Goal: Task Accomplishment & Management: Manage account settings

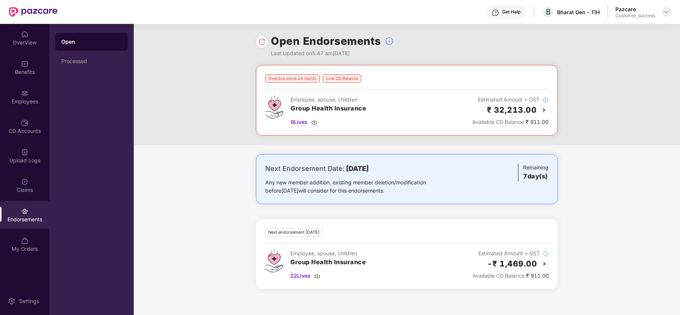
click at [667, 10] on img at bounding box center [666, 12] width 6 height 6
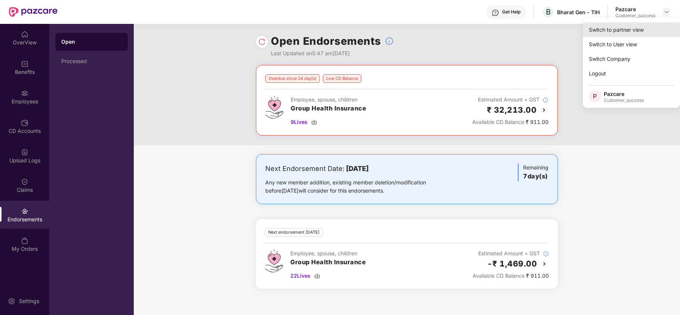
click at [639, 33] on div "Switch to partner view" at bounding box center [631, 29] width 97 height 15
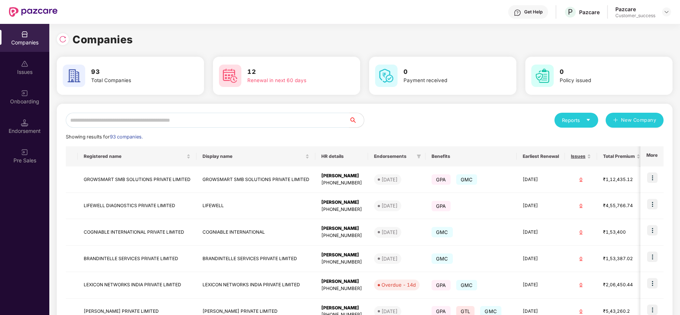
click at [310, 120] on input "text" at bounding box center [207, 120] width 283 height 15
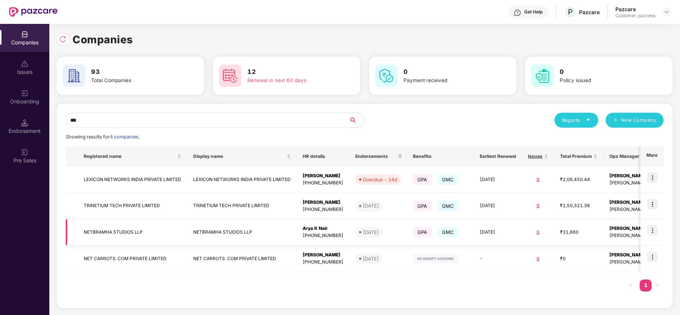
type input "***"
click at [656, 228] on img at bounding box center [652, 230] width 10 height 10
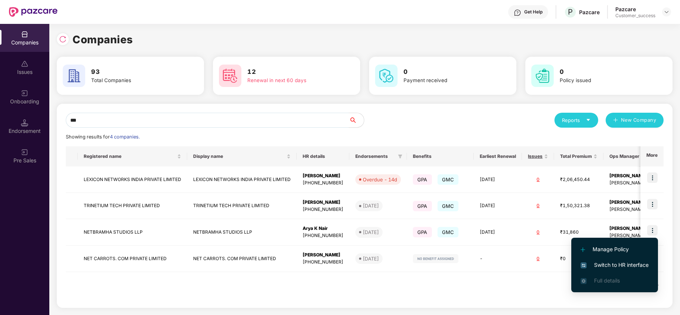
click at [605, 263] on span "Switch to HR interface" at bounding box center [614, 265] width 68 height 8
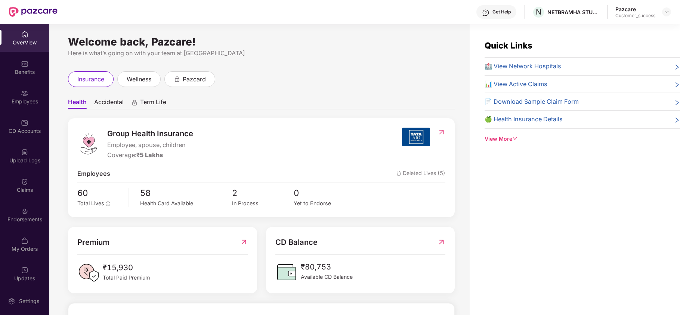
click at [28, 104] on div "Employees" at bounding box center [24, 101] width 49 height 7
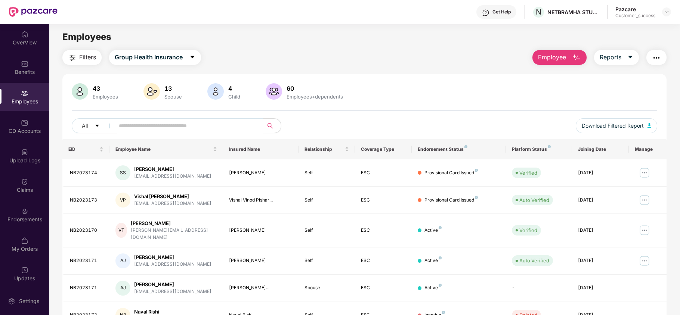
click at [139, 122] on input "text" at bounding box center [186, 125] width 134 height 11
type input "***"
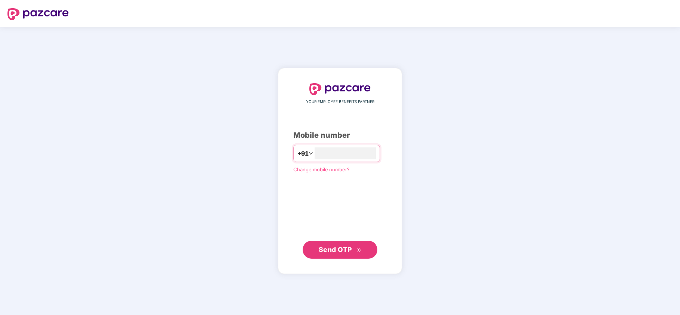
type input "**********"
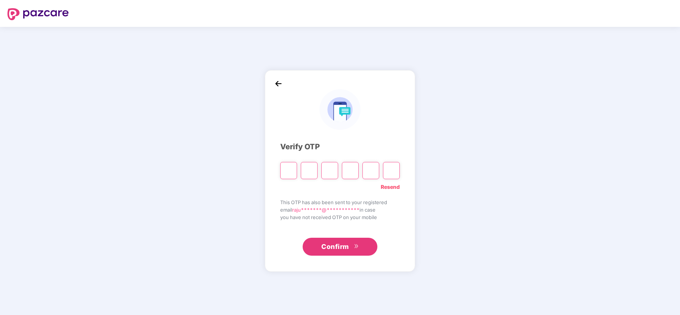
type input "*"
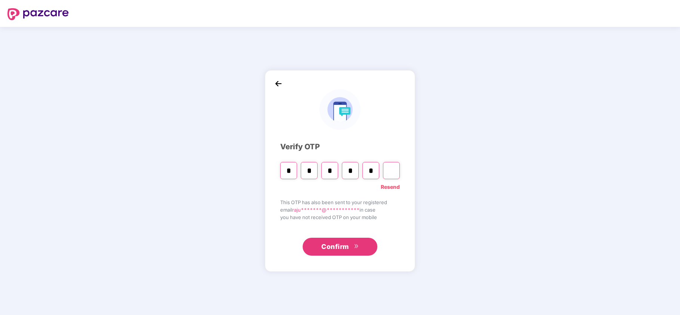
type input "*"
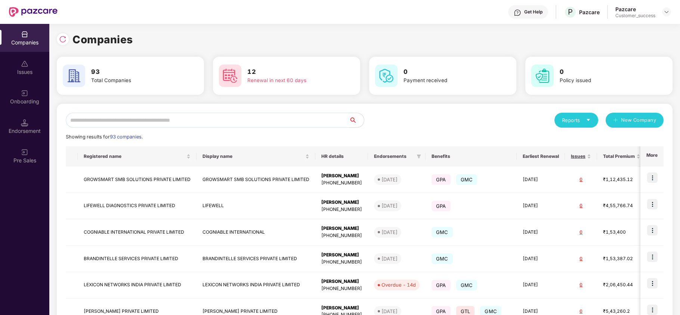
click at [170, 125] on input "text" at bounding box center [207, 120] width 283 height 15
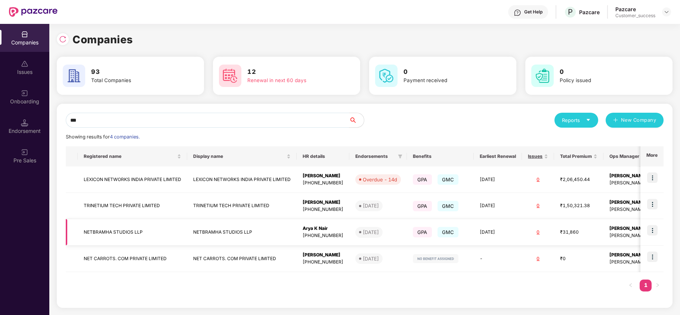
type input "***"
click at [651, 229] on img at bounding box center [652, 230] width 10 height 10
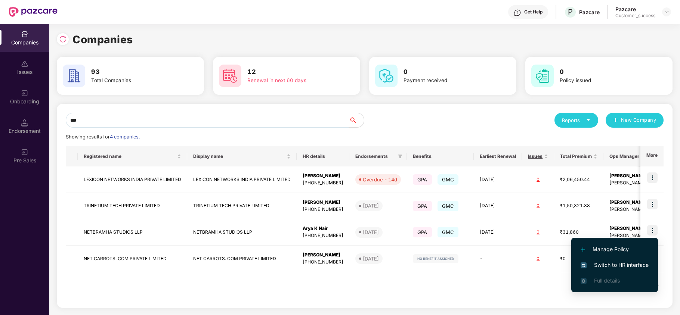
click at [628, 263] on span "Switch to HR interface" at bounding box center [614, 265] width 68 height 8
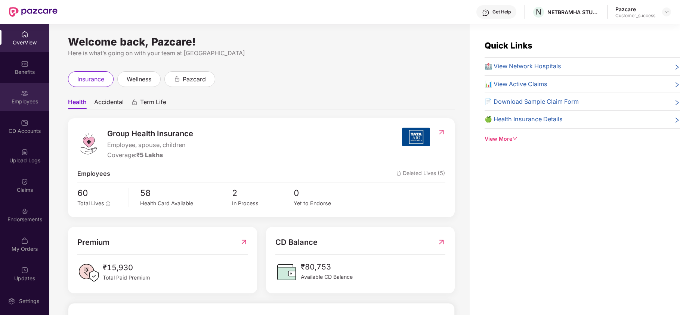
click at [10, 94] on div "Employees" at bounding box center [24, 97] width 49 height 28
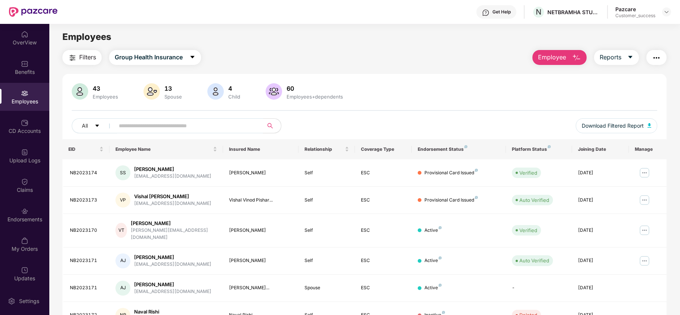
click at [186, 126] on input "text" at bounding box center [186, 125] width 134 height 11
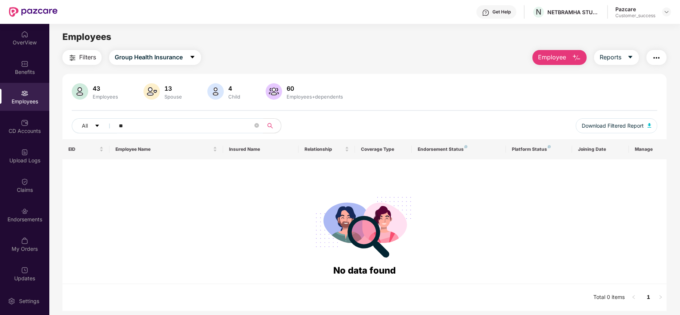
type input "*"
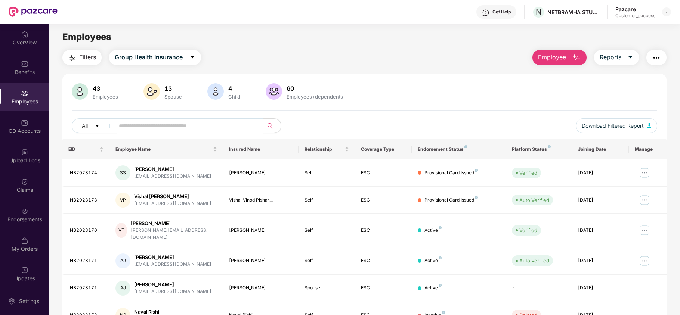
click at [203, 129] on input "text" at bounding box center [186, 125] width 134 height 11
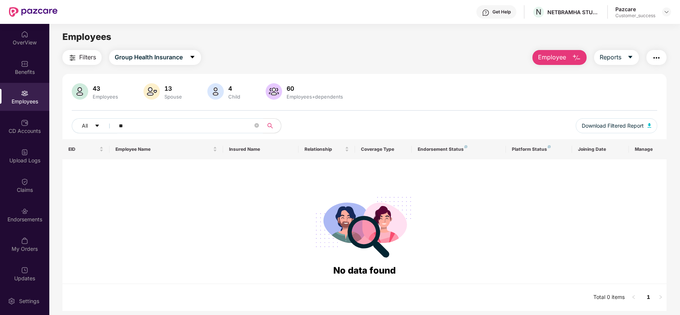
type input "*"
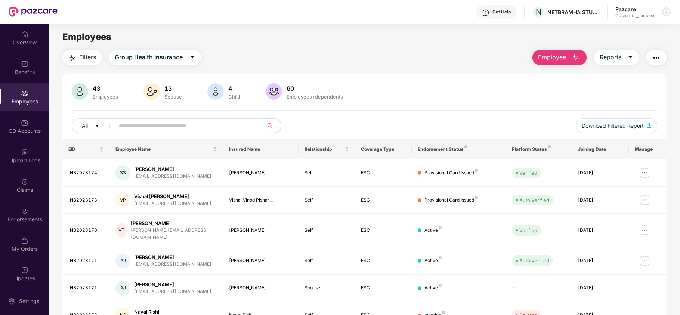
click at [667, 12] on img at bounding box center [666, 12] width 6 height 6
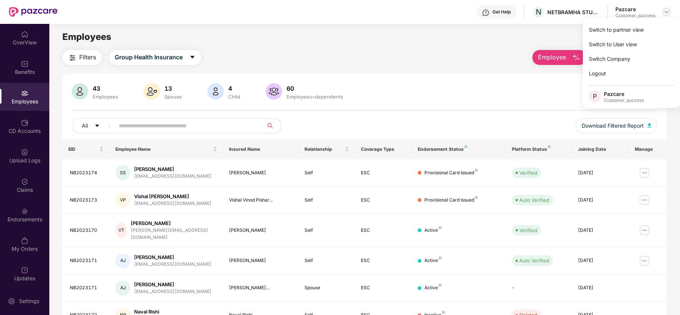
click at [669, 12] on div at bounding box center [666, 11] width 9 height 9
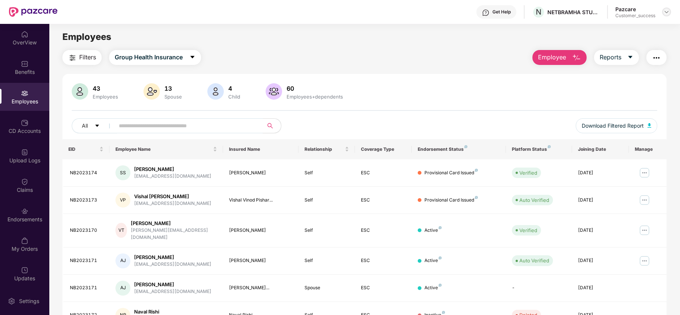
click at [666, 14] on img at bounding box center [666, 12] width 6 height 6
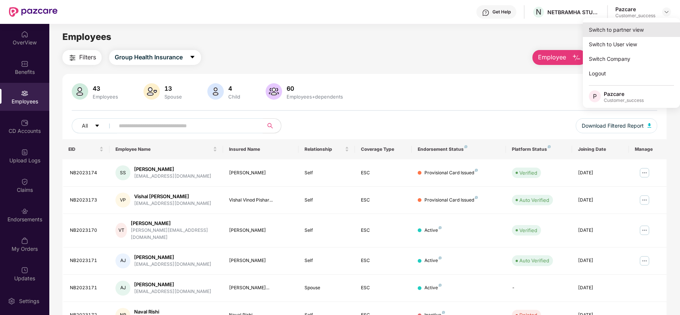
click at [635, 29] on div "Switch to partner view" at bounding box center [631, 29] width 97 height 15
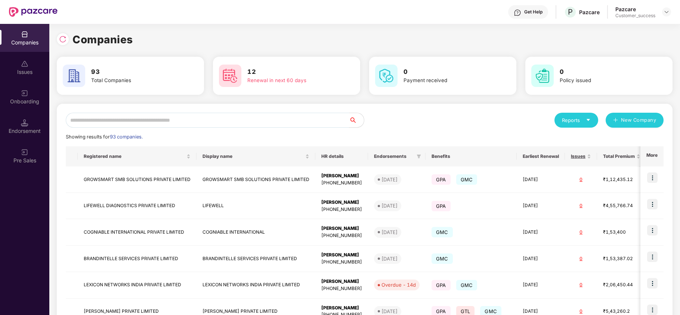
click at [256, 114] on input "text" at bounding box center [207, 120] width 283 height 15
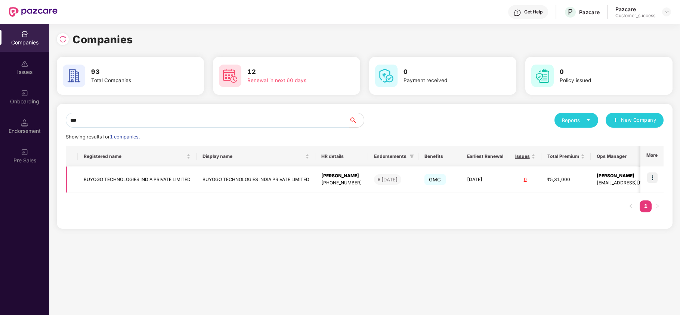
type input "***"
click at [650, 175] on img at bounding box center [652, 178] width 10 height 10
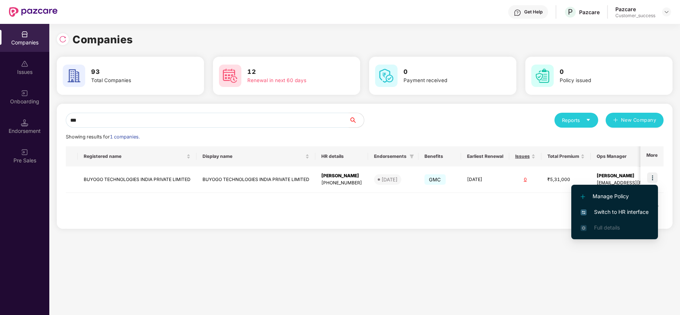
click at [620, 213] on span "Switch to HR interface" at bounding box center [614, 212] width 68 height 8
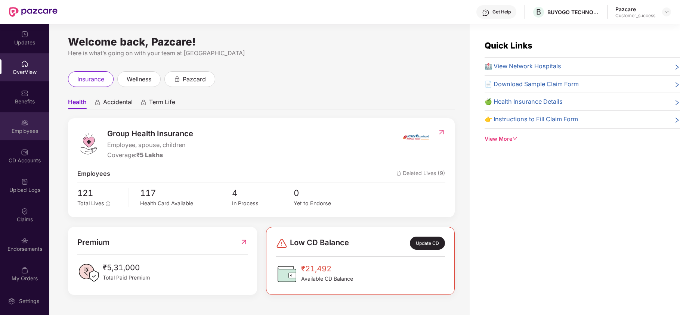
click at [28, 126] on div "Employees" at bounding box center [24, 126] width 49 height 28
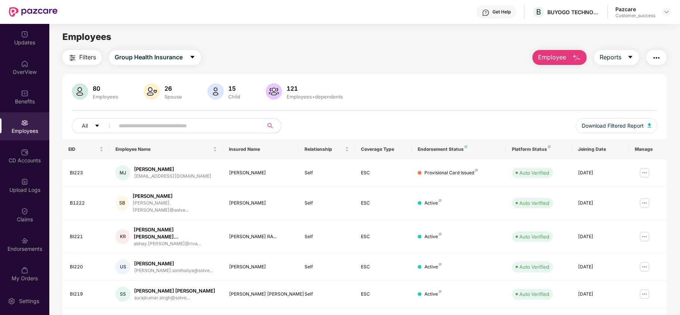
click at [147, 123] on input "text" at bounding box center [186, 125] width 134 height 11
type input "*"
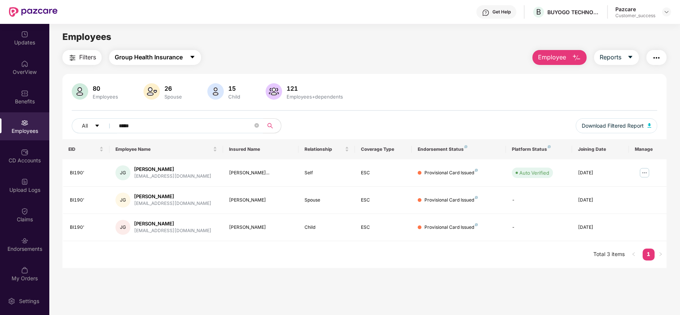
type input "*****"
click at [152, 62] on span "Group Health Insurance" at bounding box center [149, 57] width 68 height 9
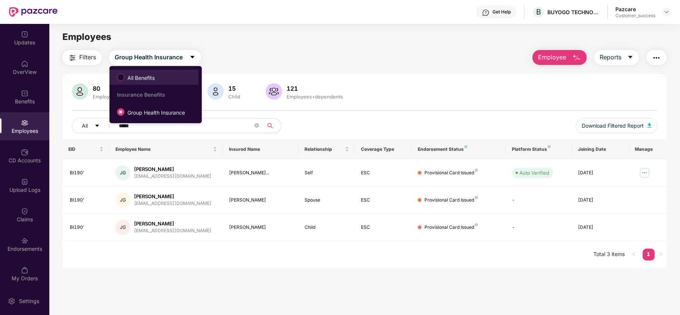
click at [146, 75] on span "All Benefits" at bounding box center [140, 78] width 33 height 8
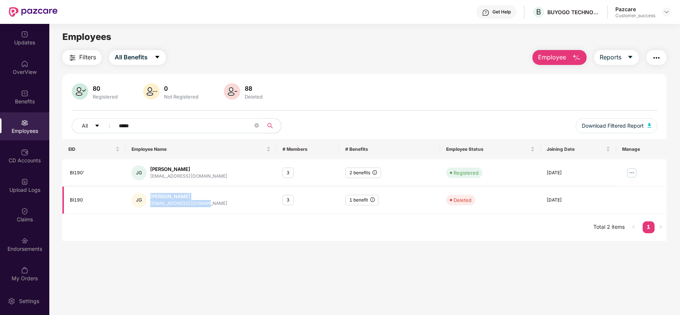
drag, startPoint x: 226, startPoint y: 208, endPoint x: 148, endPoint y: 194, distance: 78.9
click at [148, 194] on td "[PERSON_NAME] Jaya [PERSON_NAME] [EMAIL_ADDRESS][DOMAIN_NAME]" at bounding box center [201, 200] width 151 height 27
click at [259, 126] on icon "close-circle" at bounding box center [256, 125] width 4 height 4
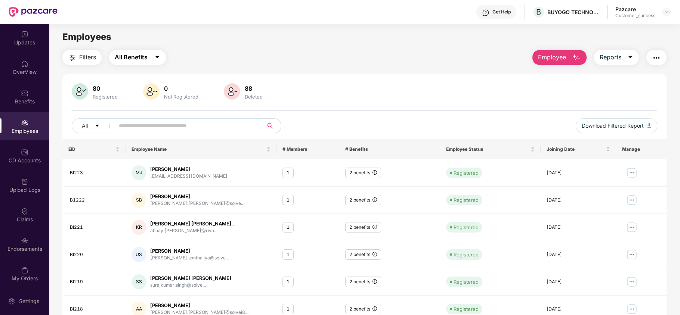
click at [142, 63] on button "All Benefits" at bounding box center [137, 57] width 57 height 15
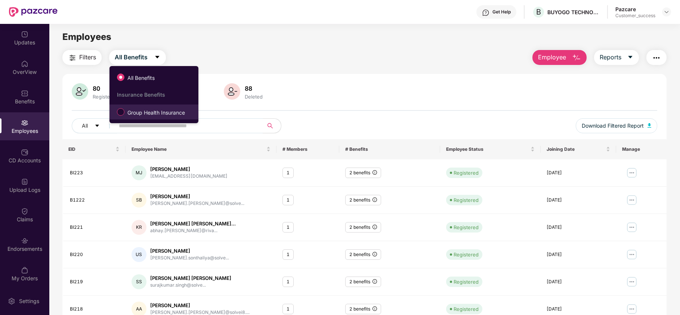
click at [143, 117] on label "Group Health Insurance" at bounding box center [152, 112] width 78 height 13
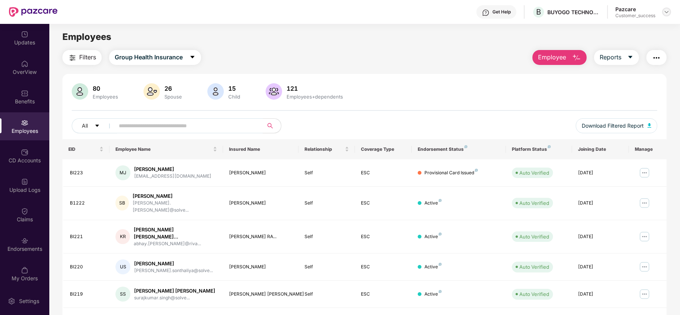
click at [665, 11] on img at bounding box center [666, 12] width 6 height 6
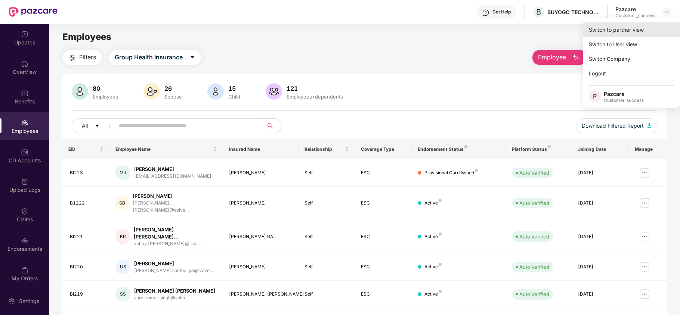
click at [636, 26] on div "Switch to partner view" at bounding box center [631, 29] width 97 height 15
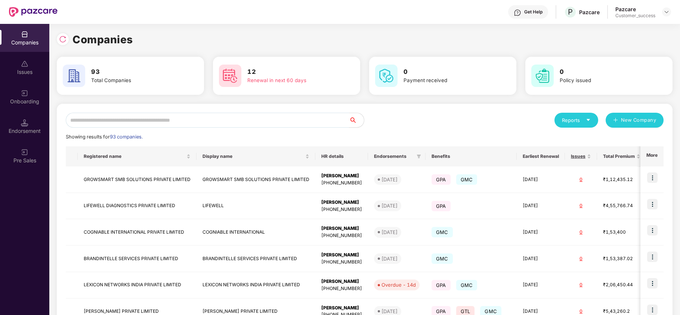
click at [257, 123] on input "text" at bounding box center [207, 120] width 283 height 15
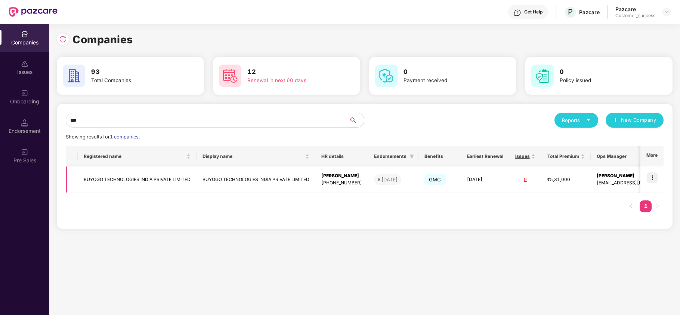
type input "***"
click at [655, 179] on img at bounding box center [652, 178] width 10 height 10
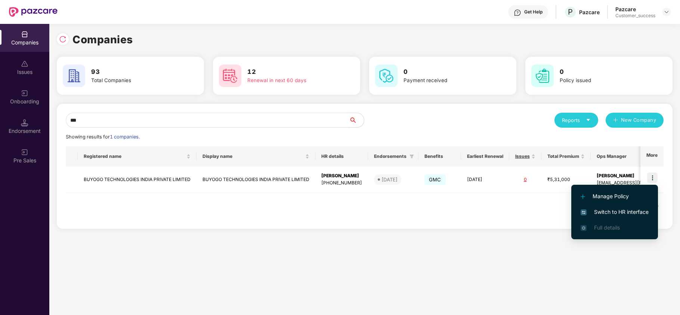
click at [637, 209] on span "Switch to HR interface" at bounding box center [614, 212] width 68 height 8
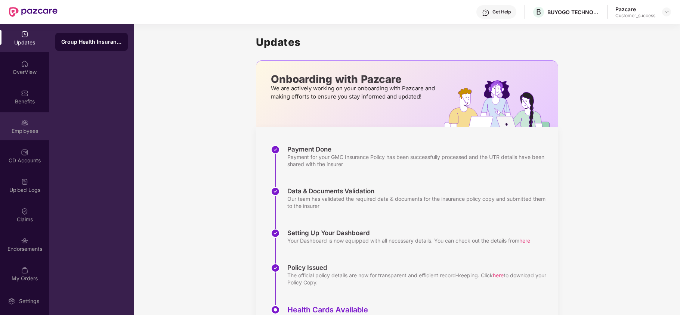
click at [25, 114] on div "Employees" at bounding box center [24, 126] width 49 height 28
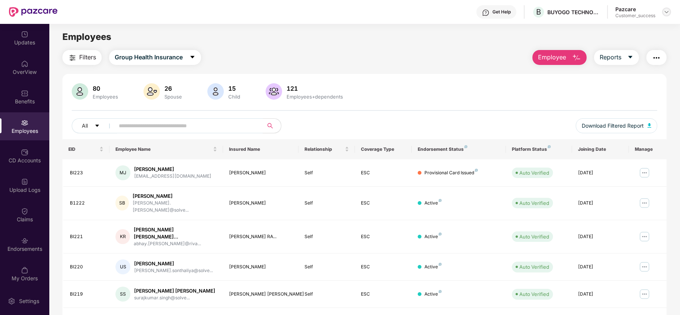
click at [667, 14] on img at bounding box center [666, 12] width 6 height 6
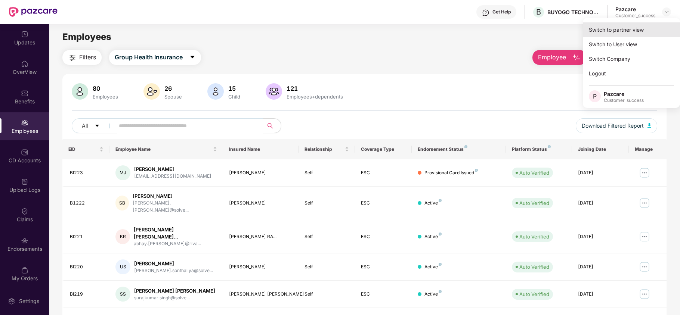
click at [625, 33] on div "Switch to partner view" at bounding box center [631, 29] width 97 height 15
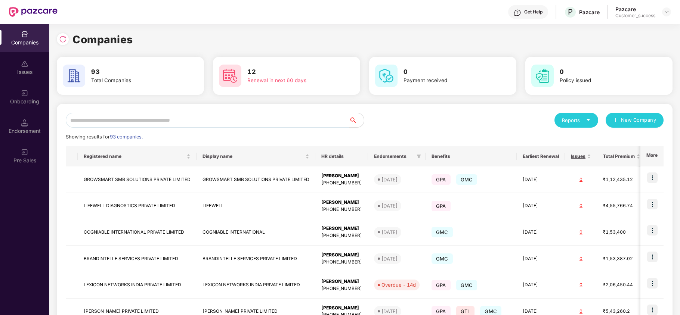
click at [151, 118] on input "text" at bounding box center [207, 120] width 283 height 15
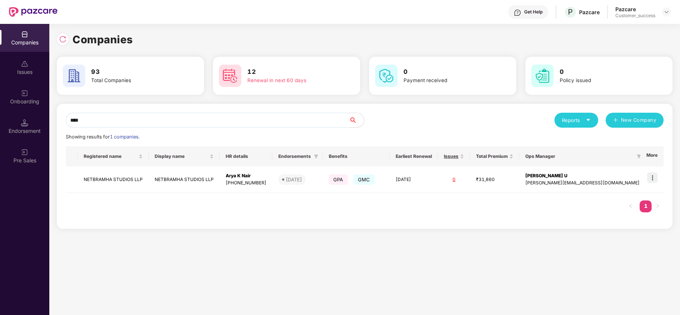
type input "****"
click at [651, 178] on img at bounding box center [652, 178] width 10 height 10
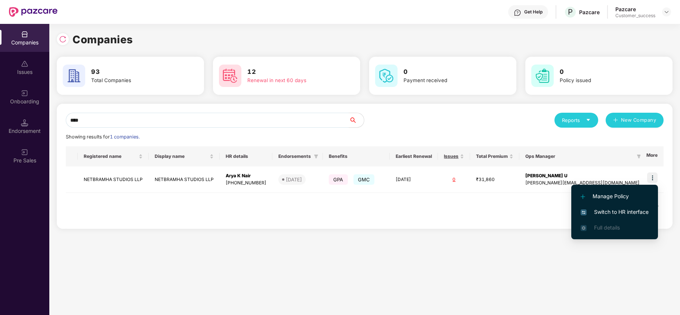
click at [641, 209] on span "Switch to HR interface" at bounding box center [614, 212] width 68 height 8
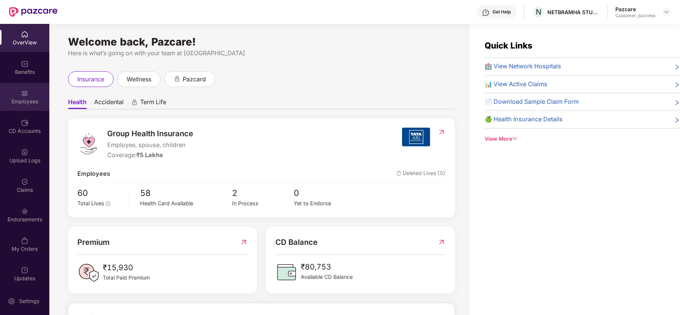
click at [26, 97] on div "Employees" at bounding box center [24, 97] width 49 height 28
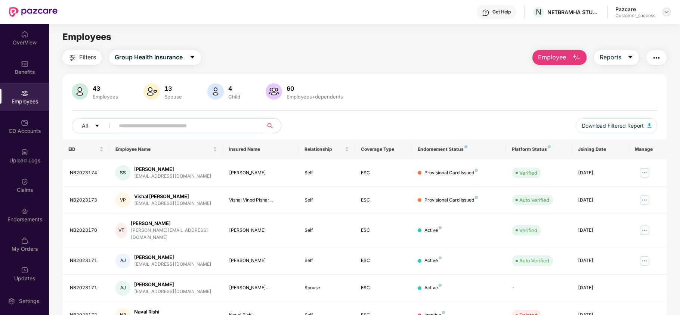
click at [669, 14] on img at bounding box center [666, 12] width 6 height 6
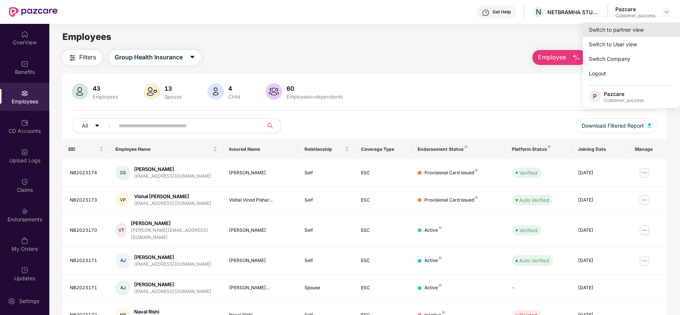
click at [649, 24] on div "Switch to partner view" at bounding box center [631, 29] width 97 height 15
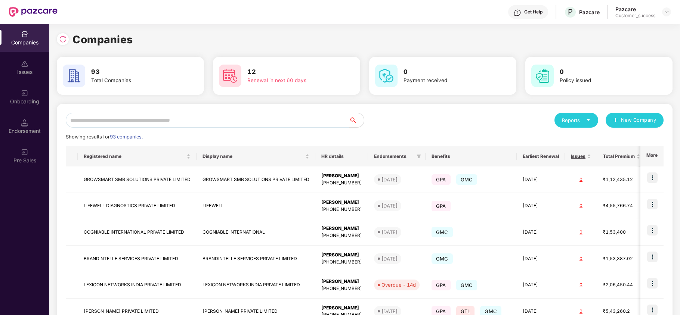
click at [321, 120] on input "text" at bounding box center [207, 120] width 283 height 15
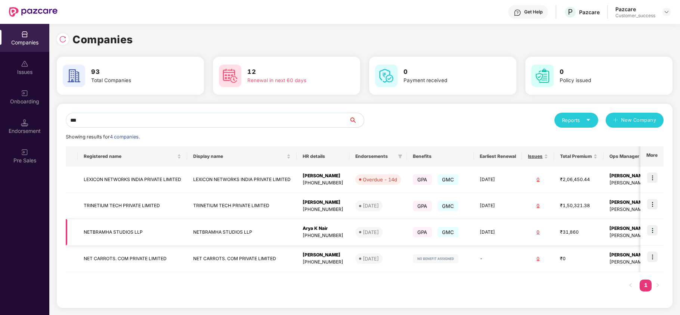
type input "***"
click at [103, 232] on td "NETBRAMHA STUDIOS LLP" at bounding box center [132, 232] width 109 height 27
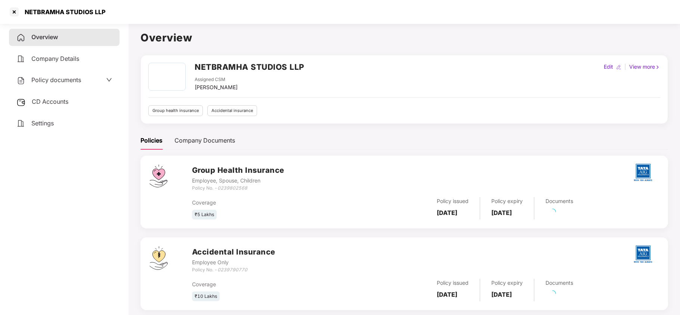
click at [80, 84] on div "Policy documents" at bounding box center [48, 80] width 65 height 10
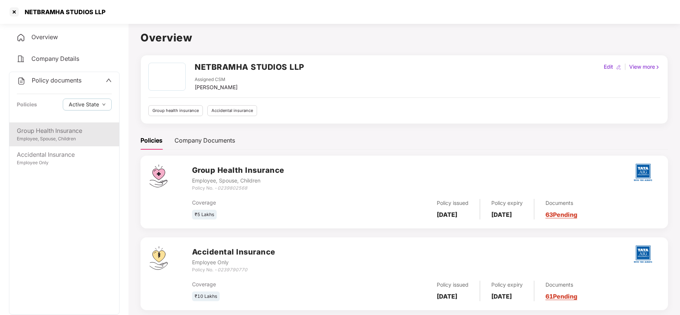
click at [61, 140] on div "Employee, Spouse, Children" at bounding box center [64, 139] width 95 height 7
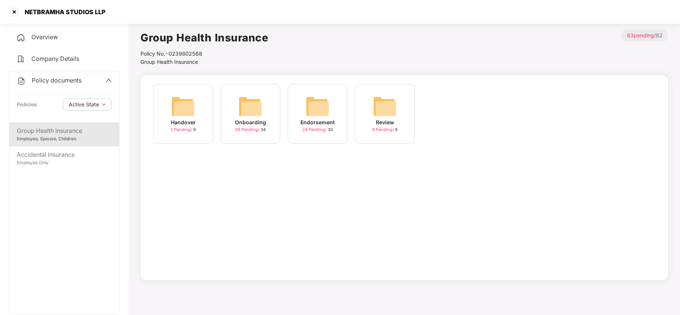
click at [303, 106] on div "Endorsement 24 Pending / 30" at bounding box center [318, 114] width 60 height 60
click at [317, 99] on img at bounding box center [318, 107] width 24 height 24
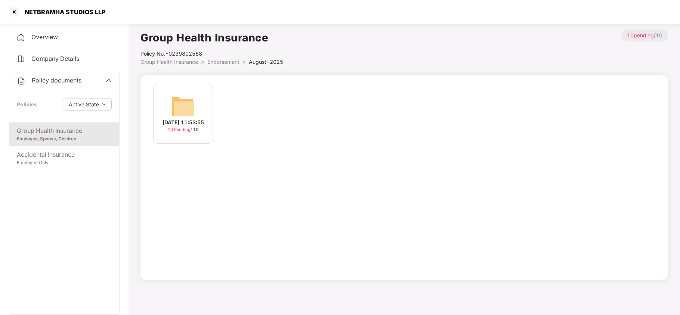
click at [189, 95] on img at bounding box center [183, 107] width 24 height 24
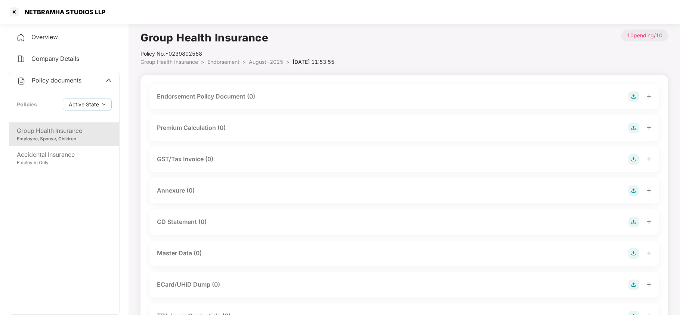
click at [259, 61] on span "August-2025" at bounding box center [266, 62] width 34 height 6
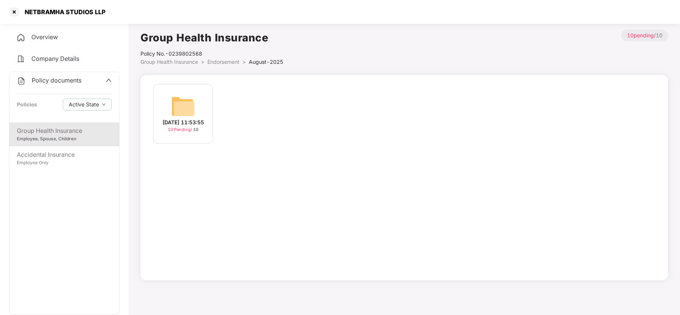
click at [228, 62] on span "Endorsement" at bounding box center [223, 62] width 32 height 6
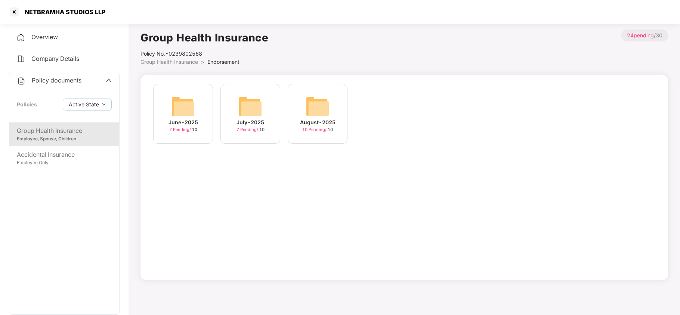
click at [248, 109] on img at bounding box center [250, 107] width 24 height 24
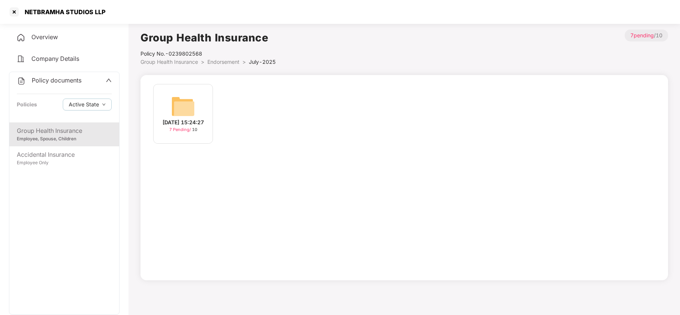
click at [190, 106] on img at bounding box center [183, 107] width 24 height 24
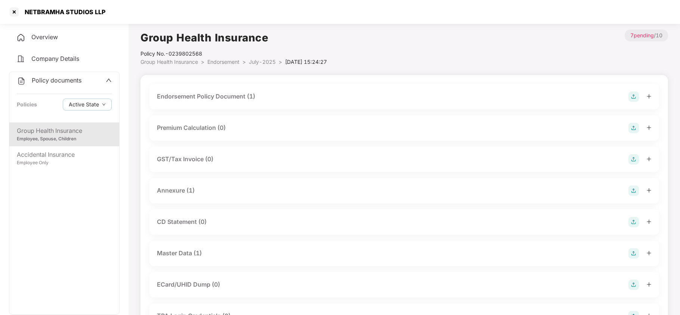
click at [190, 253] on div "Master Data (1)" at bounding box center [179, 253] width 45 height 9
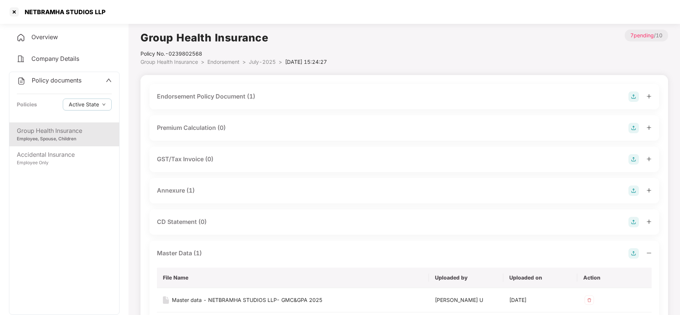
scroll to position [36, 0]
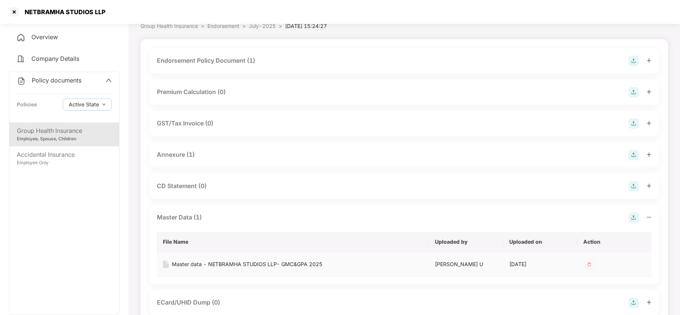
click at [311, 262] on div "Master data - NETBRAMHA STUDIOS LLP- GMC&GPA 2025" at bounding box center [247, 264] width 151 height 8
click at [13, 11] on div at bounding box center [14, 12] width 12 height 12
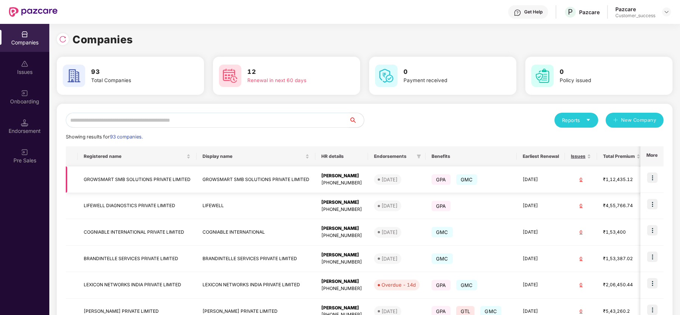
scroll to position [0, 0]
click at [294, 123] on input "text" at bounding box center [207, 120] width 283 height 15
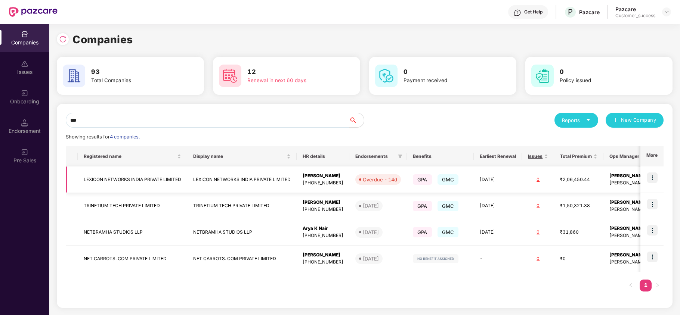
type input "***"
click at [656, 233] on img at bounding box center [652, 230] width 10 height 10
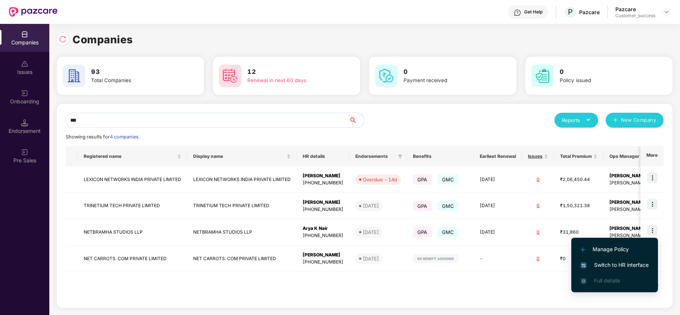
click at [614, 264] on span "Switch to HR interface" at bounding box center [614, 265] width 68 height 8
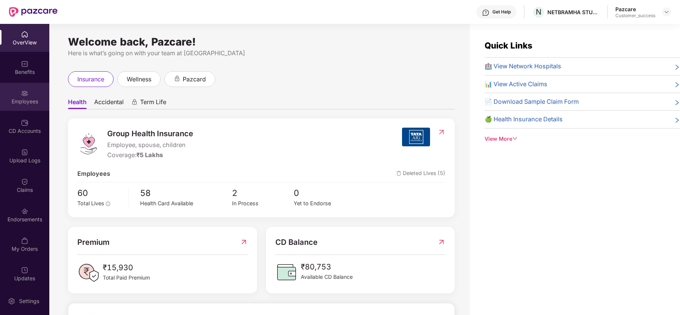
click at [29, 92] on div "Employees" at bounding box center [24, 97] width 49 height 28
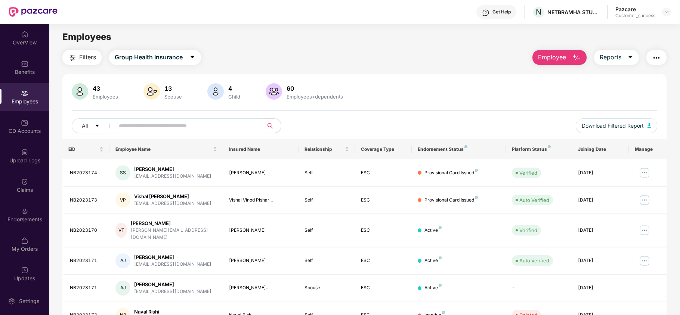
click at [573, 62] on button "Employee" at bounding box center [559, 57] width 54 height 15
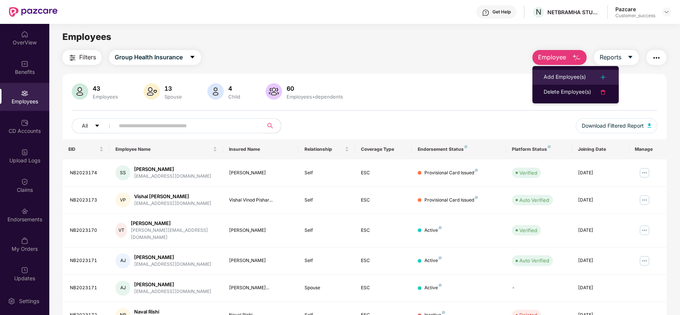
click at [571, 74] on div "Add Employee(s)" at bounding box center [564, 77] width 42 height 9
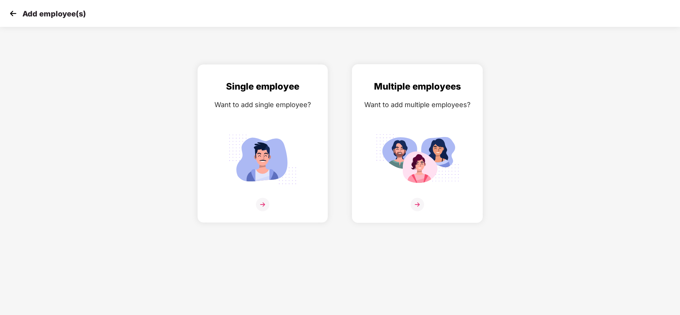
click at [420, 125] on div "Multiple employees Want to add multiple employees?" at bounding box center [417, 150] width 115 height 141
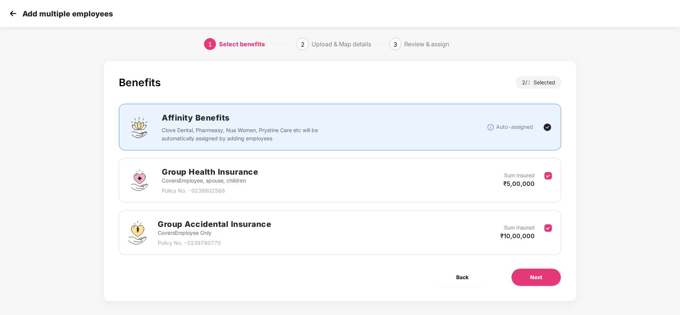
scroll to position [5, 0]
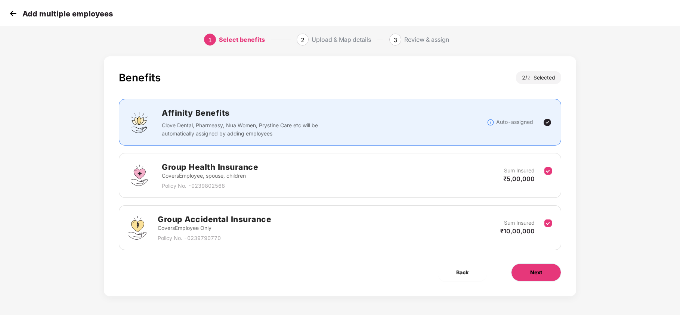
click at [520, 265] on button "Next" at bounding box center [536, 273] width 50 height 18
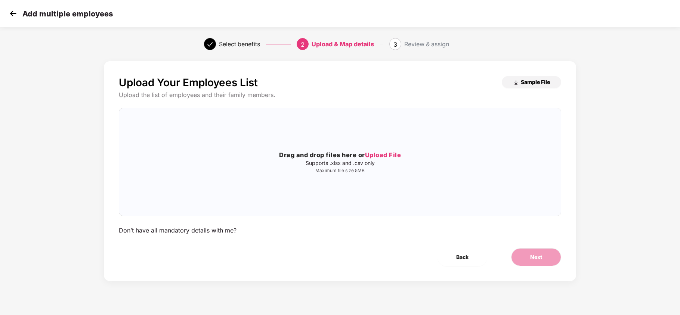
click at [527, 80] on span "Sample File" at bounding box center [535, 81] width 29 height 7
click at [10, 10] on img at bounding box center [12, 13] width 11 height 11
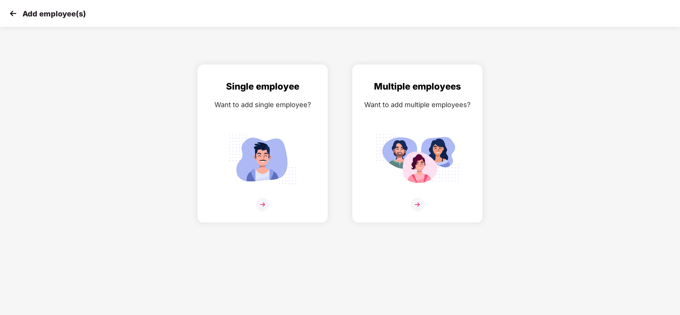
click at [14, 16] on img at bounding box center [12, 13] width 11 height 11
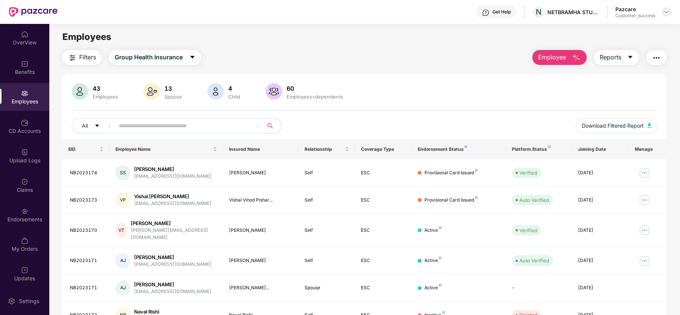
click at [664, 9] on img at bounding box center [666, 12] width 6 height 6
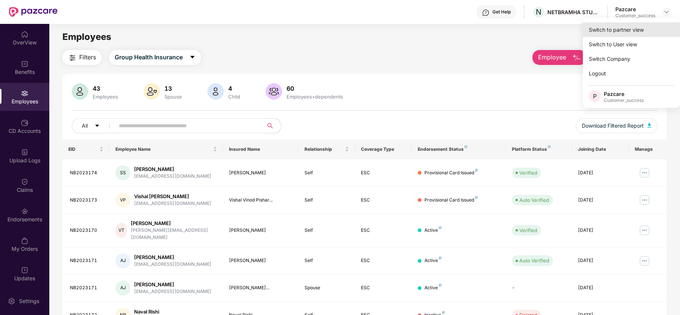
click at [633, 31] on div "Switch to partner view" at bounding box center [631, 29] width 97 height 15
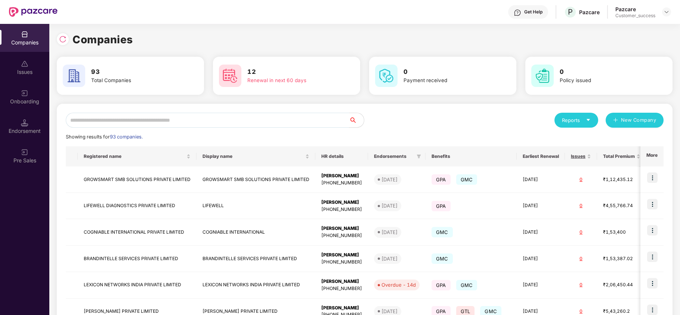
click at [315, 117] on input "text" at bounding box center [207, 120] width 283 height 15
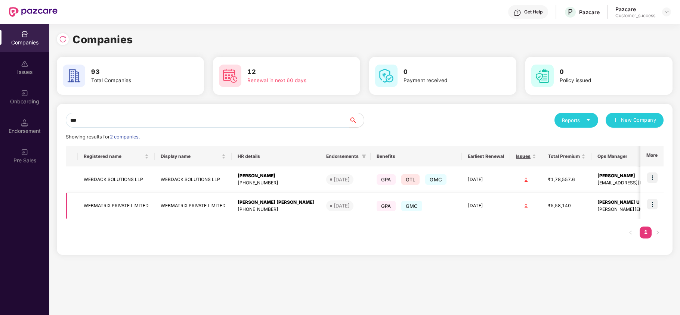
type input "***"
click at [652, 205] on img at bounding box center [652, 204] width 10 height 10
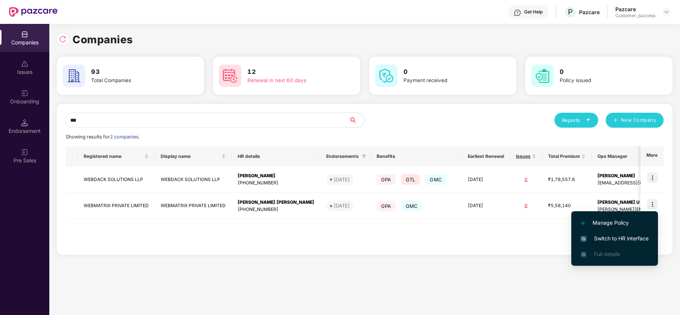
click at [622, 235] on span "Switch to HR interface" at bounding box center [614, 239] width 68 height 8
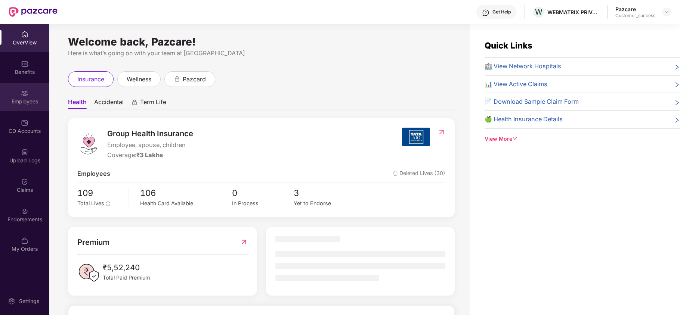
click at [18, 108] on div "Employees" at bounding box center [24, 97] width 49 height 28
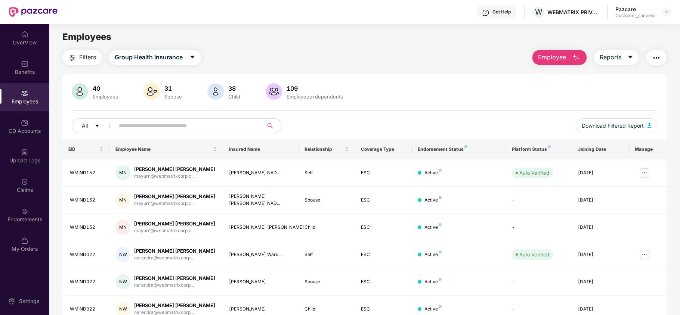
click at [214, 127] on input "text" at bounding box center [186, 125] width 134 height 11
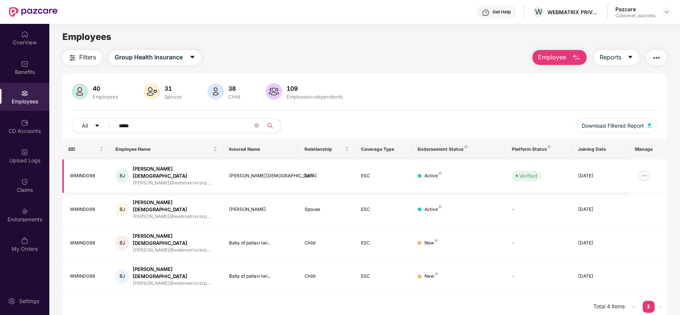
type input "*****"
click at [541, 12] on span "W" at bounding box center [538, 11] width 7 height 9
click at [537, 24] on div "WEBMATRIX PRIVATE LIMITED" at bounding box center [570, 27] width 76 height 12
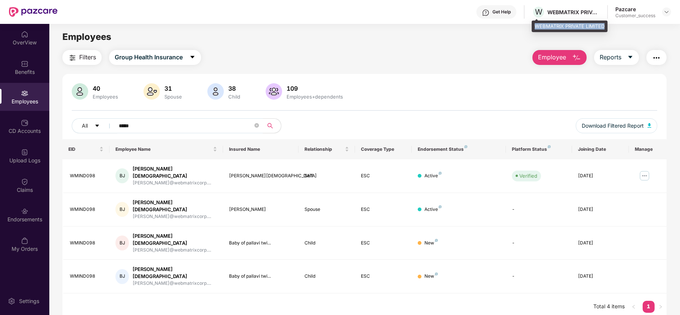
click at [537, 24] on div "WEBMATRIX PRIVATE LIMITED" at bounding box center [570, 27] width 76 height 12
copy div "WEBMATRIX PRIVATE LIMITED"
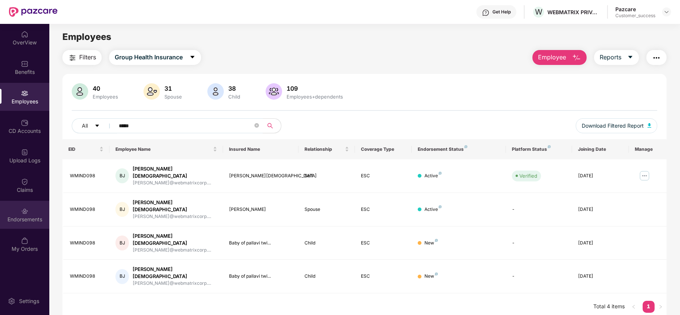
click at [22, 208] on img at bounding box center [24, 211] width 7 height 7
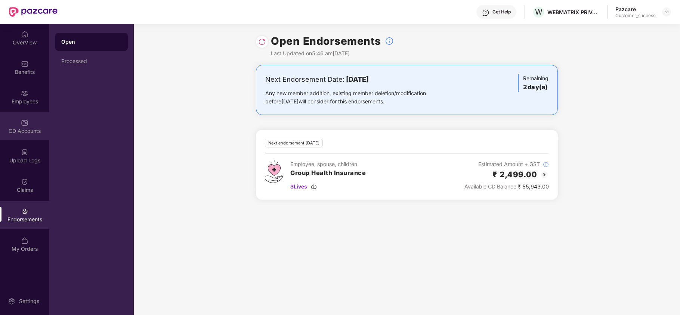
click at [40, 117] on div "CD Accounts" at bounding box center [24, 126] width 49 height 28
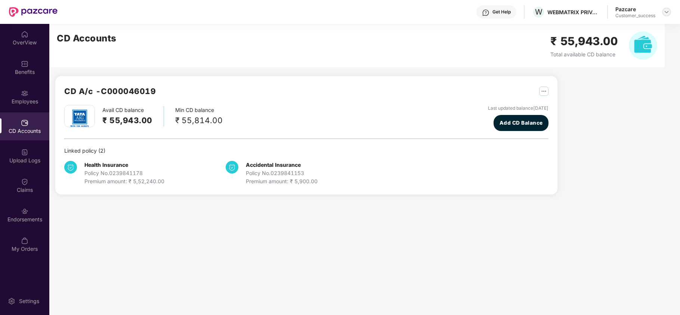
click at [663, 10] on img at bounding box center [666, 12] width 6 height 6
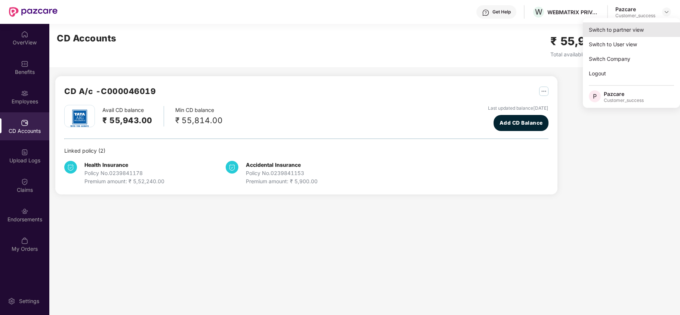
click at [652, 25] on div "Switch to partner view" at bounding box center [631, 29] width 97 height 15
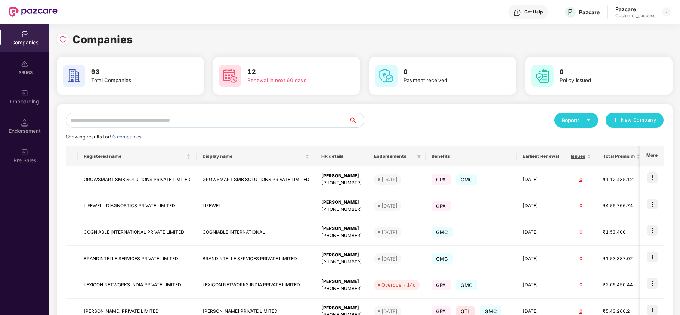
click at [220, 117] on input "text" at bounding box center [207, 120] width 283 height 15
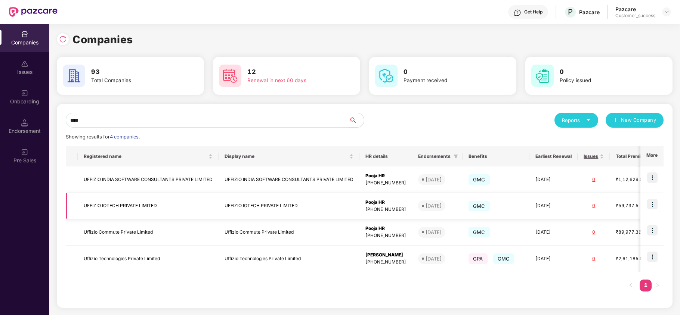
type input "****"
click at [653, 201] on img at bounding box center [652, 204] width 10 height 10
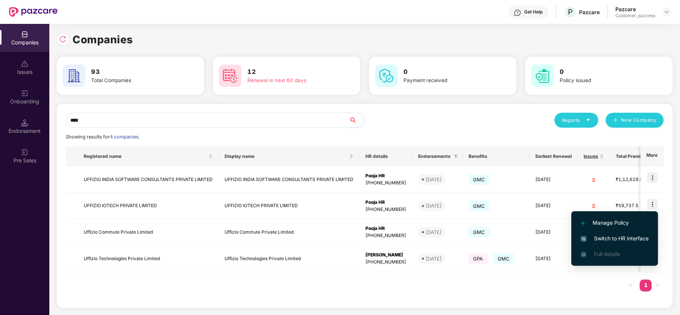
click at [605, 239] on span "Switch to HR interface" at bounding box center [614, 239] width 68 height 8
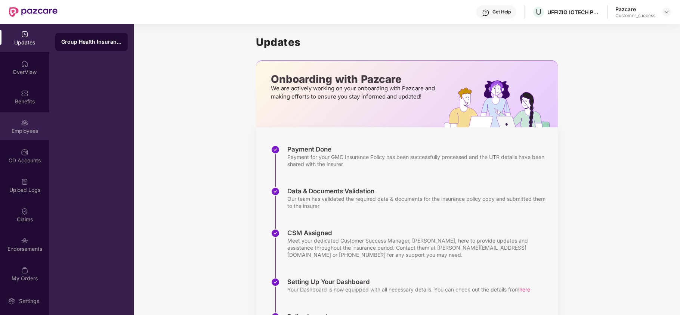
click at [21, 120] on img at bounding box center [24, 122] width 7 height 7
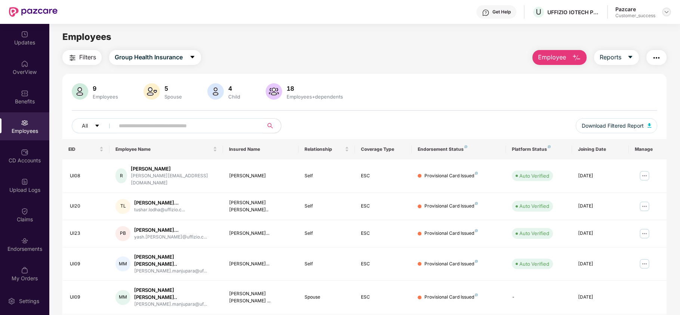
click at [668, 12] on img at bounding box center [666, 12] width 6 height 6
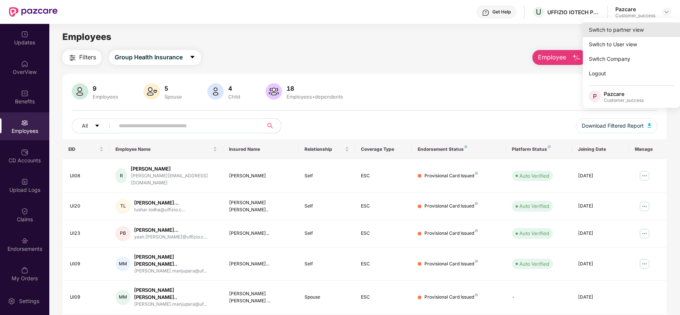
click at [642, 31] on div "Switch to partner view" at bounding box center [631, 29] width 97 height 15
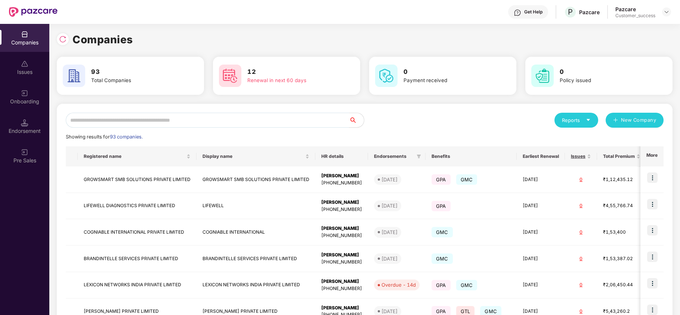
click at [275, 126] on input "text" at bounding box center [207, 120] width 283 height 15
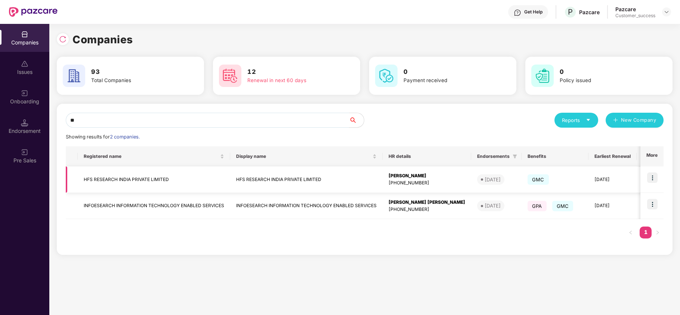
type input "*"
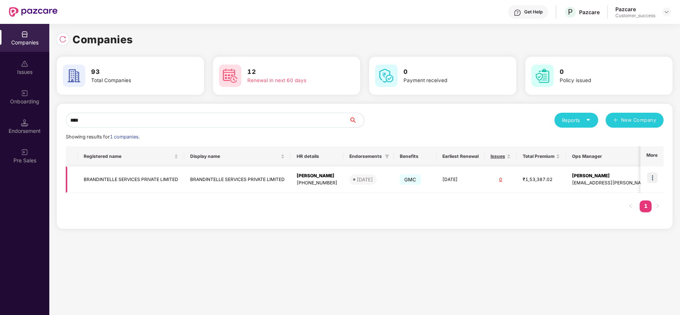
type input "****"
copy td "BRANDINTELLE SERVICES PRIVATE LIMITED"
drag, startPoint x: 81, startPoint y: 180, endPoint x: 178, endPoint y: 177, distance: 97.2
click at [178, 177] on td "BRANDINTELLE SERVICES PRIVATE LIMITED" at bounding box center [131, 180] width 106 height 27
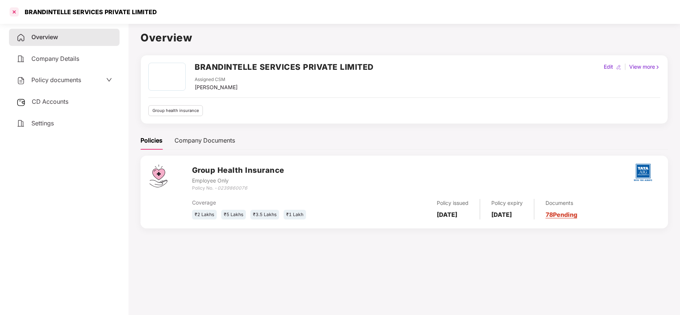
click at [13, 12] on div at bounding box center [14, 12] width 12 height 12
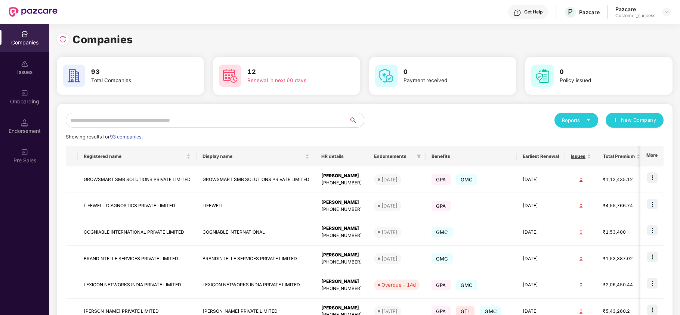
click at [185, 120] on input "text" at bounding box center [207, 120] width 283 height 15
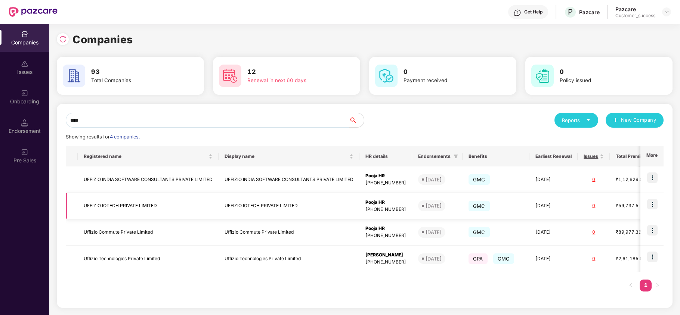
type input "****"
click at [651, 204] on img at bounding box center [652, 204] width 10 height 10
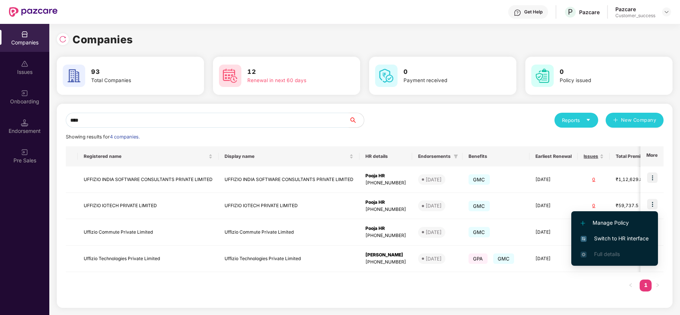
click at [625, 238] on span "Switch to HR interface" at bounding box center [614, 239] width 68 height 8
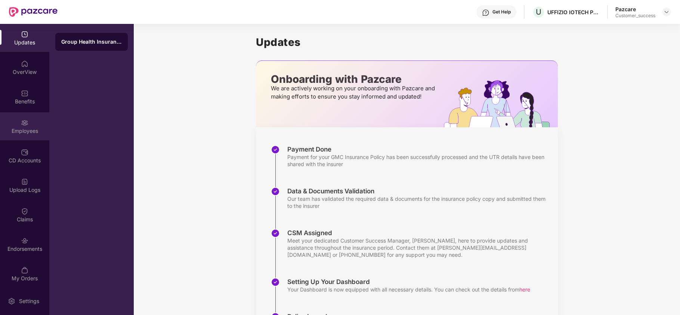
click at [31, 134] on div "Employees" at bounding box center [24, 130] width 49 height 7
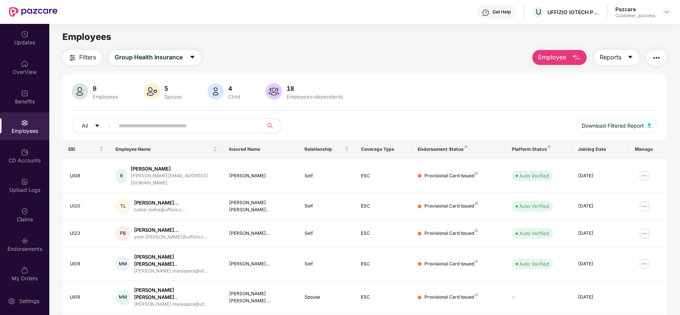
click at [574, 58] on img "button" at bounding box center [576, 57] width 9 height 9
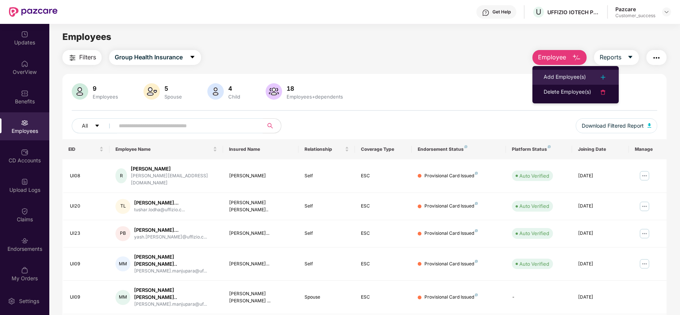
click at [567, 75] on div "Add Employee(s)" at bounding box center [564, 77] width 42 height 9
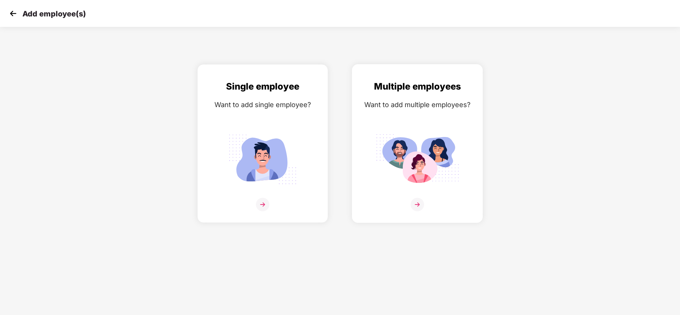
click at [445, 122] on div "Multiple employees Want to add multiple employees?" at bounding box center [417, 150] width 115 height 141
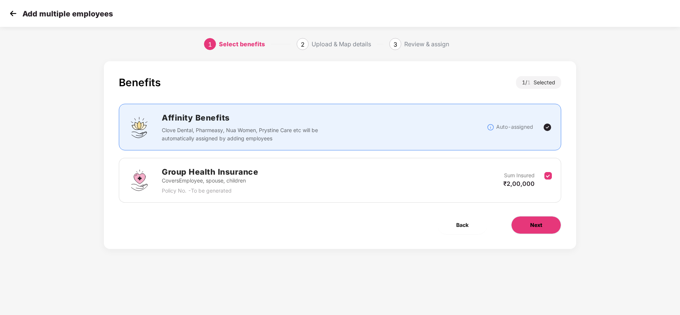
click at [526, 228] on button "Next" at bounding box center [536, 225] width 50 height 18
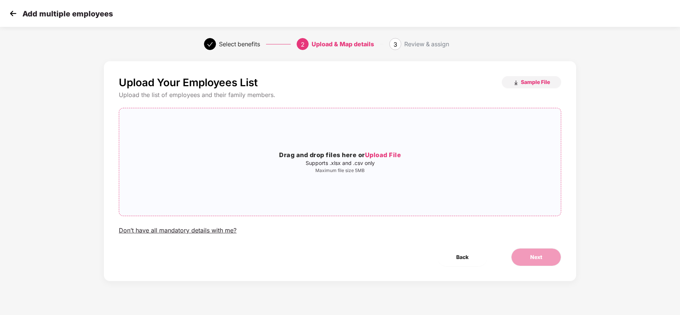
click at [381, 150] on div "Drag and drop files here or Upload File Supports .xlsx and .csv only Maximum fi…" at bounding box center [340, 162] width 442 height 96
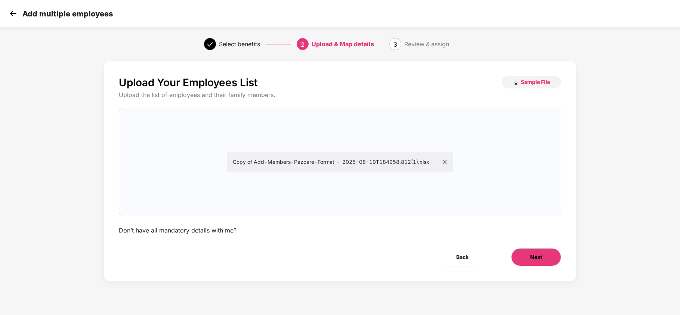
click at [529, 259] on button "Next" at bounding box center [536, 257] width 50 height 18
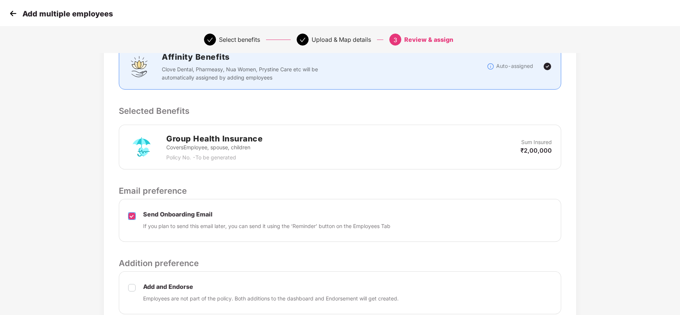
scroll to position [155, 0]
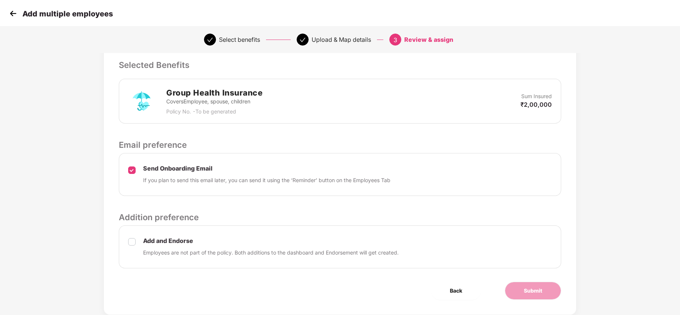
click at [126, 241] on div "Add and Endorse Employees are not part of the policy. Both additions to the das…" at bounding box center [340, 247] width 442 height 43
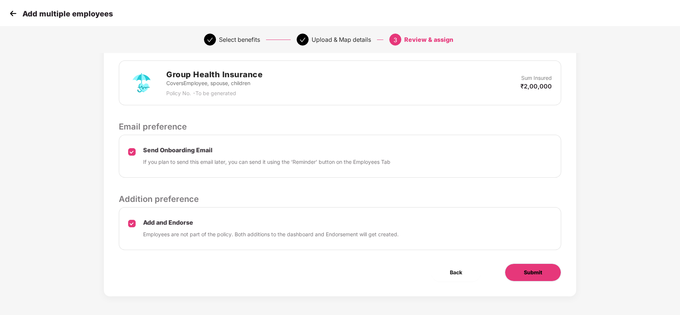
click at [527, 274] on span "Submit" at bounding box center [533, 273] width 18 height 8
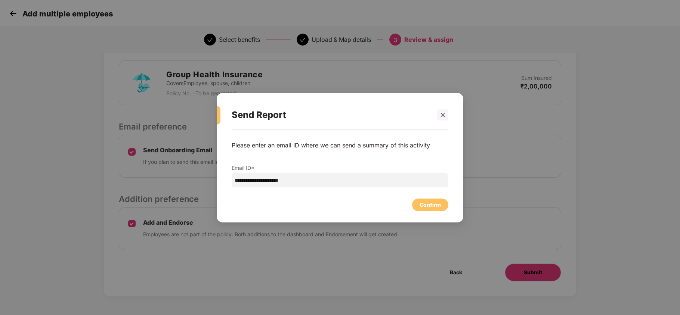
scroll to position [0, 0]
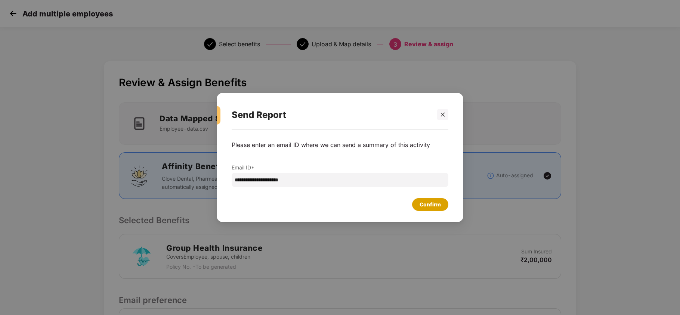
click at [430, 207] on div "Confirm" at bounding box center [429, 205] width 21 height 8
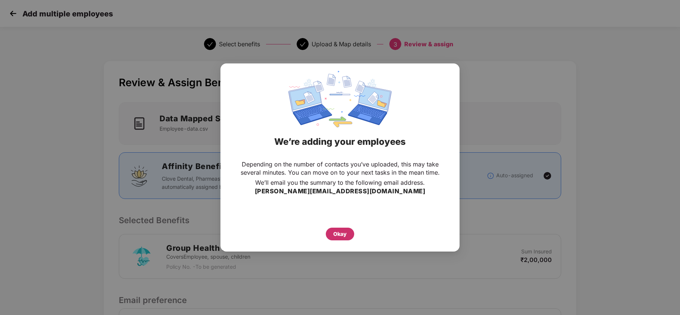
click at [332, 232] on div "Okay" at bounding box center [340, 234] width 28 height 13
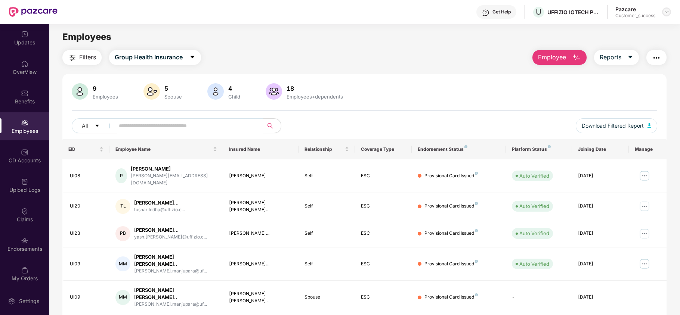
click at [667, 11] on img at bounding box center [666, 12] width 6 height 6
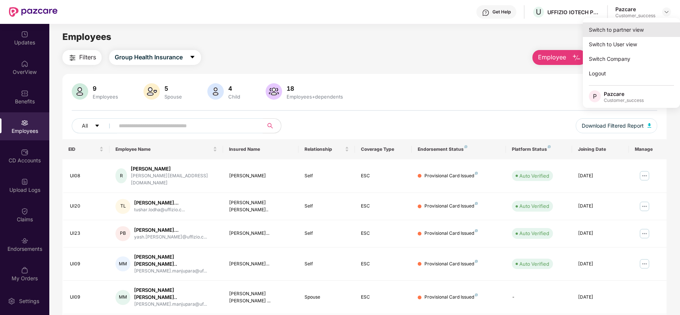
click at [633, 31] on div "Switch to partner view" at bounding box center [631, 29] width 97 height 15
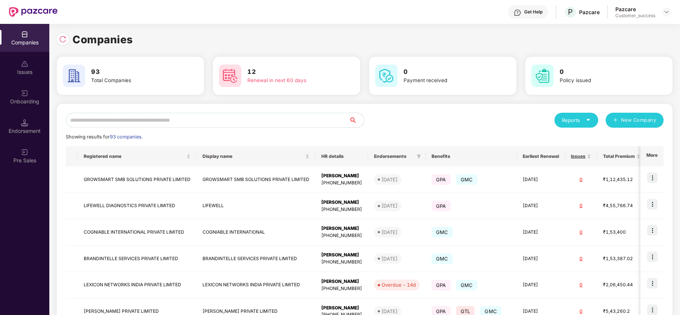
click at [211, 123] on input "text" at bounding box center [207, 120] width 283 height 15
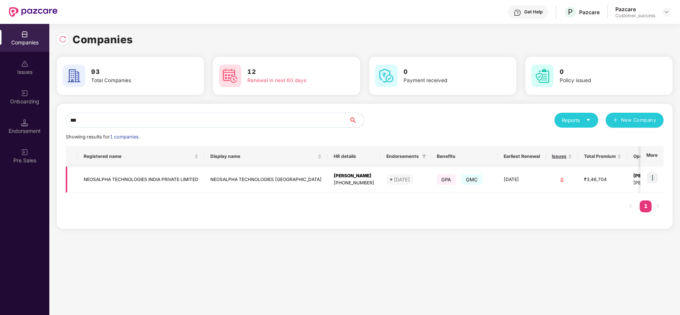
type input "***"
click at [653, 176] on img at bounding box center [652, 178] width 10 height 10
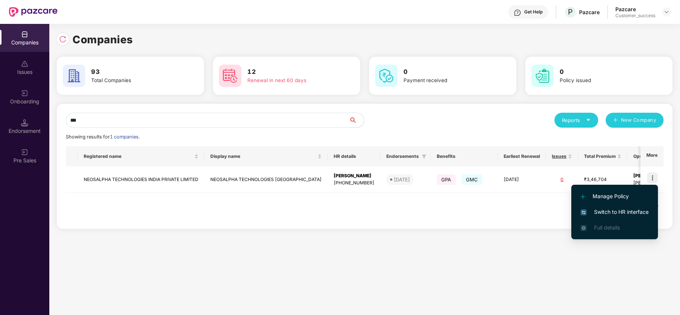
click at [597, 210] on span "Switch to HR interface" at bounding box center [614, 212] width 68 height 8
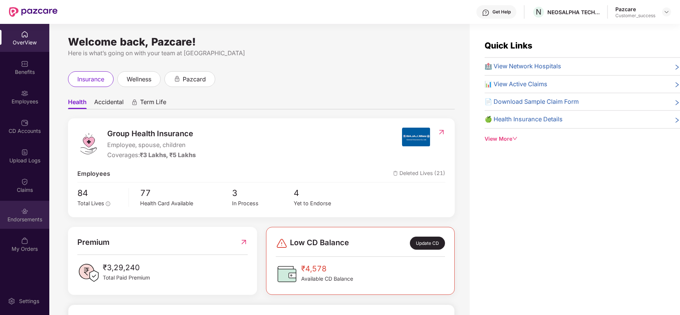
click at [29, 226] on div "Endorsements" at bounding box center [24, 215] width 49 height 28
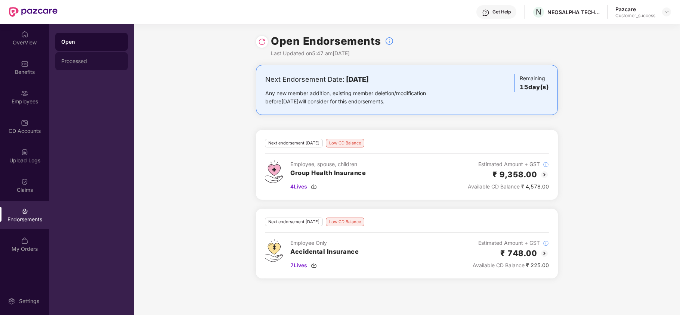
click at [88, 63] on div "Processed" at bounding box center [91, 61] width 61 height 6
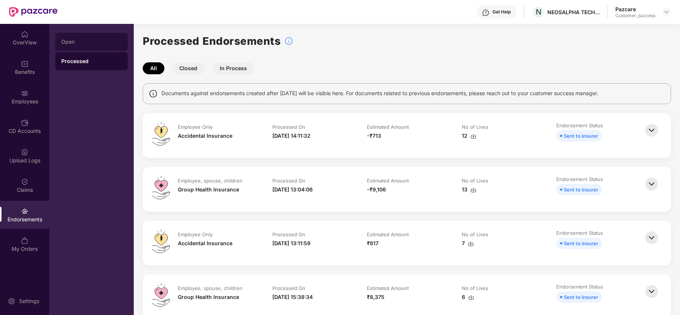
click at [70, 38] on div "Open" at bounding box center [91, 42] width 72 height 18
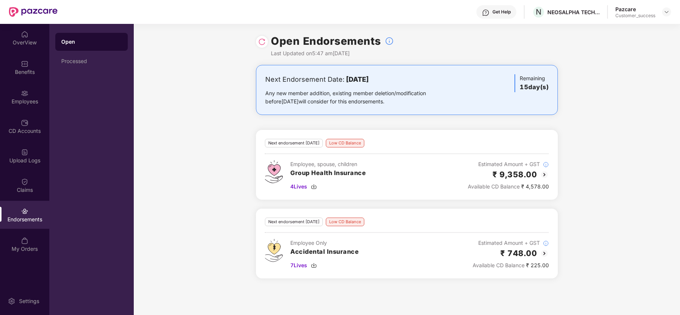
drag, startPoint x: 268, startPoint y: 142, endPoint x: 325, endPoint y: 147, distance: 56.6
click at [323, 147] on div "Next endorsement [DATE]" at bounding box center [294, 143] width 58 height 9
click at [338, 162] on div "Employee, spouse, children" at bounding box center [327, 164] width 75 height 8
click at [93, 60] on div "Processed" at bounding box center [91, 61] width 61 height 6
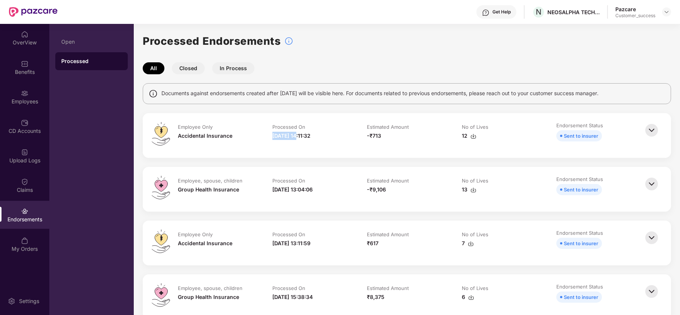
drag, startPoint x: 270, startPoint y: 136, endPoint x: 299, endPoint y: 140, distance: 29.7
click at [299, 140] on td "Processed On [DATE] 14:11:32" at bounding box center [312, 135] width 95 height 27
click at [87, 44] on div "Open" at bounding box center [91, 42] width 61 height 6
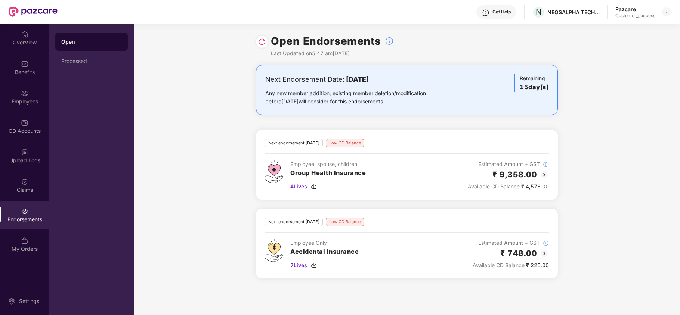
click at [543, 178] on img at bounding box center [544, 174] width 9 height 9
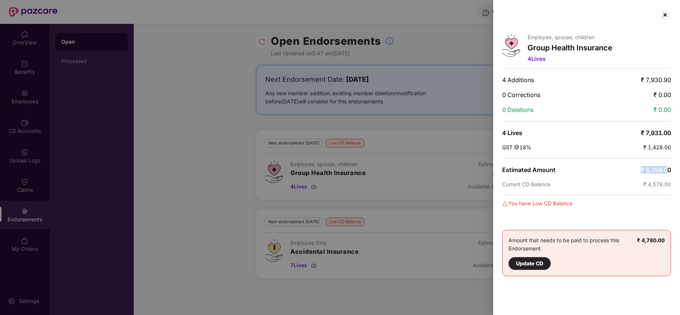
drag, startPoint x: 635, startPoint y: 170, endPoint x: 669, endPoint y: 169, distance: 33.3
click at [669, 169] on div "Estimated Amount ₹ 9,358.00" at bounding box center [586, 169] width 169 height 7
drag, startPoint x: 633, startPoint y: 243, endPoint x: 675, endPoint y: 244, distance: 41.1
click at [675, 244] on div "Employee, spouse, children Group Health Insurance 4 Lives 4 Additions ₹ 7,930.9…" at bounding box center [586, 157] width 187 height 315
click at [663, 15] on div at bounding box center [665, 15] width 12 height 12
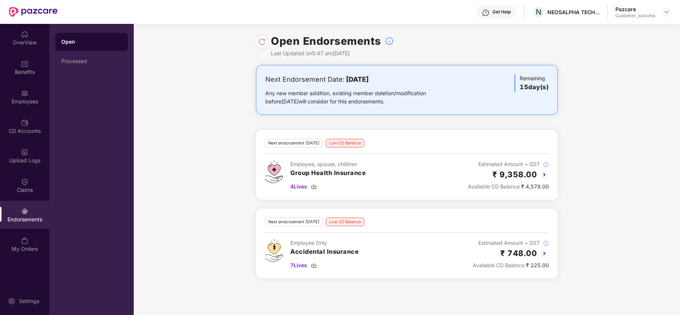
click at [546, 174] on img at bounding box center [544, 174] width 9 height 9
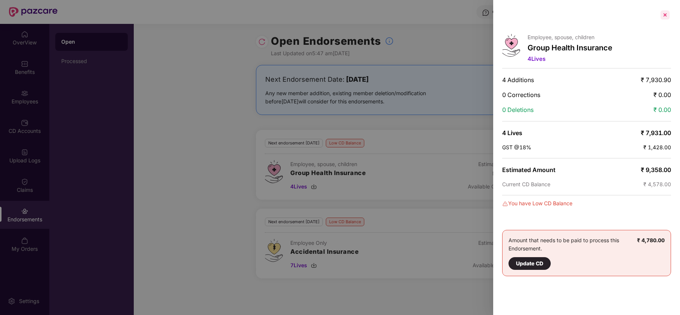
click at [668, 13] on div at bounding box center [665, 15] width 12 height 12
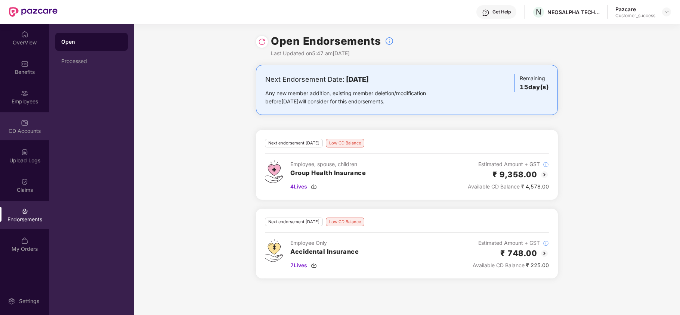
click at [20, 128] on div "CD Accounts" at bounding box center [24, 130] width 49 height 7
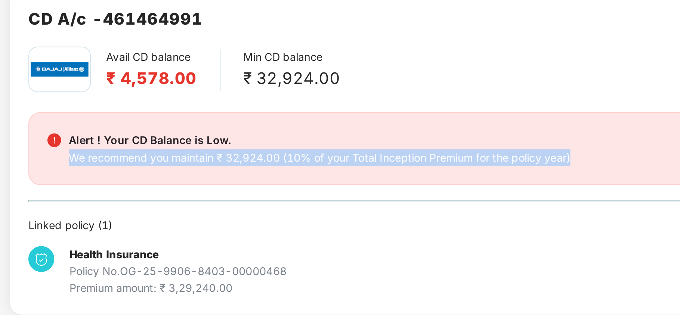
drag, startPoint x: 83, startPoint y: 157, endPoint x: 344, endPoint y: 158, distance: 260.3
click at [344, 158] on div "Alert ! Your CD Balance is Low. We recommend you maintain ₹ 32,924.00 (10% of y…" at bounding box center [306, 154] width 465 height 17
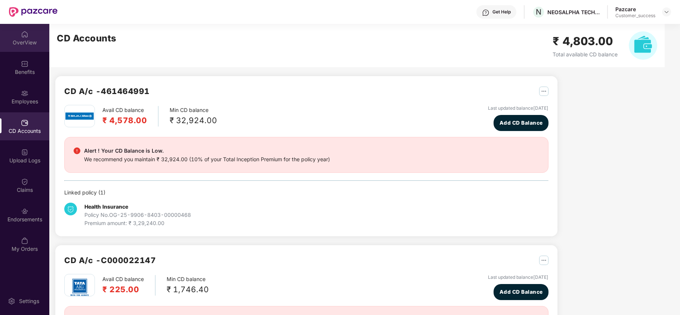
click at [26, 48] on div "OverView" at bounding box center [24, 38] width 49 height 28
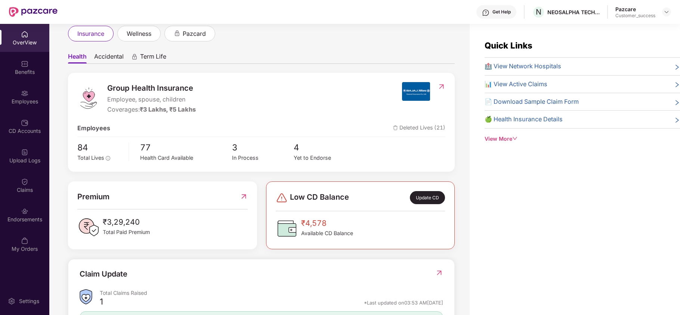
scroll to position [45, 0]
click at [235, 158] on div "In Process" at bounding box center [262, 158] width 61 height 9
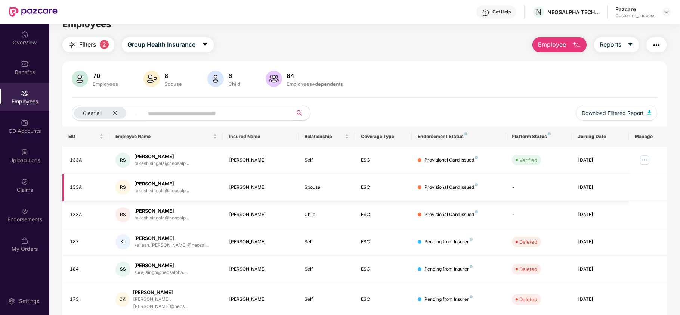
scroll to position [0, 0]
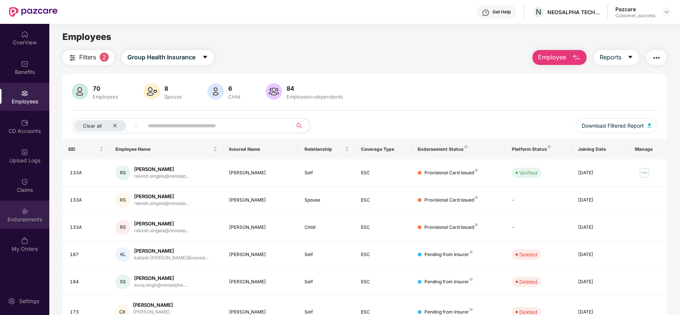
click at [15, 220] on div "Endorsements" at bounding box center [24, 219] width 49 height 7
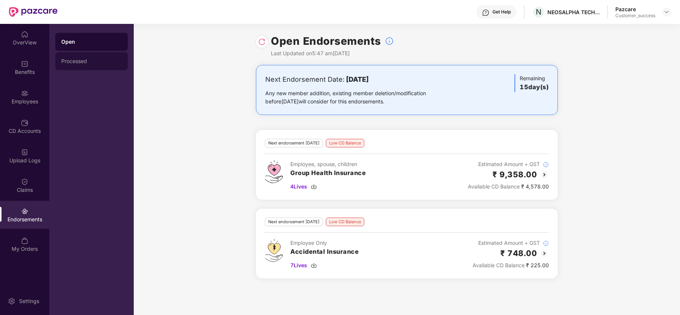
click at [91, 63] on div "Processed" at bounding box center [91, 61] width 61 height 6
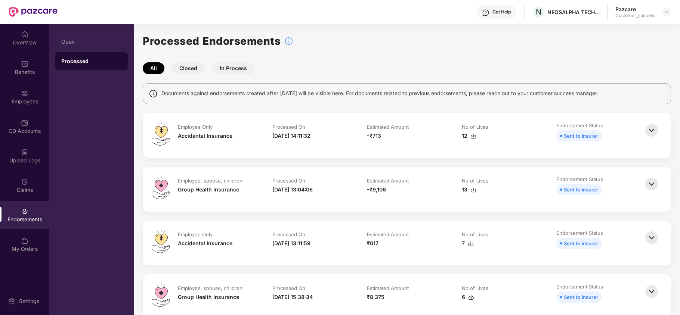
click at [650, 131] on img at bounding box center [651, 130] width 16 height 16
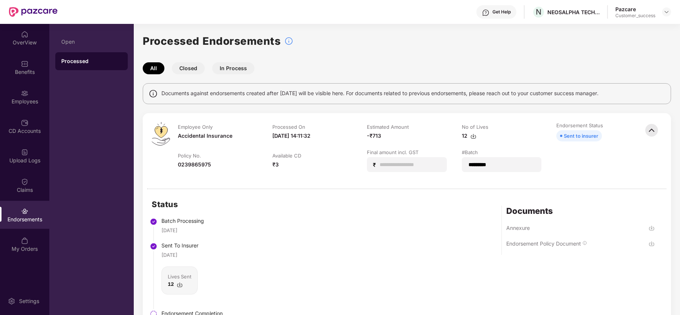
scroll to position [0, 0]
click at [650, 130] on img at bounding box center [651, 130] width 16 height 16
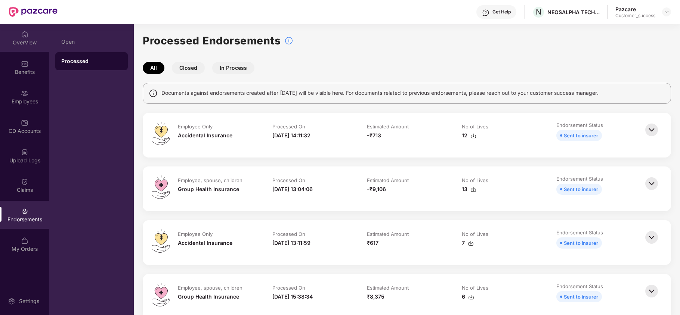
click at [23, 37] on img at bounding box center [24, 34] width 7 height 7
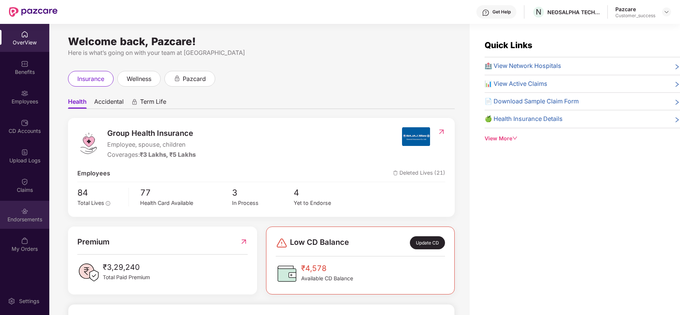
click at [15, 209] on div "Endorsements" at bounding box center [24, 215] width 49 height 28
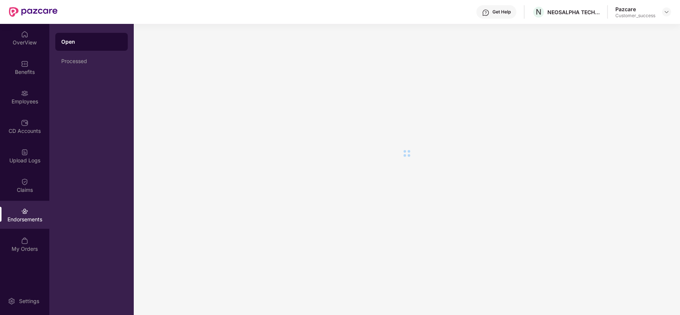
scroll to position [0, 0]
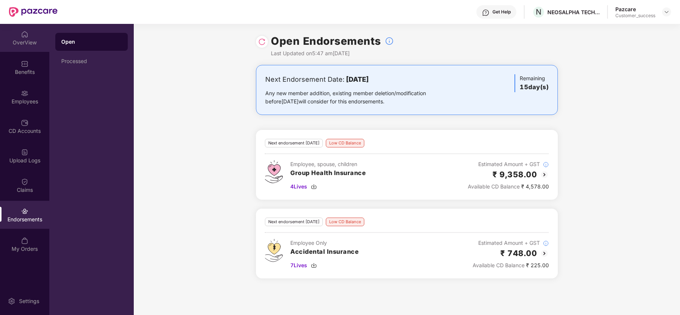
click at [34, 51] on div "OverView" at bounding box center [24, 38] width 49 height 28
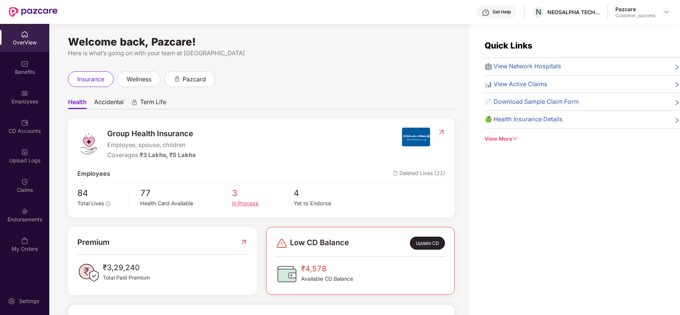
click at [255, 199] on span "3" at bounding box center [262, 192] width 61 height 13
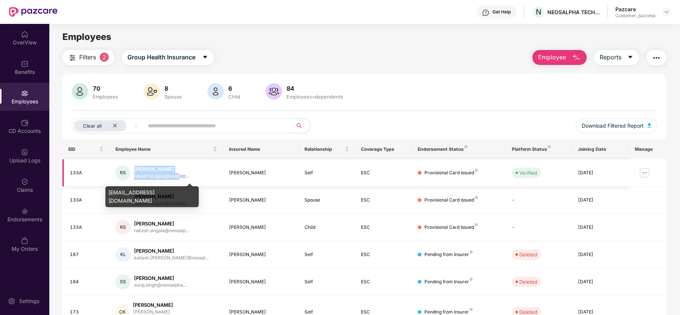
drag, startPoint x: 131, startPoint y: 167, endPoint x: 179, endPoint y: 174, distance: 47.5
click at [179, 174] on div "RS [PERSON_NAME] [PERSON_NAME].singala@neosalp..." at bounding box center [165, 172] width 101 height 15
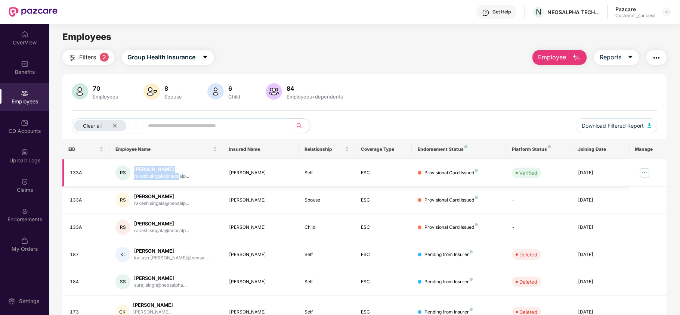
click at [189, 169] on div "[PERSON_NAME]" at bounding box center [161, 169] width 55 height 7
click at [33, 47] on div "OverView" at bounding box center [24, 38] width 49 height 28
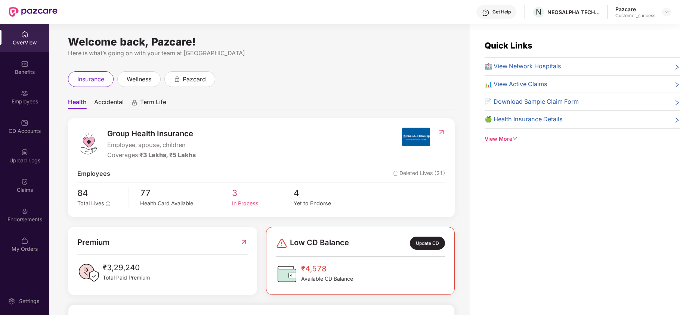
click at [250, 201] on div "In Process" at bounding box center [262, 203] width 61 height 9
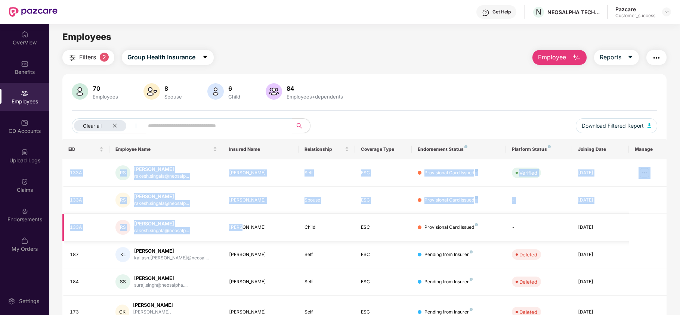
drag, startPoint x: 69, startPoint y: 169, endPoint x: 297, endPoint y: 233, distance: 237.6
click at [297, 233] on tbody "133A RS [PERSON_NAME] [PERSON_NAME].singala@neosalp... [PERSON_NAME] Self ESC P…" at bounding box center [364, 298] width 604 height 279
click at [205, 214] on td "RS [PERSON_NAME] [PERSON_NAME].singala@neosalp..." at bounding box center [165, 200] width 113 height 27
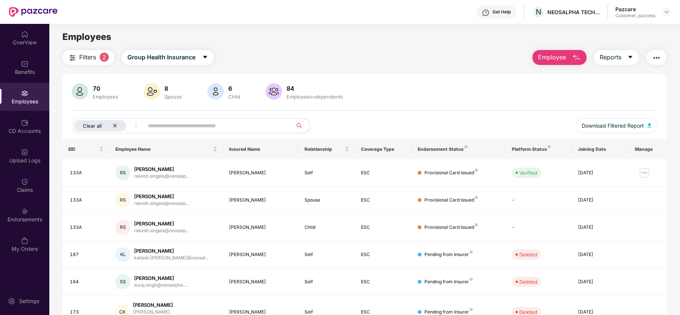
click at [115, 123] on div "Clear all" at bounding box center [100, 125] width 52 height 11
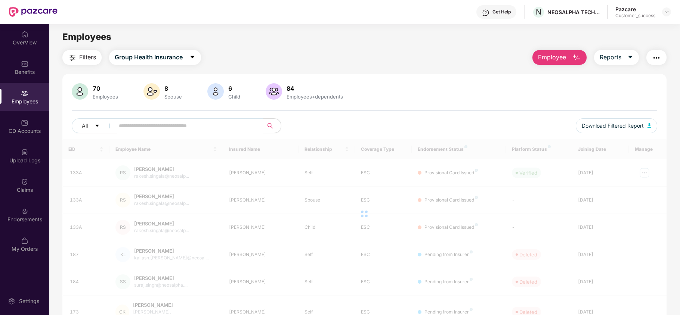
click at [139, 128] on input "text" at bounding box center [186, 125] width 134 height 11
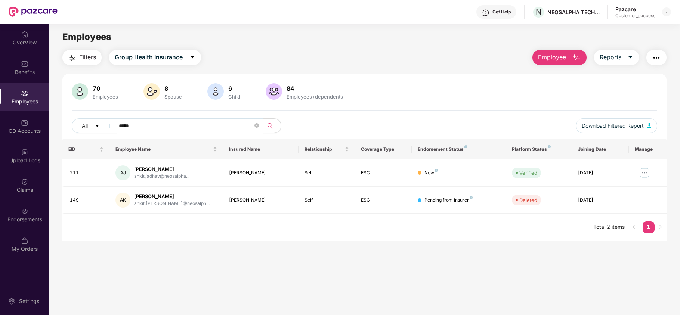
type input "*****"
click at [257, 123] on icon "close-circle" at bounding box center [256, 125] width 4 height 4
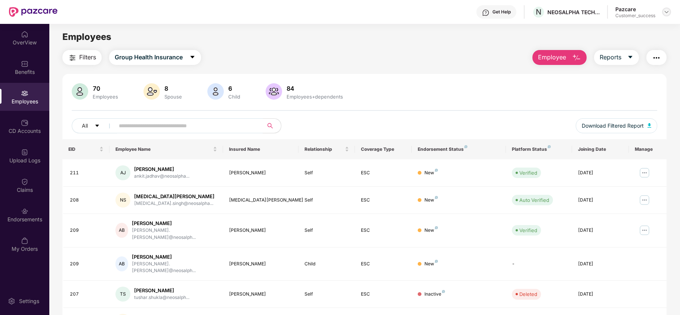
click at [666, 9] on img at bounding box center [666, 12] width 6 height 6
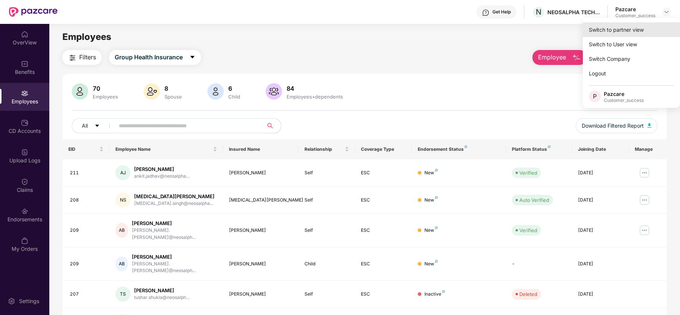
click at [630, 36] on div "Switch to partner view" at bounding box center [631, 29] width 97 height 15
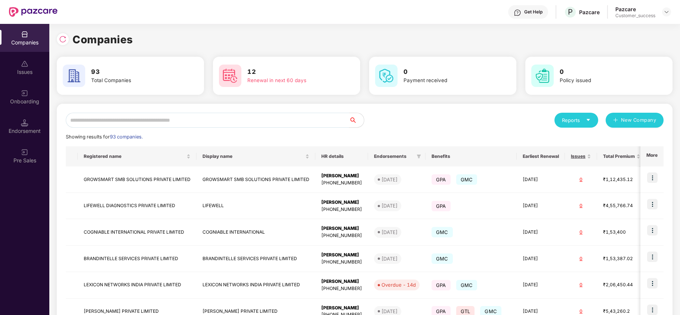
click at [149, 117] on input "text" at bounding box center [207, 120] width 283 height 15
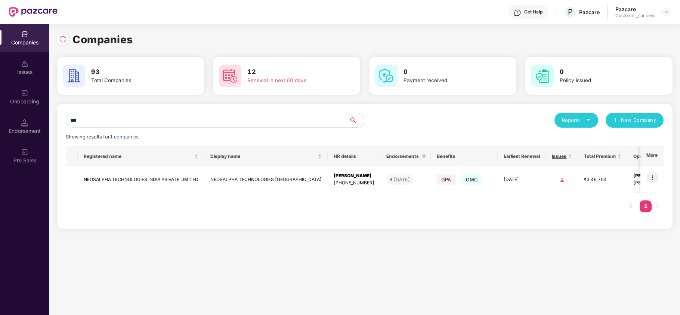
type input "***"
click at [106, 185] on td "NEOSALPHA TECHNOLOGIES INDIA PRIVATE LIMITED" at bounding box center [141, 180] width 127 height 27
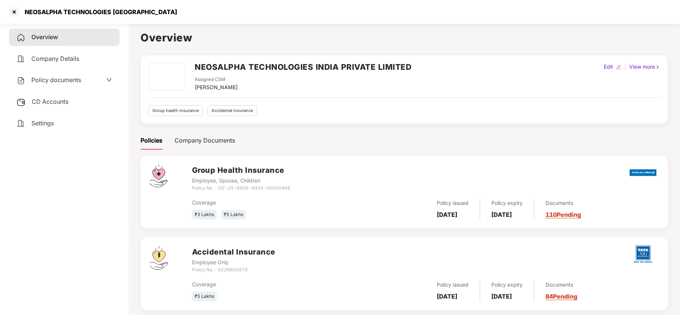
click at [76, 84] on div "Policy documents" at bounding box center [48, 80] width 65 height 10
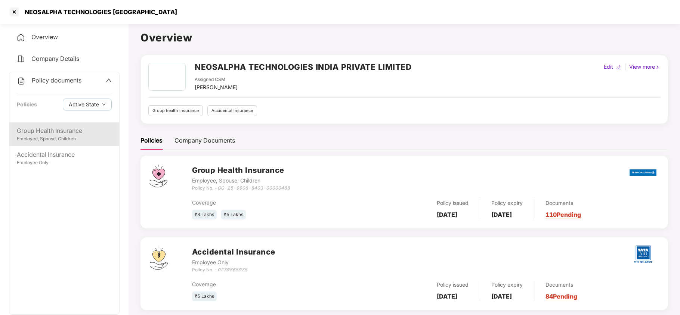
click at [58, 136] on div "Employee, Spouse, Children" at bounding box center [64, 139] width 95 height 7
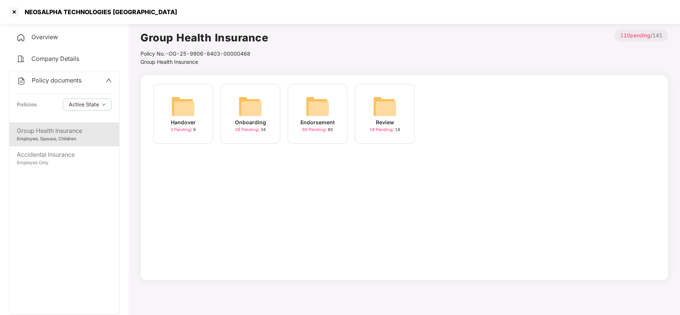
click at [304, 106] on div "Endorsement 60 Pending / 80" at bounding box center [318, 114] width 60 height 60
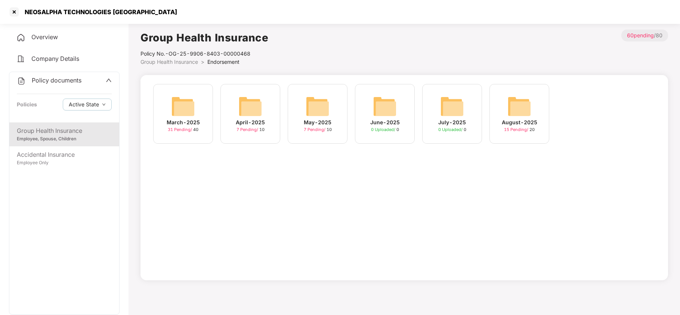
click at [516, 110] on img at bounding box center [519, 107] width 24 height 24
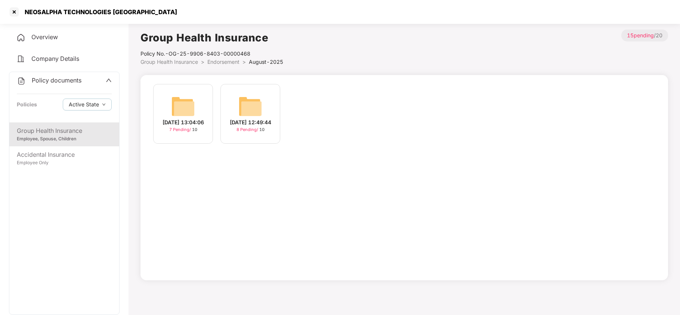
click at [255, 96] on img at bounding box center [250, 107] width 24 height 24
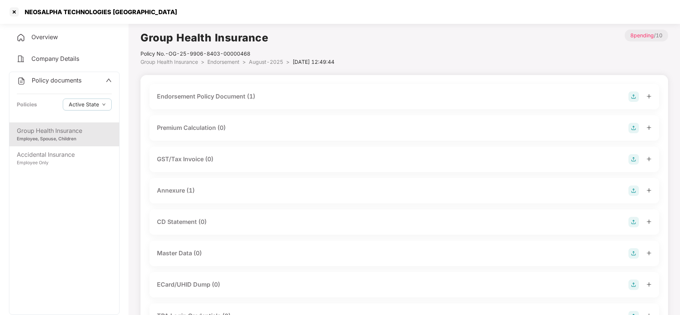
click at [267, 65] on span "August-2025" at bounding box center [266, 62] width 34 height 6
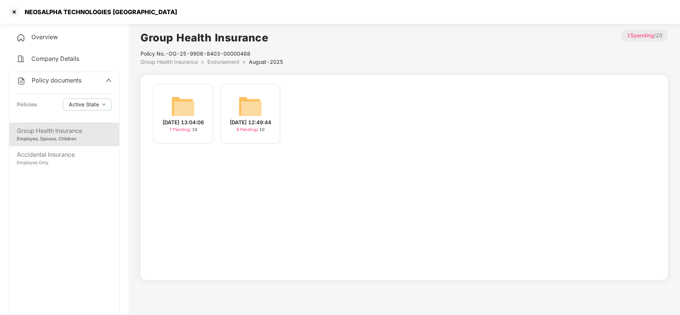
click at [176, 112] on img at bounding box center [183, 107] width 24 height 24
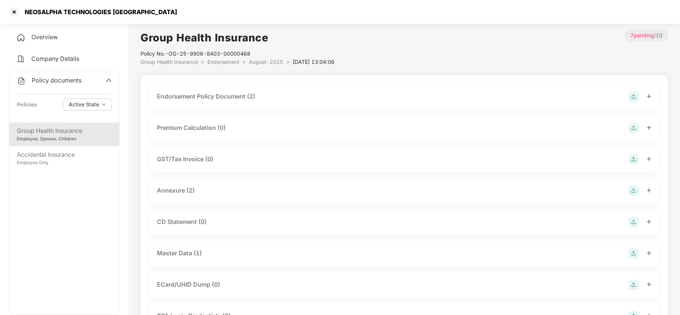
click at [216, 257] on div "Master Data (1)" at bounding box center [404, 253] width 495 height 10
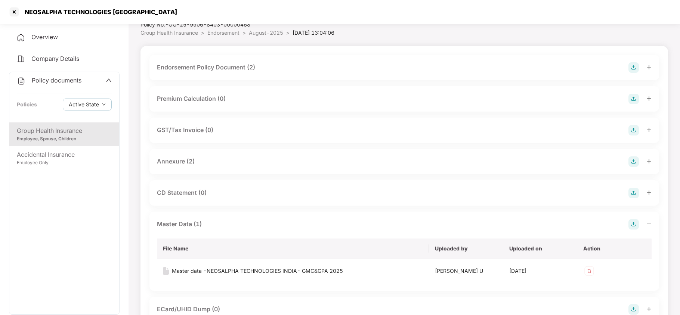
scroll to position [30, 0]
click at [313, 266] on div "Master data -NEOSALPHA TECHNOLOGIES INDIA- GMC&GPA 2025" at bounding box center [257, 270] width 171 height 8
click at [18, 10] on div at bounding box center [14, 12] width 12 height 12
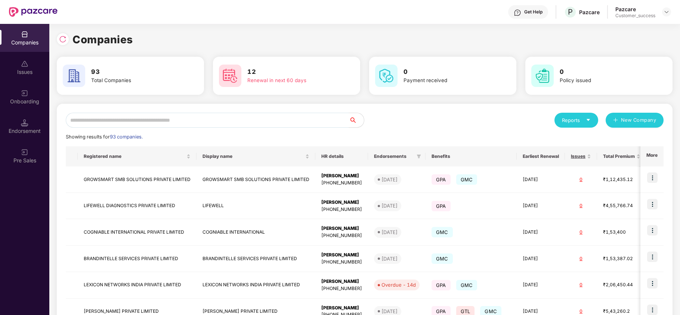
scroll to position [0, 0]
click at [195, 122] on input "text" at bounding box center [207, 120] width 283 height 15
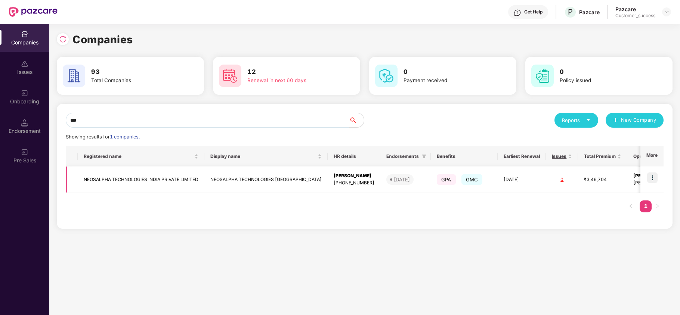
type input "***"
click at [650, 178] on img at bounding box center [652, 178] width 10 height 10
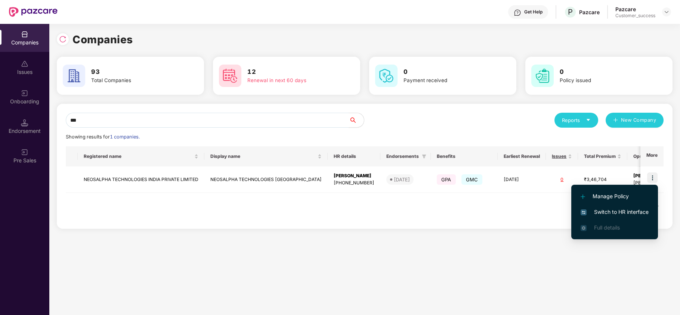
click at [605, 207] on li "Switch to HR interface" at bounding box center [614, 212] width 87 height 16
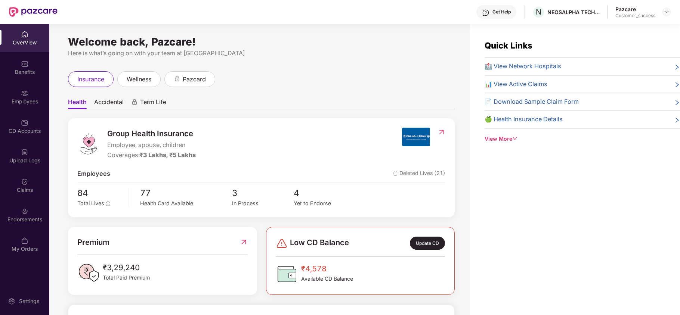
click at [26, 214] on img at bounding box center [24, 211] width 7 height 7
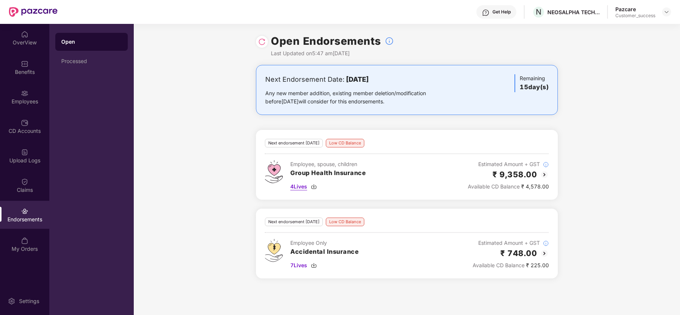
click at [314, 187] on img at bounding box center [314, 187] width 6 height 6
click at [27, 105] on div "Employees" at bounding box center [24, 101] width 49 height 7
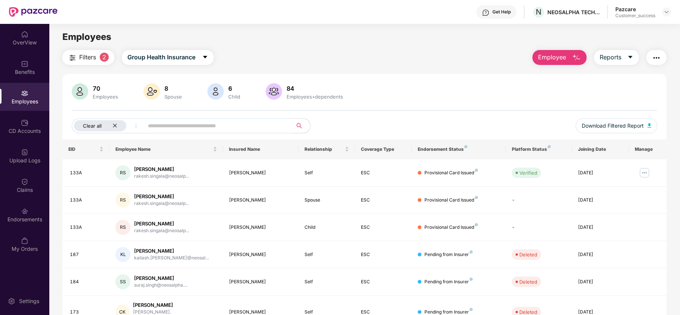
click at [112, 126] on icon "close" at bounding box center [114, 125] width 5 height 5
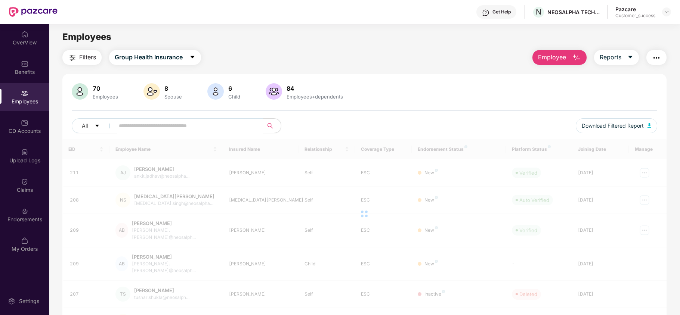
click at [137, 126] on input "text" at bounding box center [186, 125] width 134 height 11
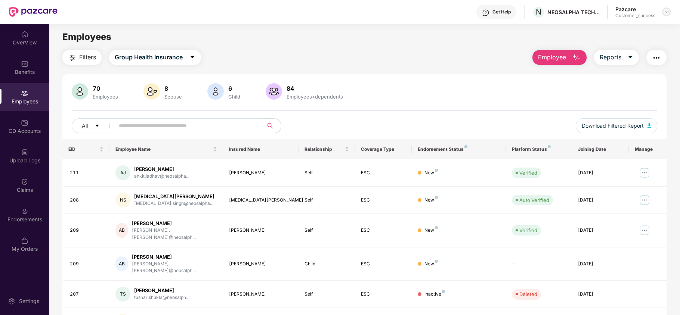
click at [664, 15] on div at bounding box center [666, 11] width 9 height 9
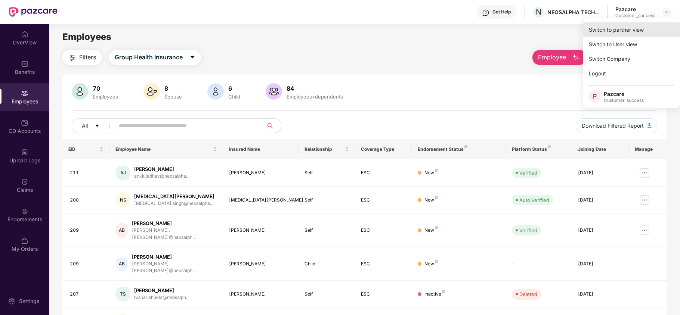
click at [629, 34] on div "Switch to partner view" at bounding box center [631, 29] width 97 height 15
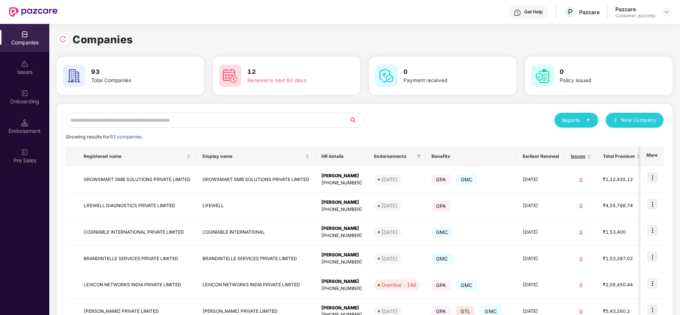
click at [313, 126] on input "text" at bounding box center [207, 120] width 283 height 15
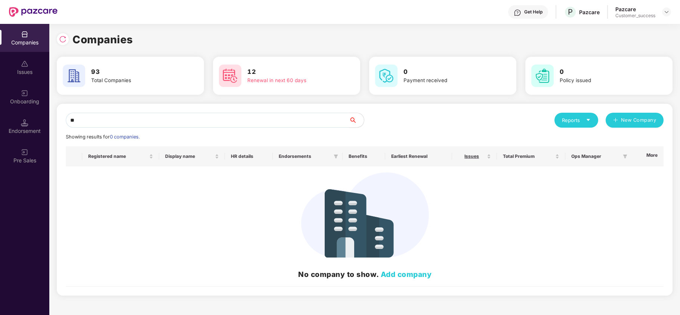
type input "*"
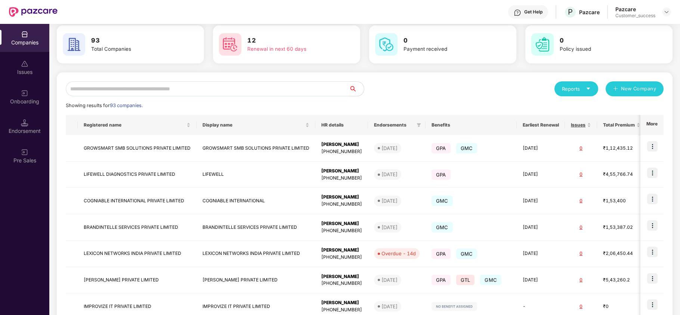
scroll to position [31, 0]
paste input "**********"
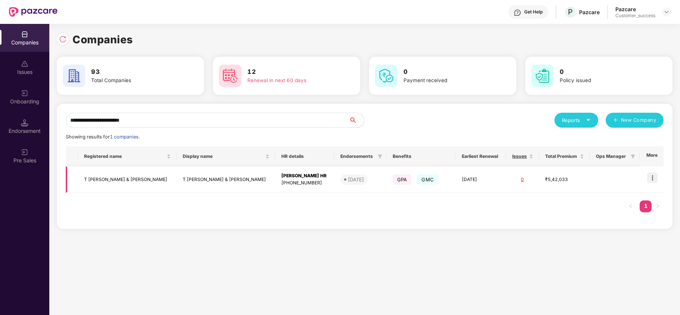
type input "**********"
click at [653, 179] on img at bounding box center [652, 178] width 10 height 10
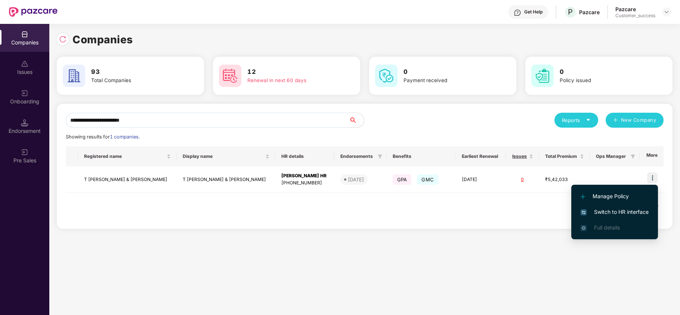
click at [622, 208] on span "Switch to HR interface" at bounding box center [614, 212] width 68 height 8
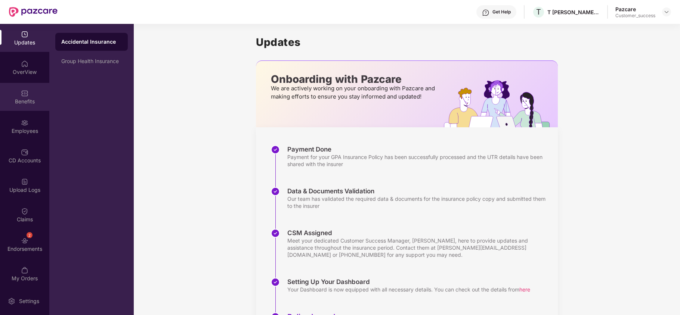
click at [17, 90] on div "Benefits" at bounding box center [24, 97] width 49 height 28
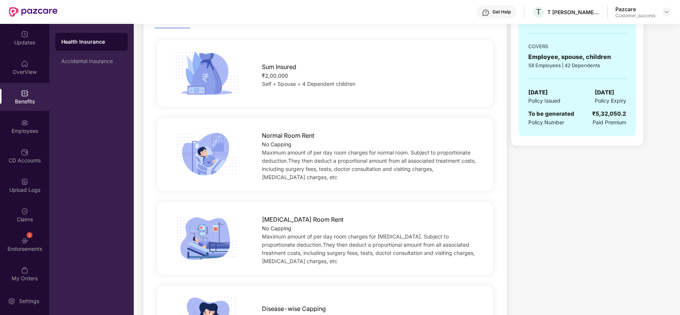
scroll to position [117, 0]
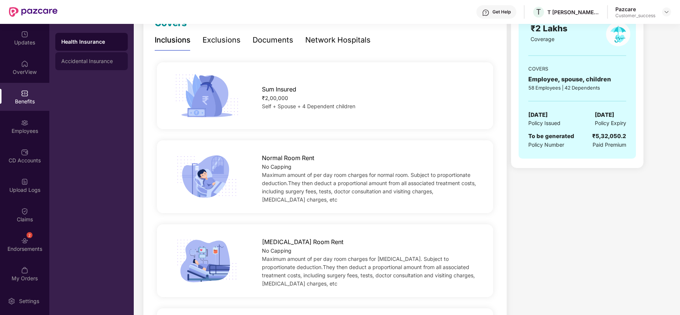
click at [71, 60] on div "Accidental Insurance" at bounding box center [91, 61] width 61 height 6
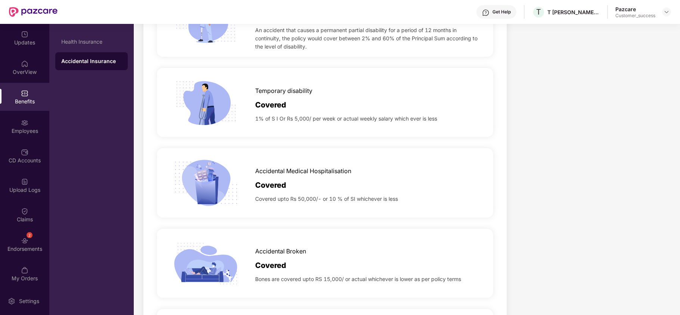
scroll to position [0, 0]
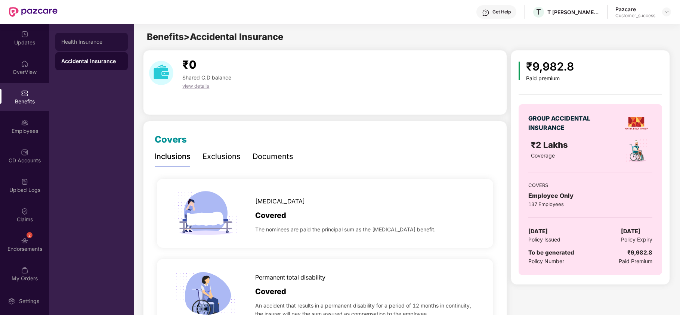
click at [80, 37] on div "Health Insurance" at bounding box center [91, 42] width 72 height 18
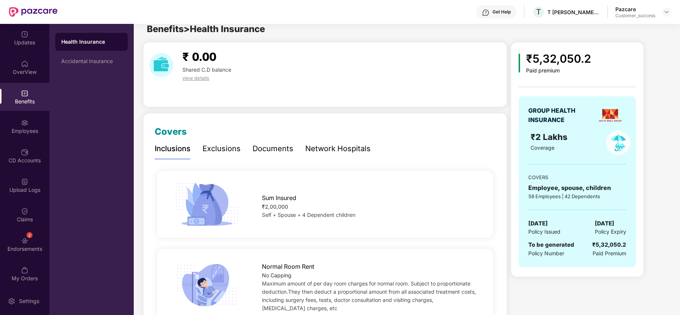
scroll to position [5, 0]
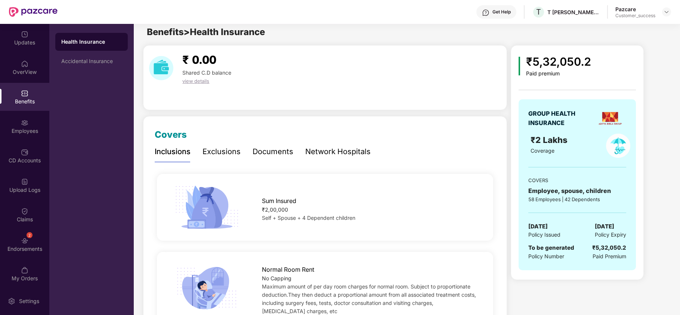
click at [489, 16] on div "Get Help" at bounding box center [496, 11] width 40 height 13
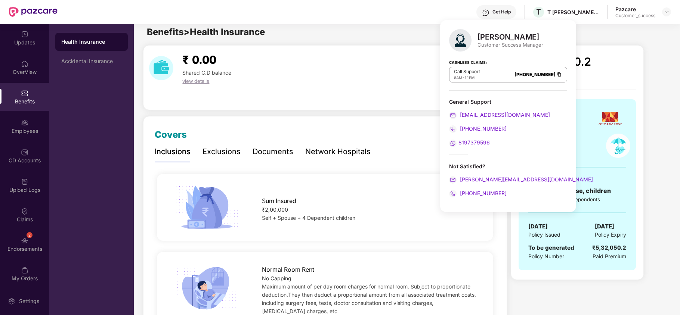
click at [393, 84] on div "₹ 0.00 Shared C.D balance view details" at bounding box center [324, 68] width 357 height 34
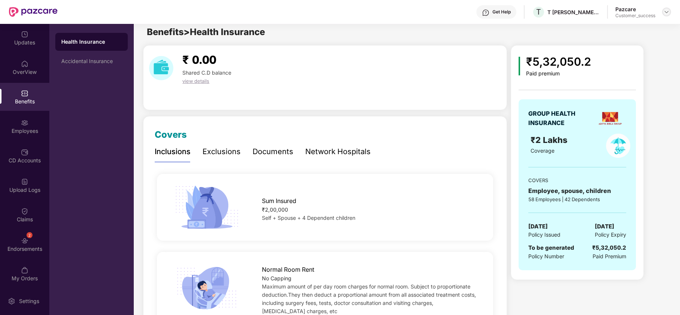
click at [667, 16] on div at bounding box center [666, 11] width 9 height 9
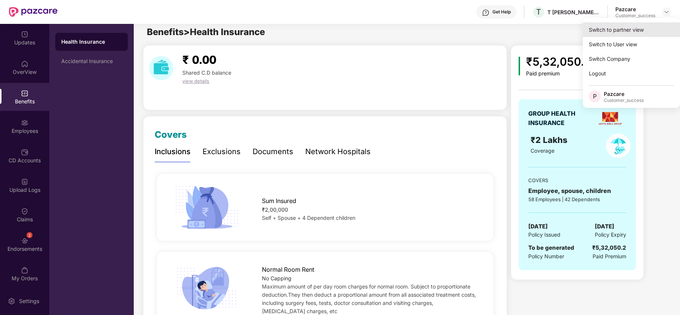
click at [637, 30] on div "Switch to partner view" at bounding box center [631, 29] width 97 height 15
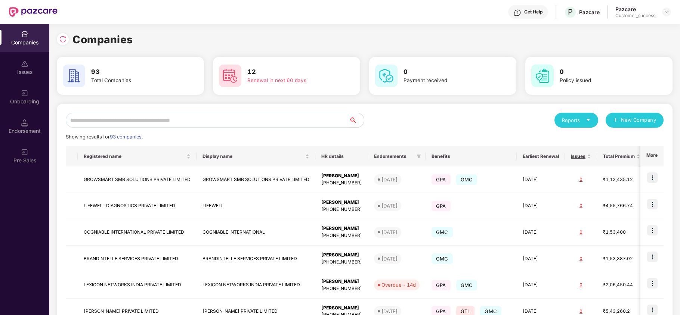
click at [212, 118] on input "text" at bounding box center [207, 120] width 283 height 15
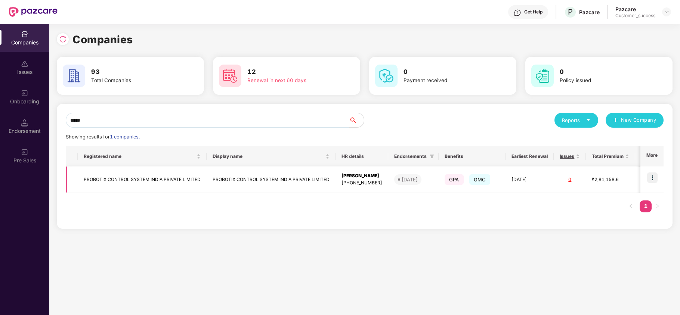
type input "*****"
click at [656, 177] on img at bounding box center [652, 178] width 10 height 10
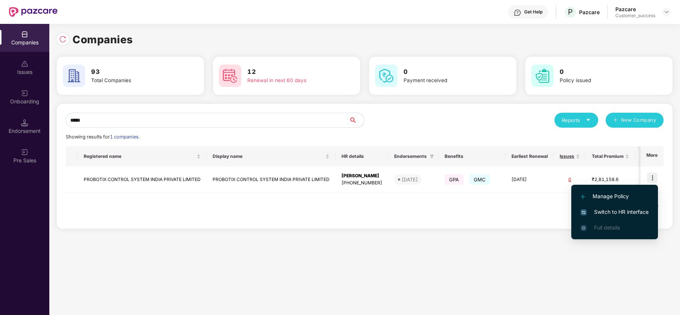
click at [625, 211] on span "Switch to HR interface" at bounding box center [614, 212] width 68 height 8
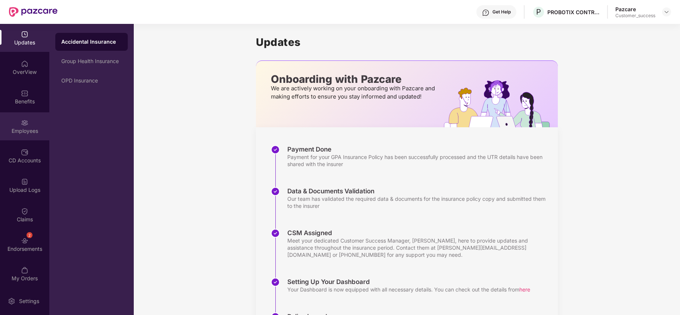
click at [8, 126] on div "Employees" at bounding box center [24, 126] width 49 height 28
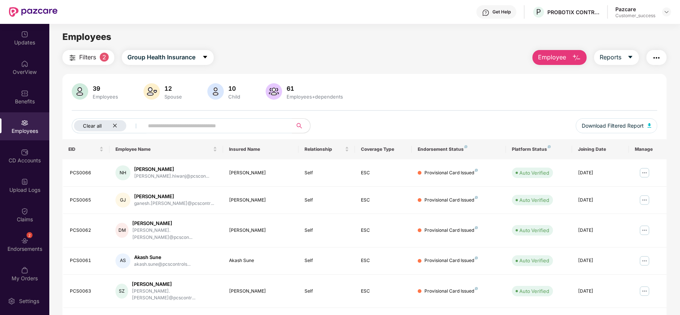
click at [114, 127] on icon "close" at bounding box center [115, 126] width 4 height 4
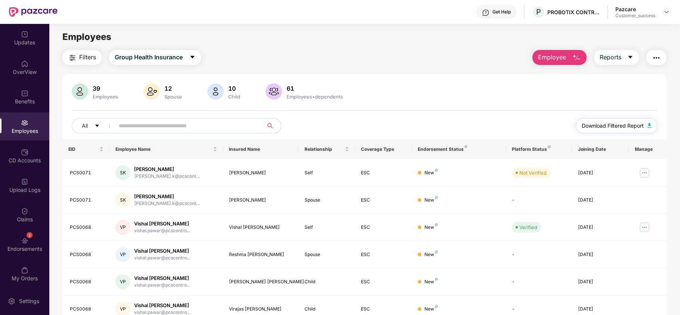
click at [607, 128] on span "Download Filtered Report" at bounding box center [613, 126] width 62 height 8
click at [668, 12] on img at bounding box center [666, 12] width 6 height 6
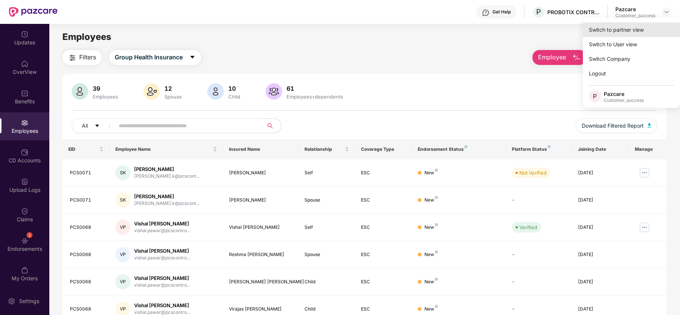
click at [635, 29] on div "Switch to partner view" at bounding box center [631, 29] width 97 height 15
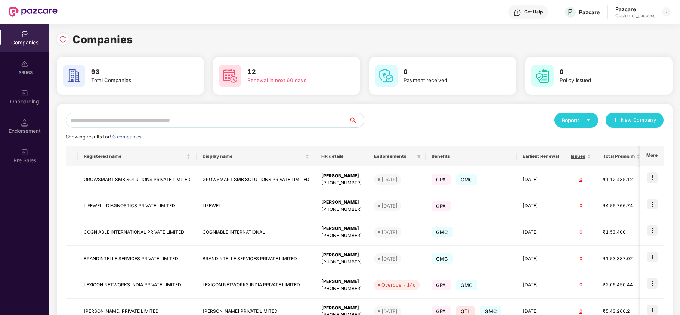
click at [270, 123] on input "text" at bounding box center [207, 120] width 283 height 15
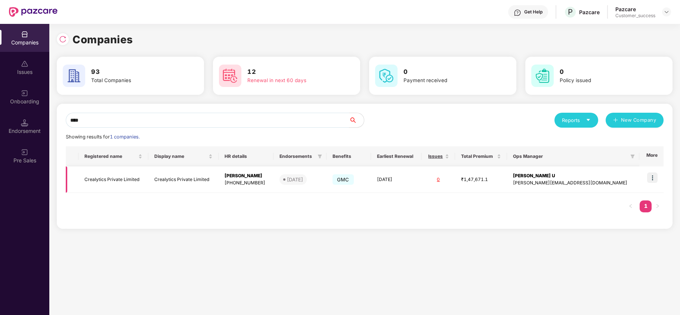
type input "****"
click at [654, 173] on img at bounding box center [652, 178] width 10 height 10
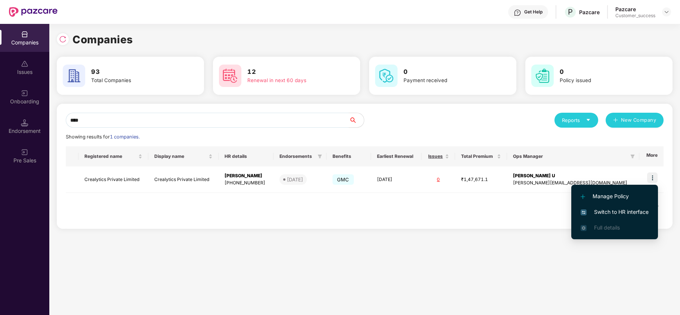
click at [634, 211] on span "Switch to HR interface" at bounding box center [614, 212] width 68 height 8
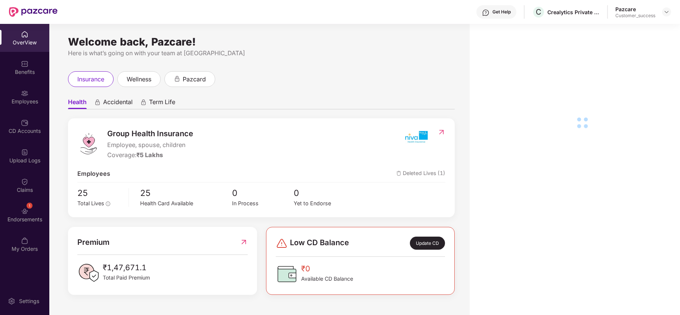
click at [24, 96] on img at bounding box center [24, 93] width 7 height 7
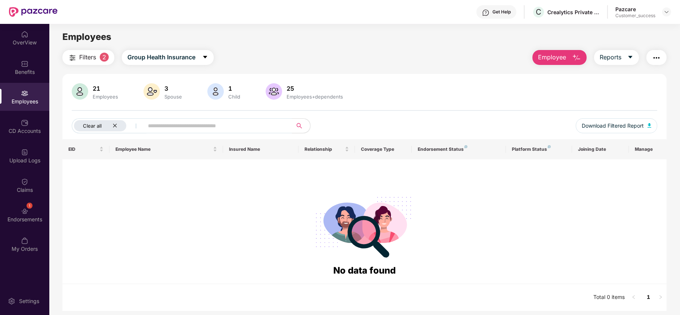
click at [117, 126] on icon "close" at bounding box center [114, 125] width 5 height 5
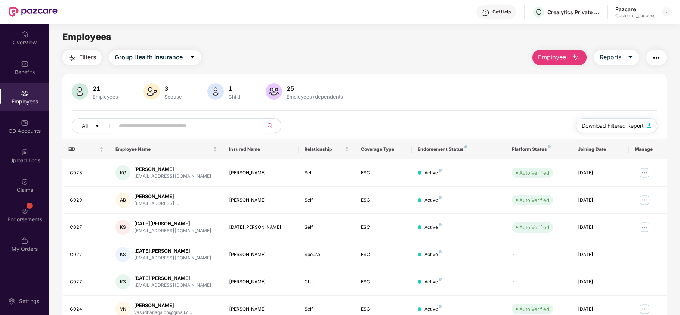
click at [619, 126] on span "Download Filtered Report" at bounding box center [613, 126] width 62 height 8
click at [664, 13] on img at bounding box center [666, 12] width 6 height 6
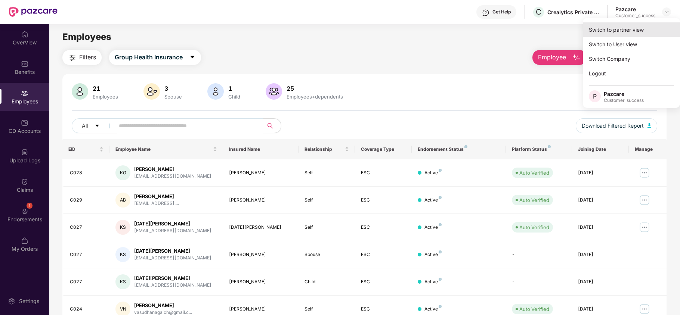
click at [634, 29] on div "Switch to partner view" at bounding box center [631, 29] width 97 height 15
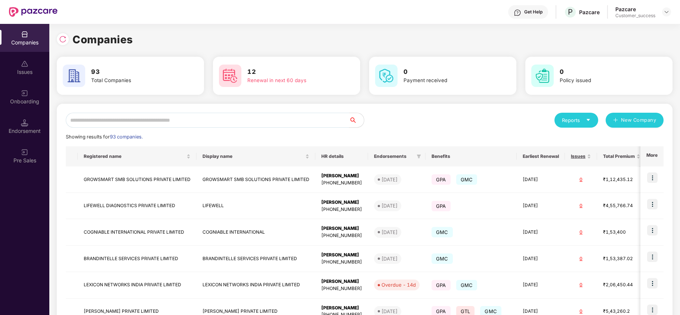
click at [270, 124] on input "text" at bounding box center [207, 120] width 283 height 15
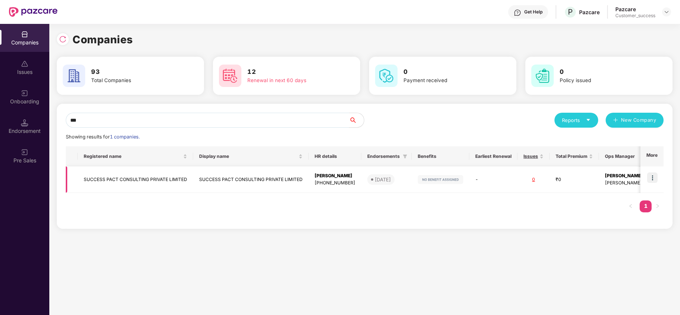
type input "***"
click at [653, 176] on img at bounding box center [652, 178] width 10 height 10
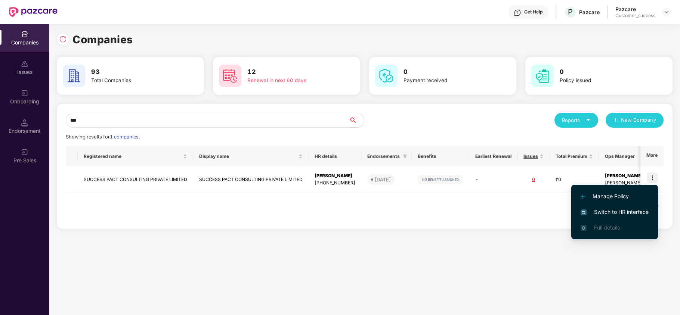
click at [598, 214] on span "Switch to HR interface" at bounding box center [614, 212] width 68 height 8
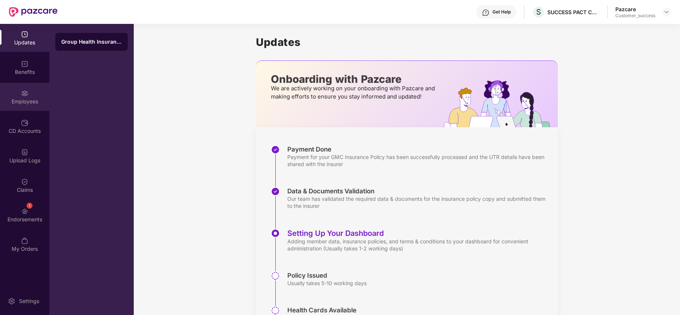
click at [37, 100] on div "Employees" at bounding box center [24, 101] width 49 height 7
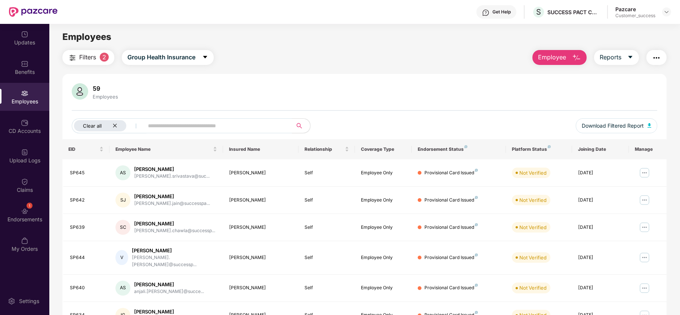
click at [115, 127] on icon "close" at bounding box center [115, 126] width 4 height 4
click at [199, 128] on input "text" at bounding box center [186, 125] width 134 height 11
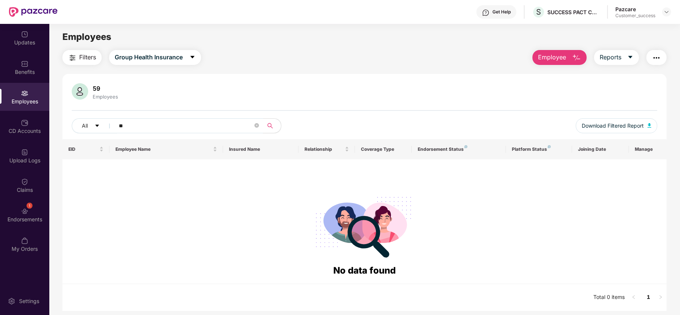
type input "*"
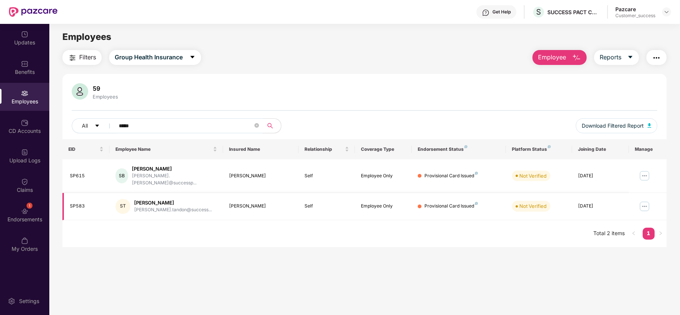
type input "*****"
click at [646, 201] on img at bounding box center [644, 207] width 12 height 12
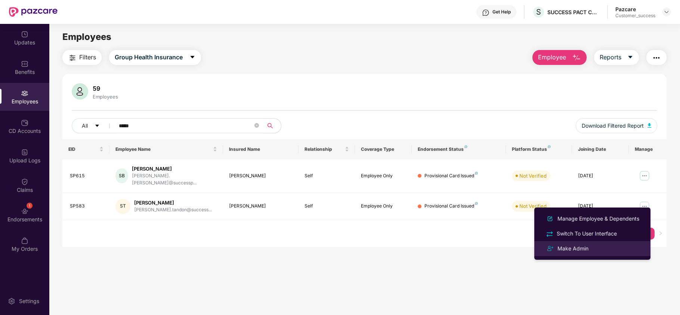
click at [598, 250] on div "Make Admin" at bounding box center [592, 248] width 97 height 9
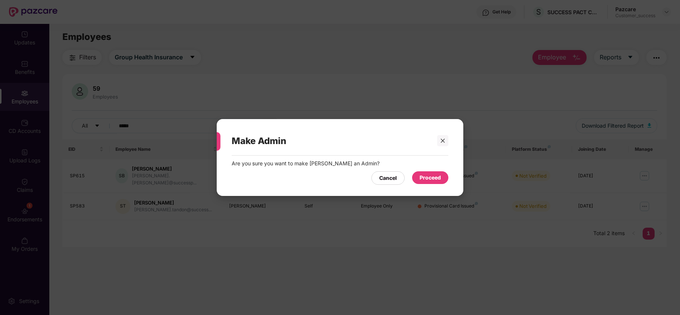
click at [432, 181] on div "Proceed" at bounding box center [429, 178] width 21 height 8
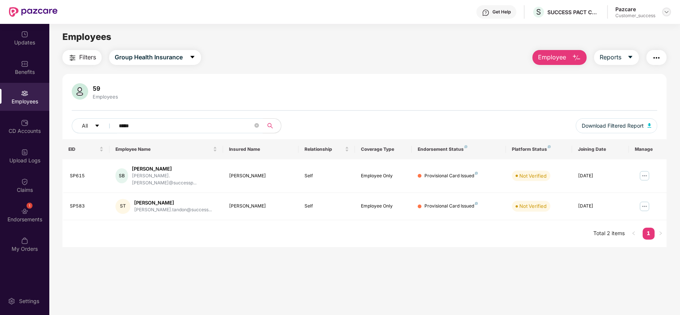
click at [664, 12] on img at bounding box center [666, 12] width 6 height 6
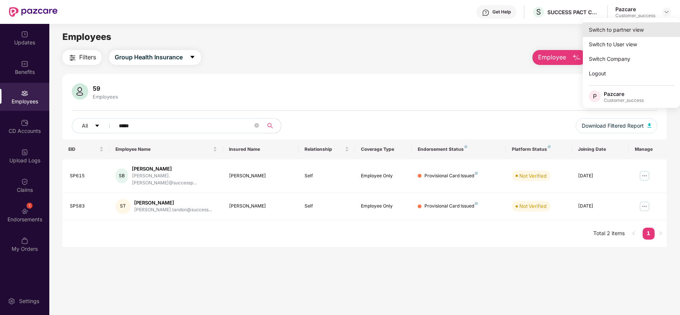
click at [622, 26] on div "Switch to partner view" at bounding box center [631, 29] width 97 height 15
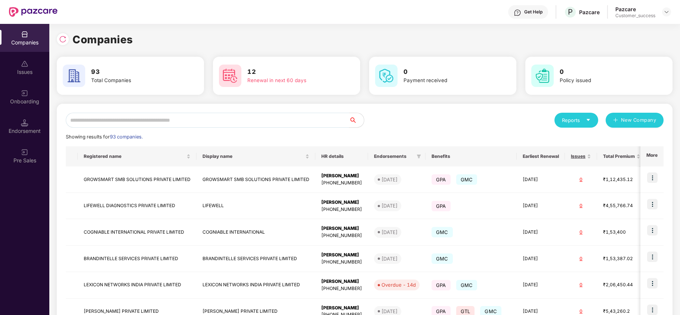
click at [241, 124] on input "text" at bounding box center [207, 120] width 283 height 15
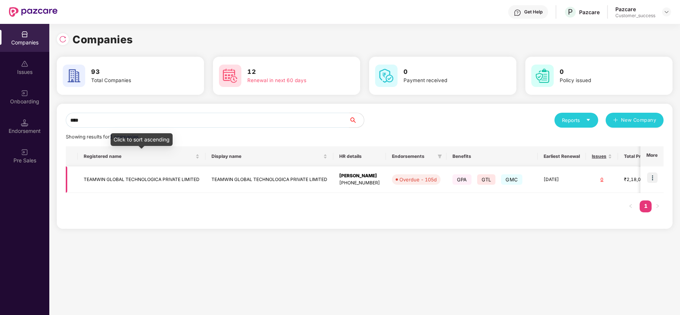
type input "****"
click at [145, 168] on td "TEAMWIN GLOBAL TECHNOLOGICA PRIVATE LIMITED" at bounding box center [142, 180] width 128 height 27
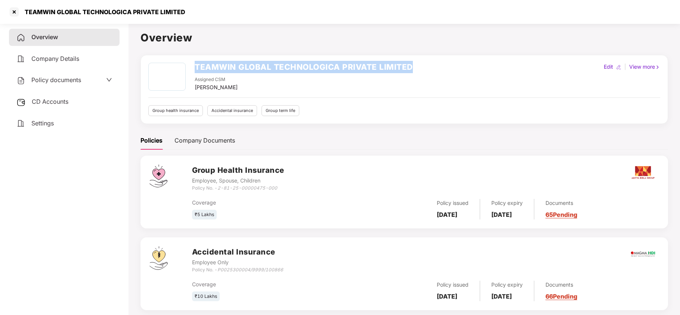
drag, startPoint x: 196, startPoint y: 65, endPoint x: 416, endPoint y: 65, distance: 219.3
click at [416, 65] on div "TEAMWIN GLOBAL TECHNOLOGICA PRIVATE LIMITED Assigned CSM [PERSON_NAME] Edit | V…" at bounding box center [404, 77] width 512 height 29
copy h2 "TEAMWIN GLOBAL TECHNOLOGICA PRIVATE LIMITED"
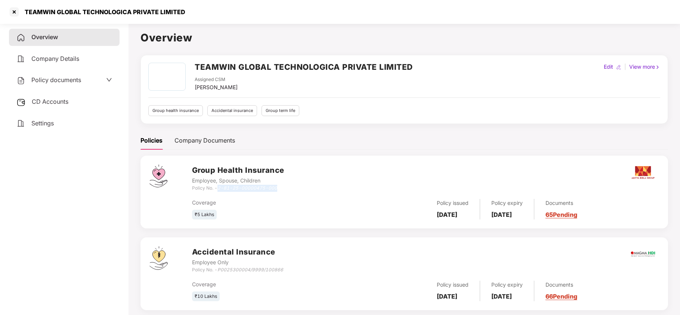
drag, startPoint x: 217, startPoint y: 188, endPoint x: 287, endPoint y: 190, distance: 69.5
click at [287, 190] on div "Group Health Insurance Employee, Spouse, Children Policy No. - 2-81-25-00000475…" at bounding box center [425, 178] width 467 height 27
copy div "2-81-25-00000475-000"
click at [15, 15] on div at bounding box center [14, 12] width 12 height 12
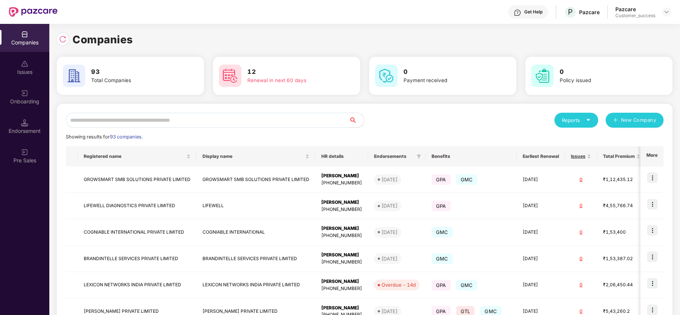
click at [173, 123] on input "text" at bounding box center [207, 120] width 283 height 15
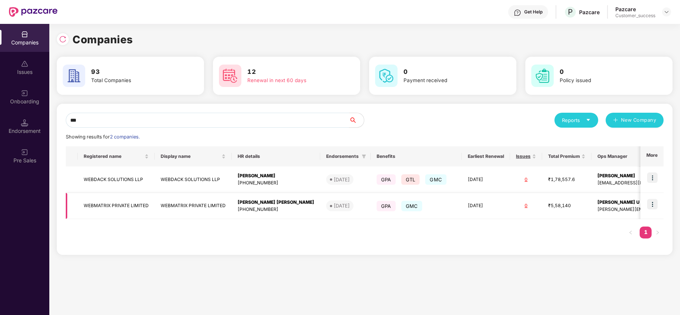
type input "***"
click at [652, 204] on img at bounding box center [652, 204] width 10 height 10
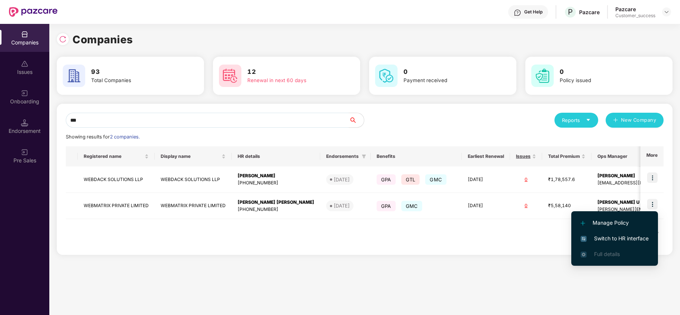
click at [617, 238] on span "Switch to HR interface" at bounding box center [614, 239] width 68 height 8
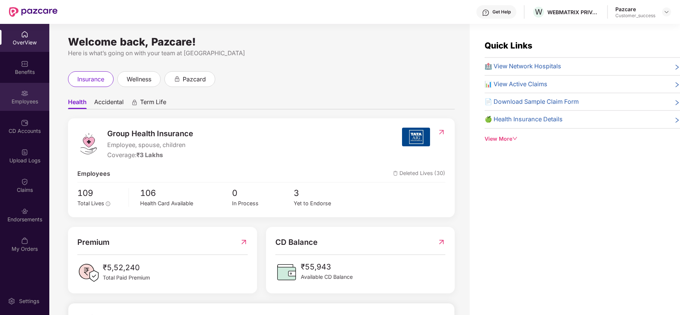
click at [26, 105] on div "Employees" at bounding box center [24, 97] width 49 height 28
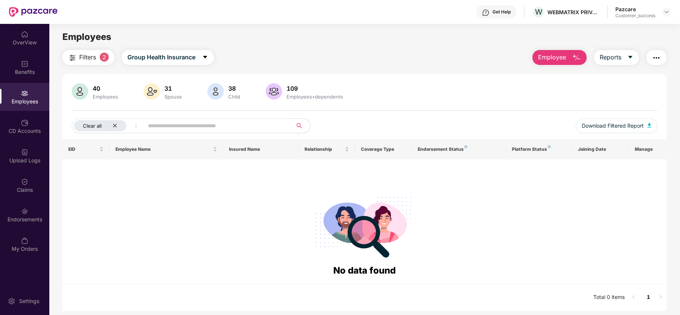
click at [112, 128] on icon "close" at bounding box center [114, 125] width 5 height 5
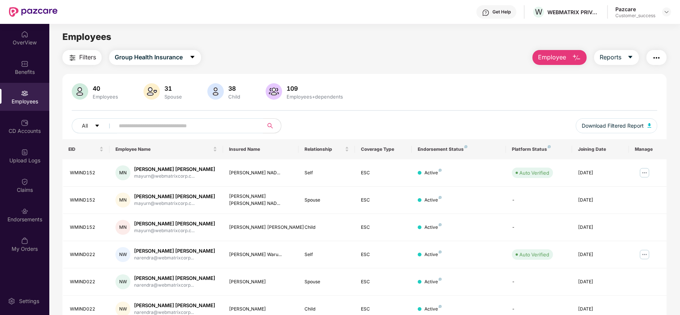
click at [153, 126] on input "text" at bounding box center [186, 125] width 134 height 11
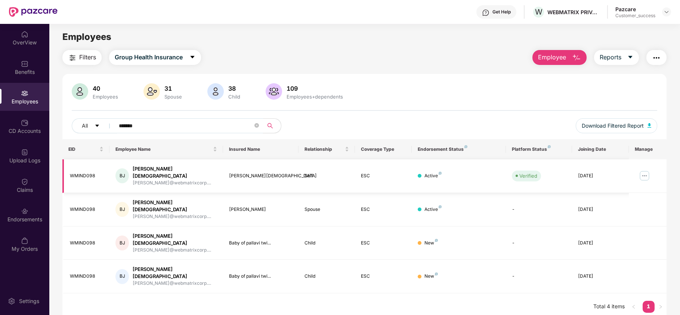
type input "*******"
click at [641, 175] on img at bounding box center [644, 176] width 12 height 12
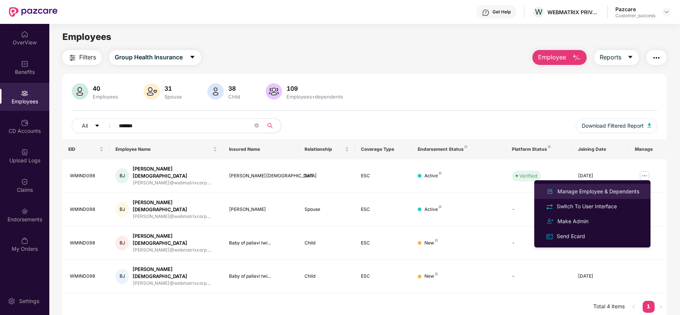
click at [613, 193] on div "Manage Employee & Dependents" at bounding box center [598, 192] width 85 height 8
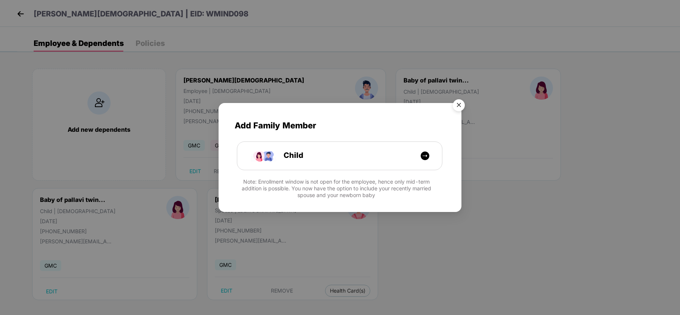
click at [467, 106] on img "Close" at bounding box center [458, 106] width 21 height 21
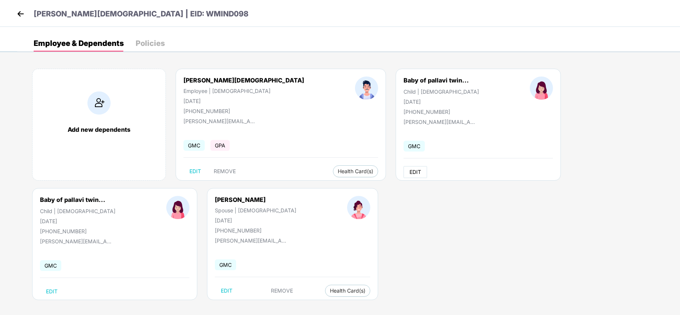
click at [403, 171] on button "EDIT" at bounding box center [415, 172] width 24 height 12
select select "*****"
select select "******"
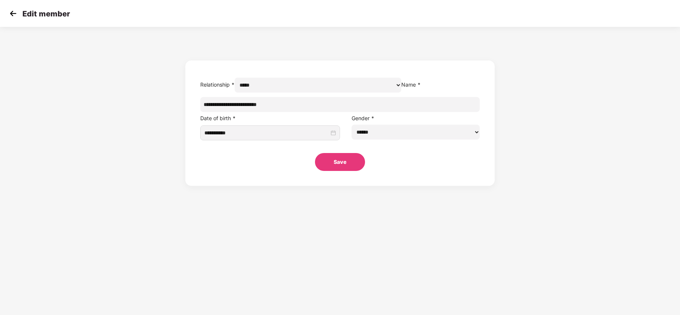
click at [317, 112] on input "**********" at bounding box center [339, 104] width 279 height 15
type input "**********"
click at [332, 171] on button "Save" at bounding box center [340, 162] width 50 height 18
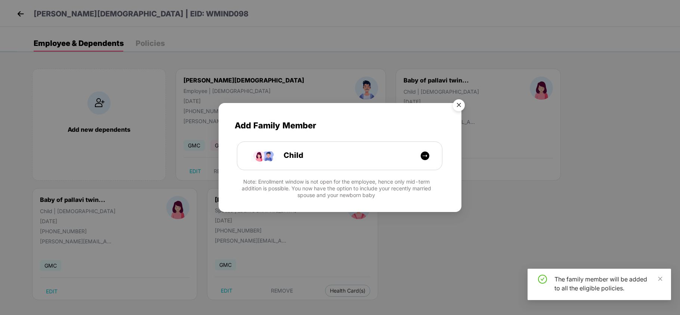
click at [461, 103] on img "Close" at bounding box center [458, 106] width 21 height 21
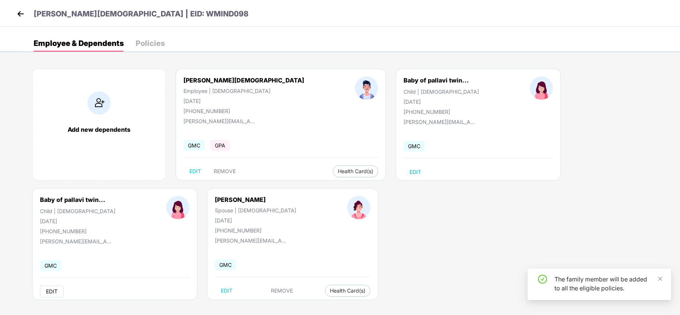
click at [58, 289] on span "EDIT" at bounding box center [52, 292] width 12 height 6
select select "*****"
select select "******"
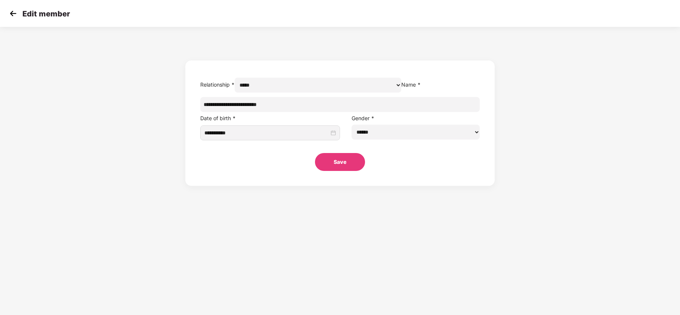
click at [316, 112] on input "**********" at bounding box center [339, 104] width 279 height 15
type input "**********"
click at [334, 171] on button "Save" at bounding box center [340, 162] width 50 height 18
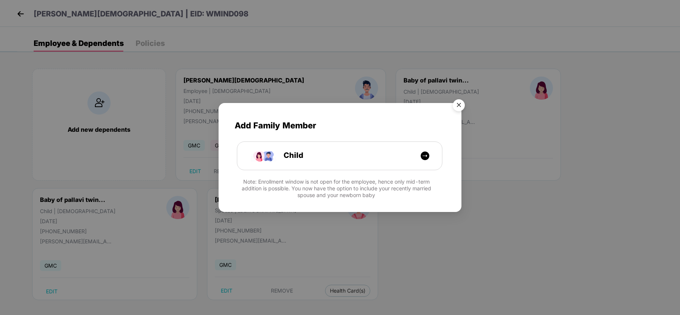
click at [459, 98] on img "Close" at bounding box center [458, 106] width 21 height 21
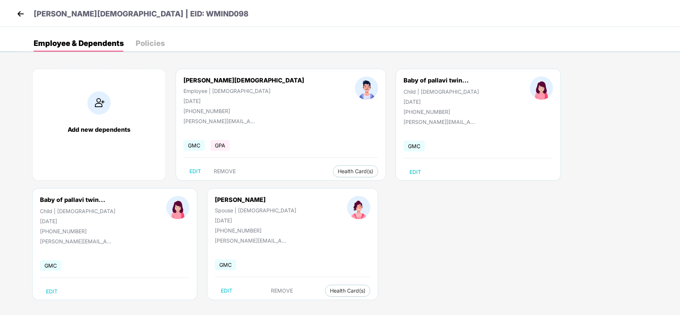
click at [22, 10] on img at bounding box center [20, 13] width 11 height 11
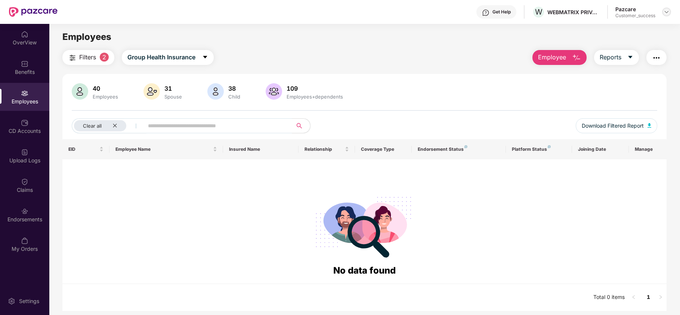
click at [669, 15] on div at bounding box center [666, 11] width 9 height 9
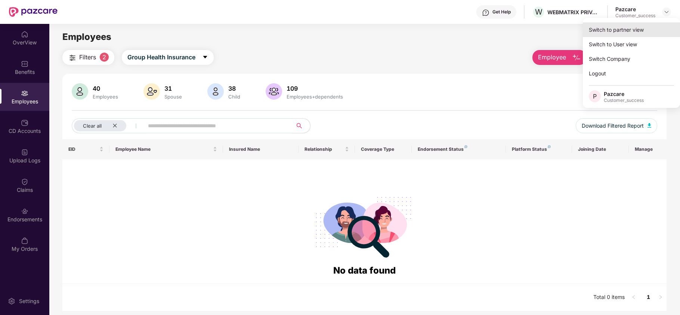
click at [642, 26] on div "Switch to partner view" at bounding box center [631, 29] width 97 height 15
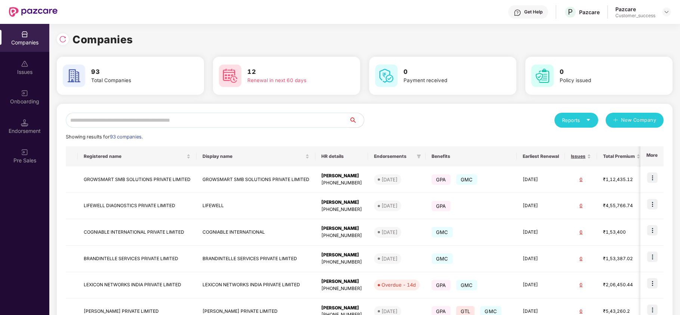
click at [224, 127] on input "text" at bounding box center [207, 120] width 283 height 15
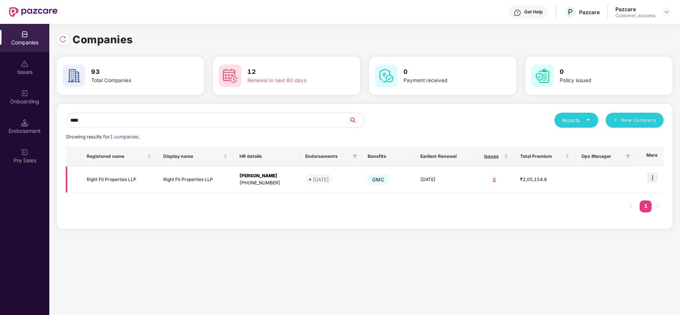
type input "****"
click at [652, 177] on img at bounding box center [652, 178] width 10 height 10
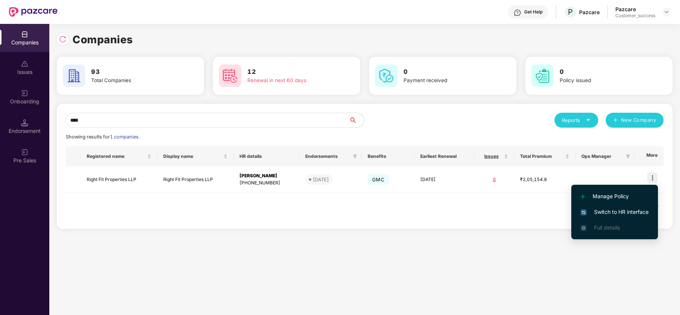
click at [614, 210] on span "Switch to HR interface" at bounding box center [614, 212] width 68 height 8
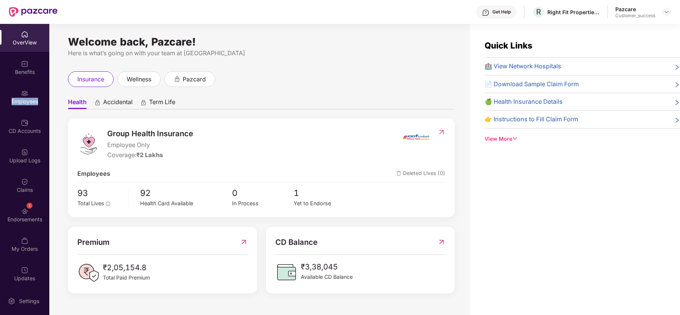
click at [34, 95] on div "Employees" at bounding box center [24, 97] width 49 height 28
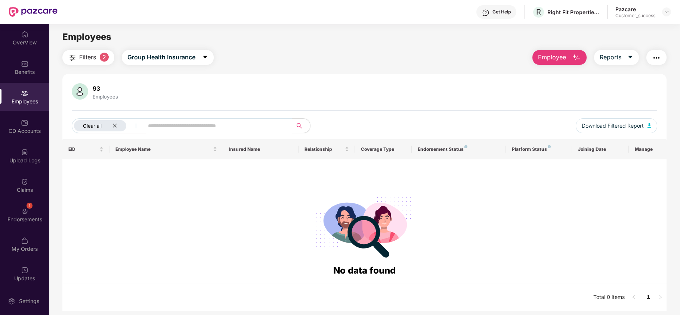
click at [117, 125] on icon "close" at bounding box center [114, 125] width 5 height 5
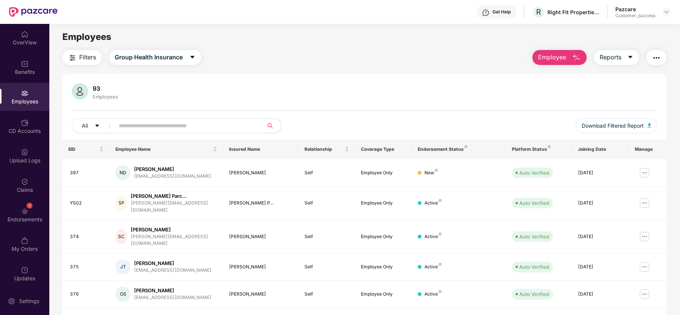
click at [548, 54] on span "Employee" at bounding box center [552, 57] width 28 height 9
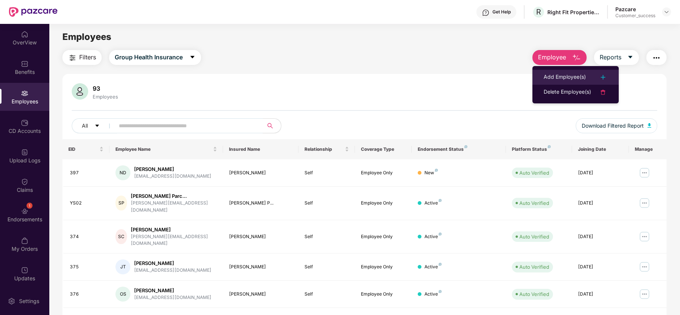
click at [550, 73] on div "Add Employee(s)" at bounding box center [564, 77] width 42 height 9
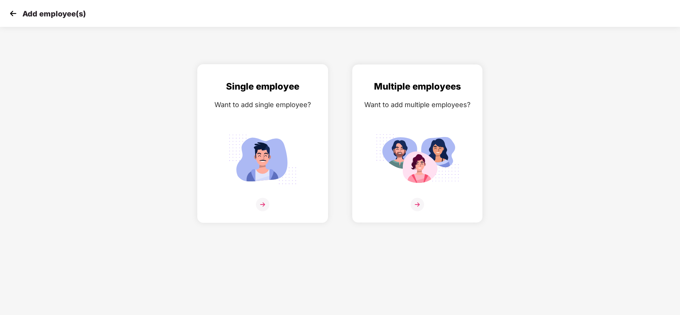
click at [324, 128] on div "Single employee Want to add single employee?" at bounding box center [262, 143] width 131 height 159
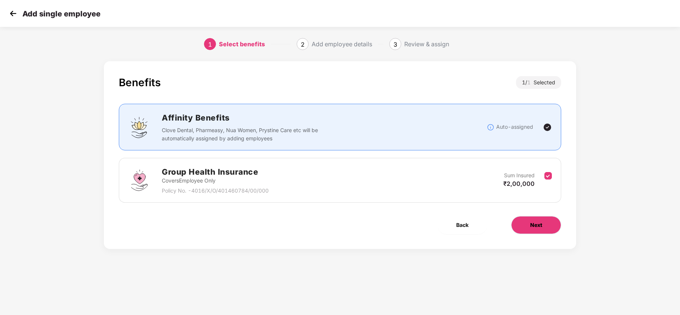
click at [544, 232] on button "Next" at bounding box center [536, 225] width 50 height 18
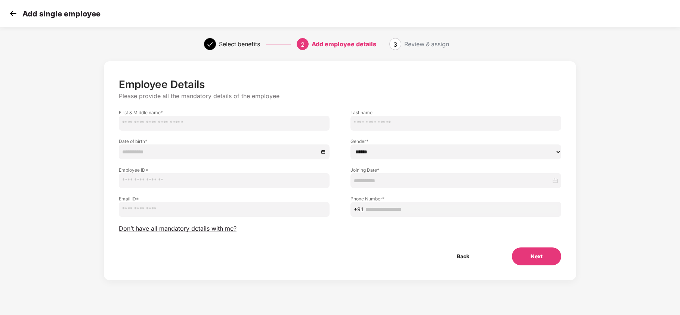
paste input "***"
click at [211, 121] on input "***" at bounding box center [224, 123] width 211 height 15
type input "***"
click at [361, 124] on input "text" at bounding box center [455, 123] width 211 height 15
paste input "**********"
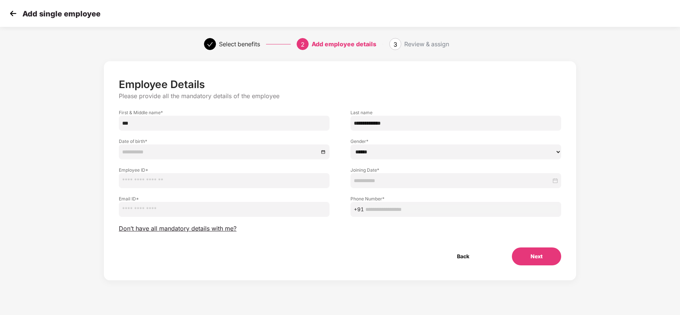
type input "**********"
click at [176, 117] on input "***" at bounding box center [224, 123] width 211 height 15
click at [152, 186] on input "text" at bounding box center [224, 180] width 211 height 15
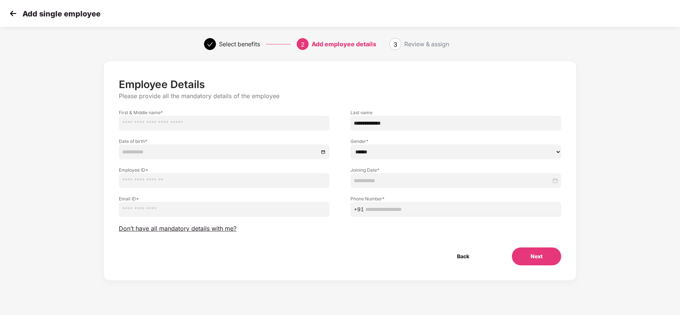
paste input "***"
type input "***"
drag, startPoint x: 375, startPoint y: 124, endPoint x: 347, endPoint y: 123, distance: 28.4
click at [347, 123] on div "**********" at bounding box center [456, 116] width 232 height 29
type input "******"
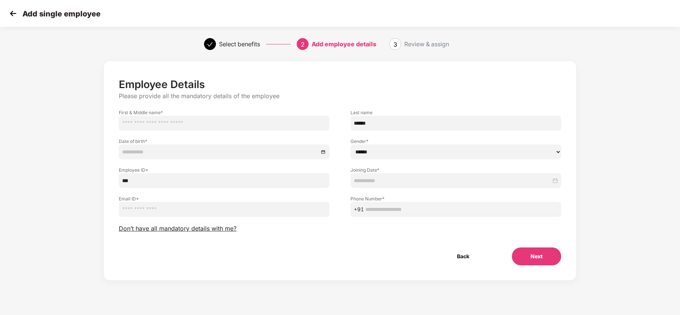
paste input "******"
click at [264, 126] on input "******" at bounding box center [224, 123] width 211 height 15
type input "******"
click at [259, 151] on input at bounding box center [220, 152] width 196 height 8
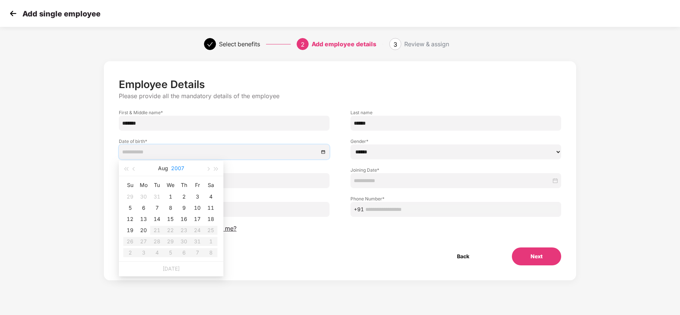
click at [181, 167] on button "2007" at bounding box center [177, 168] width 13 height 15
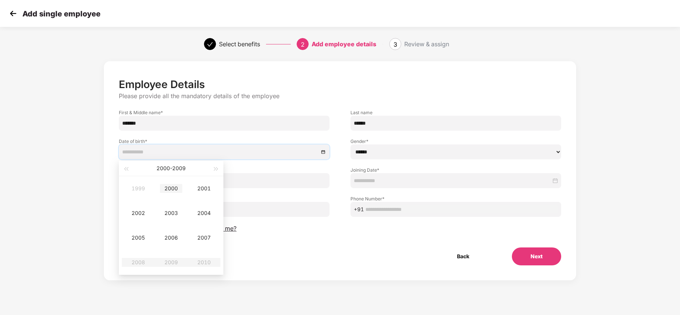
type input "**********"
click at [170, 187] on div "2000" at bounding box center [171, 188] width 22 height 9
type input "**********"
click at [165, 167] on button "Aug" at bounding box center [163, 168] width 10 height 15
type input "**********"
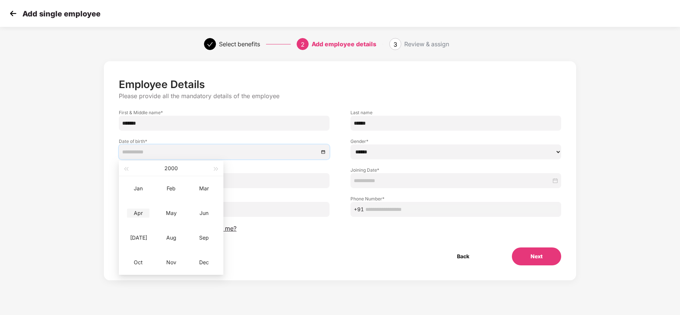
click at [144, 218] on td "Apr" at bounding box center [138, 213] width 33 height 25
type input "**********"
click at [200, 232] on div "21" at bounding box center [197, 230] width 9 height 9
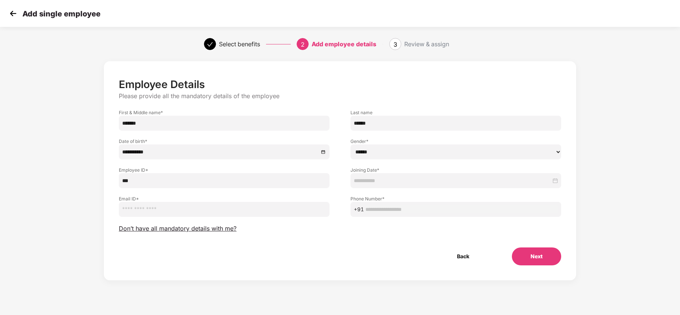
click at [388, 154] on select "****** **** ******" at bounding box center [455, 152] width 211 height 15
select select "****"
click at [350, 145] on select "****** **** ******" at bounding box center [455, 152] width 211 height 15
drag, startPoint x: 159, startPoint y: 220, endPoint x: 168, endPoint y: 211, distance: 12.1
click at [168, 211] on div "**********" at bounding box center [340, 172] width 442 height 188
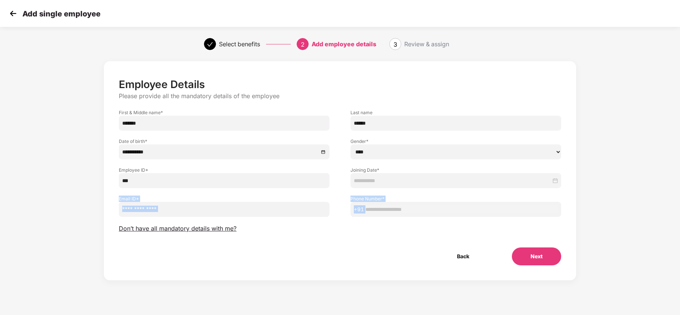
click at [168, 211] on input "email" at bounding box center [224, 209] width 211 height 15
paste input "**********"
type input "**********"
click at [370, 206] on input "text" at bounding box center [461, 209] width 192 height 8
paste input "**********"
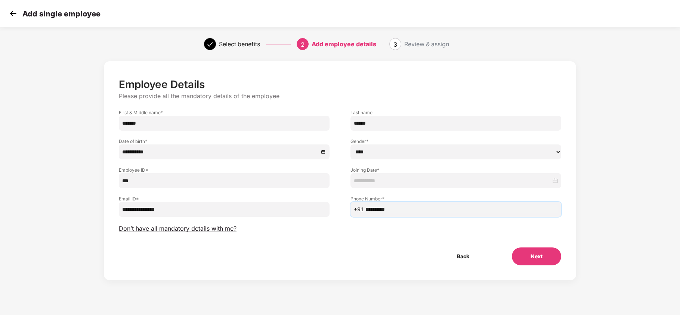
type input "**********"
click at [380, 178] on input at bounding box center [452, 181] width 197 height 8
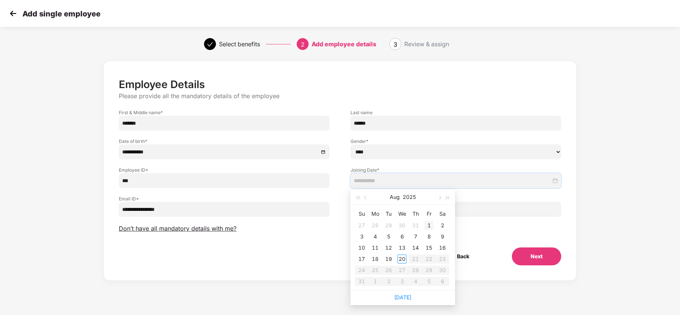
type input "**********"
click at [365, 198] on span "button" at bounding box center [366, 198] width 4 height 4
type input "**********"
click at [428, 259] on div "25" at bounding box center [428, 259] width 9 height 9
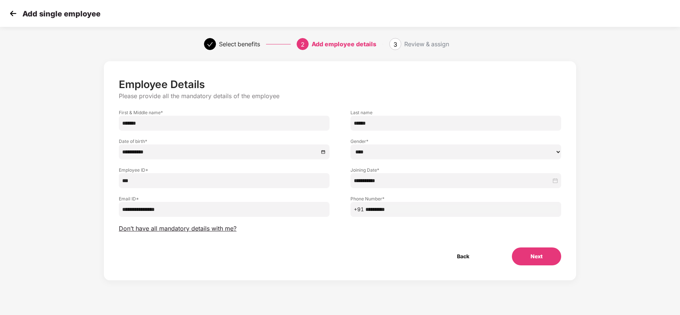
click at [523, 250] on button "Next" at bounding box center [536, 257] width 49 height 18
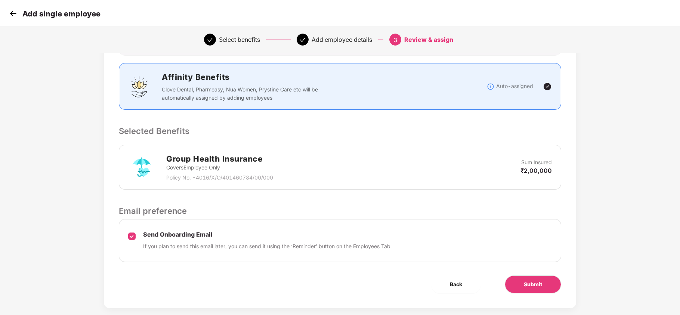
scroll to position [131, 0]
click at [520, 288] on button "Submit" at bounding box center [533, 284] width 56 height 18
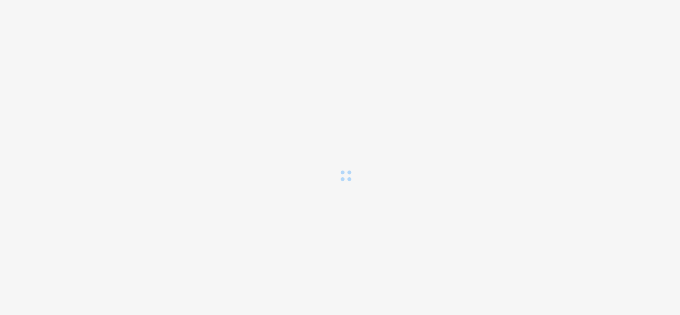
scroll to position [0, 0]
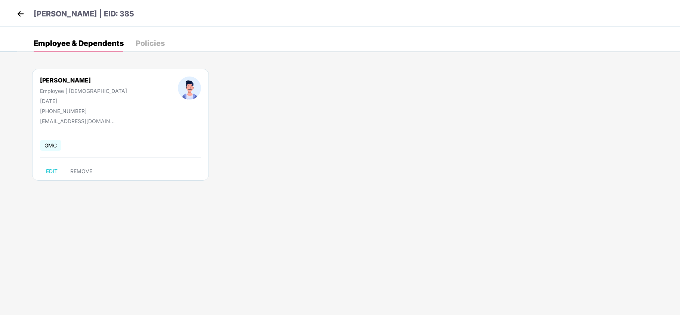
click at [22, 17] on img at bounding box center [20, 13] width 11 height 11
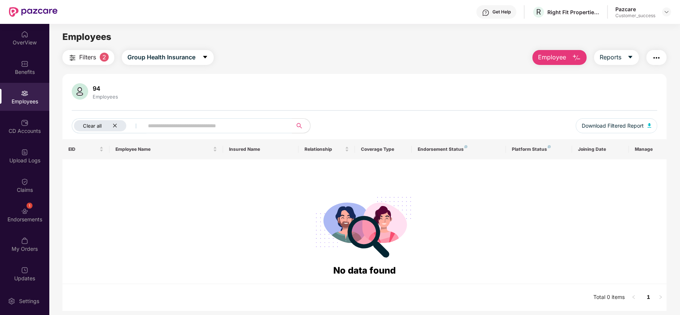
click at [115, 123] on icon "close" at bounding box center [114, 125] width 5 height 5
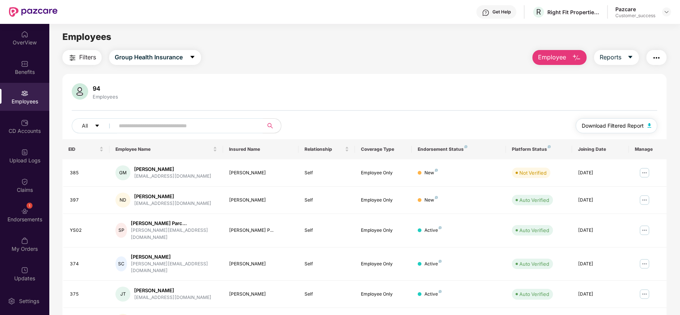
click at [591, 126] on span "Download Filtered Report" at bounding box center [613, 126] width 62 height 8
click at [202, 123] on input "text" at bounding box center [186, 125] width 134 height 11
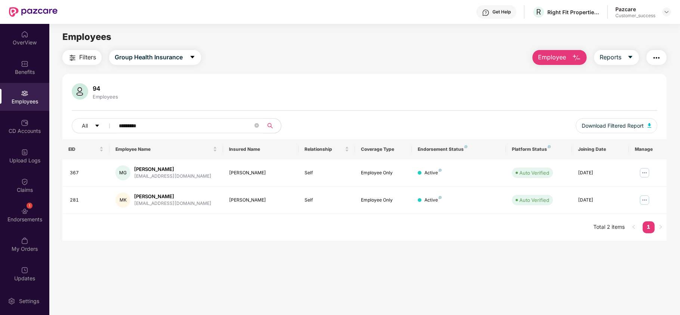
type input "*********"
click at [556, 55] on span "Employee" at bounding box center [552, 57] width 28 height 9
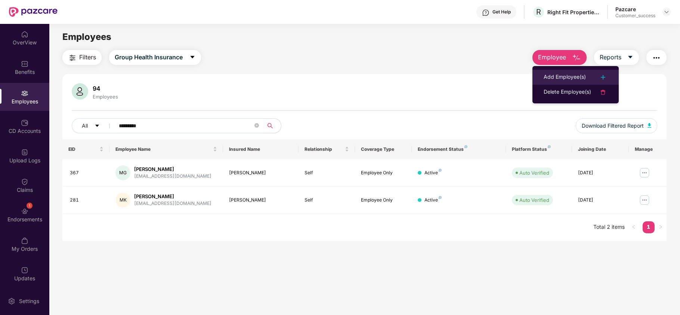
click at [558, 75] on div "Add Employee(s)" at bounding box center [564, 77] width 42 height 9
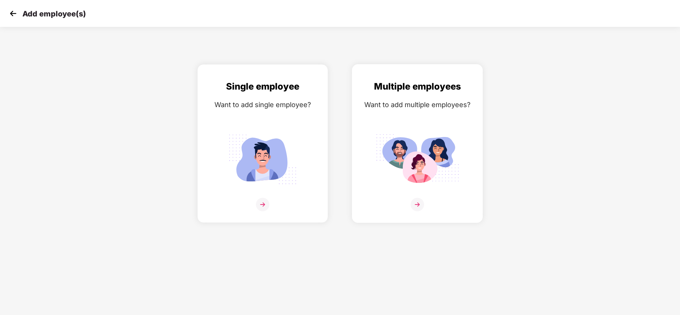
click at [443, 117] on div "Multiple employees Want to add multiple employees?" at bounding box center [417, 150] width 115 height 141
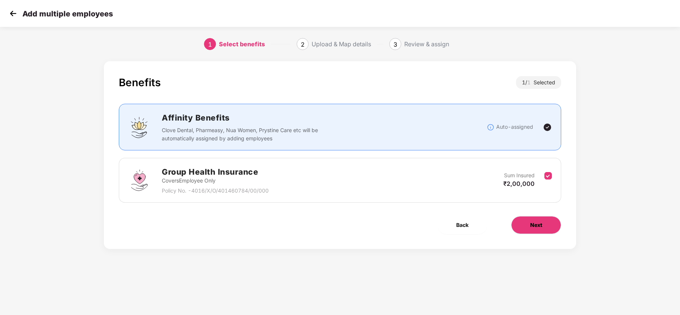
click at [531, 221] on span "Next" at bounding box center [536, 225] width 12 height 8
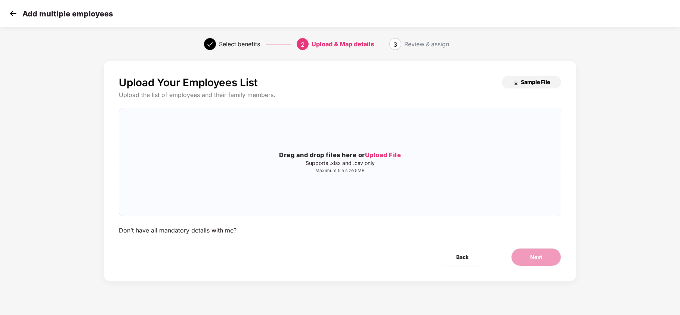
click at [524, 84] on span "Sample File" at bounding box center [535, 81] width 29 height 7
click at [400, 159] on span "Upload File" at bounding box center [383, 154] width 36 height 7
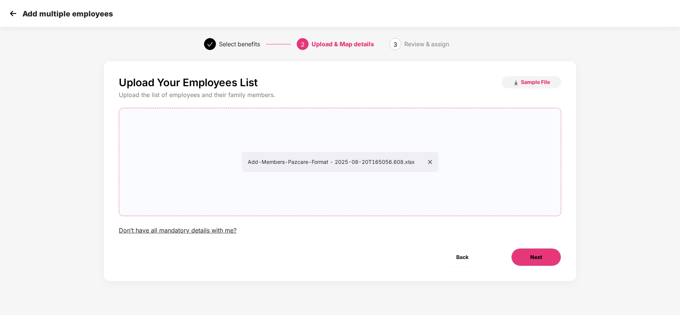
click at [526, 252] on button "Next" at bounding box center [536, 257] width 50 height 18
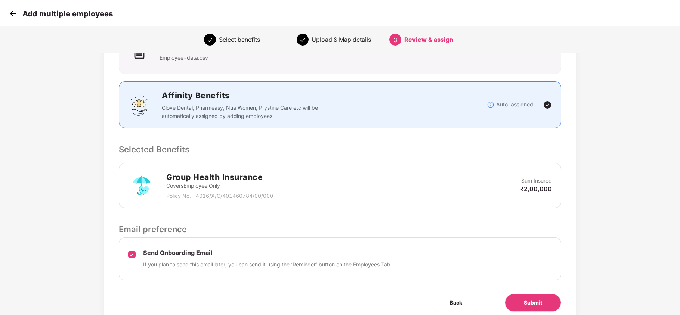
scroll to position [79, 0]
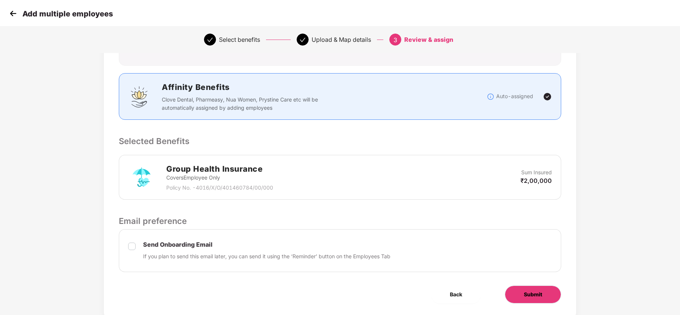
click at [518, 294] on button "Submit" at bounding box center [533, 295] width 56 height 18
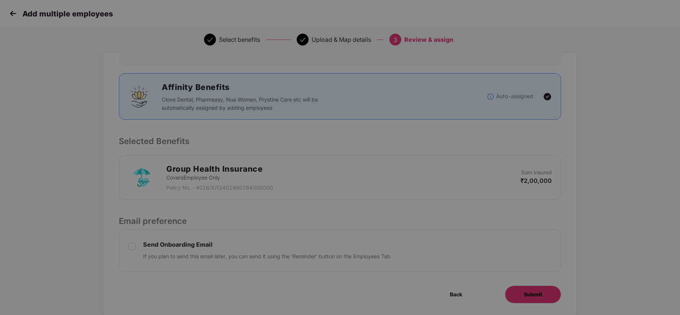
scroll to position [0, 0]
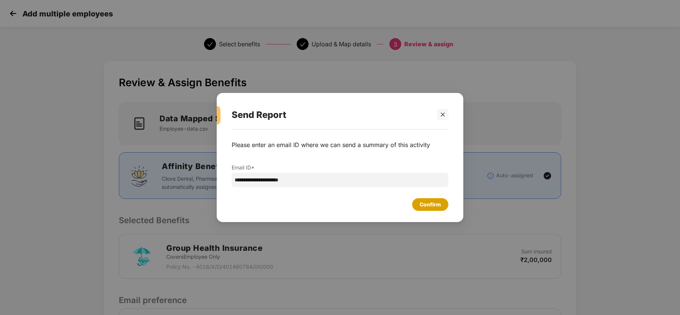
click at [432, 198] on div "Confirm" at bounding box center [430, 204] width 36 height 13
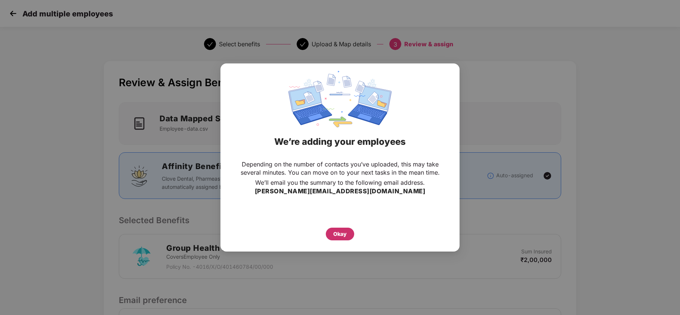
click at [348, 230] on div "Okay" at bounding box center [340, 234] width 28 height 13
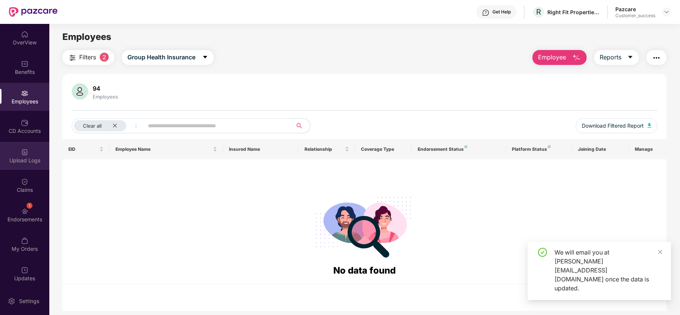
click at [37, 147] on div "Upload Logs" at bounding box center [24, 156] width 49 height 28
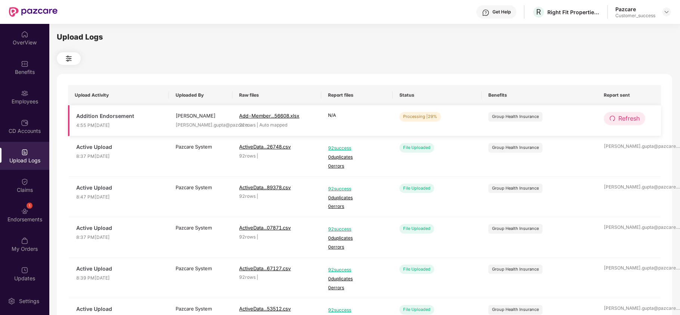
click at [612, 117] on icon "redo" at bounding box center [612, 118] width 6 height 6
click at [624, 117] on span "Refresh" at bounding box center [628, 118] width 21 height 9
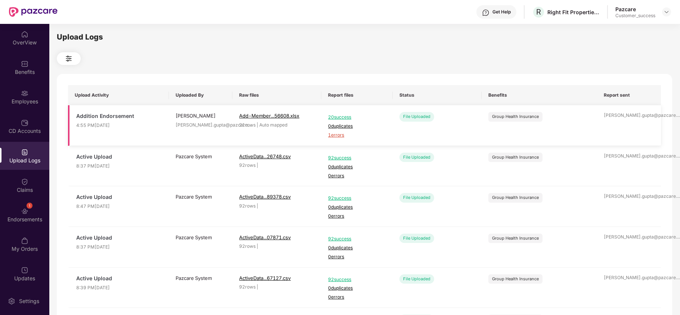
click at [334, 134] on span "1 errors" at bounding box center [357, 135] width 58 height 7
click at [45, 108] on div "Employees" at bounding box center [24, 97] width 49 height 28
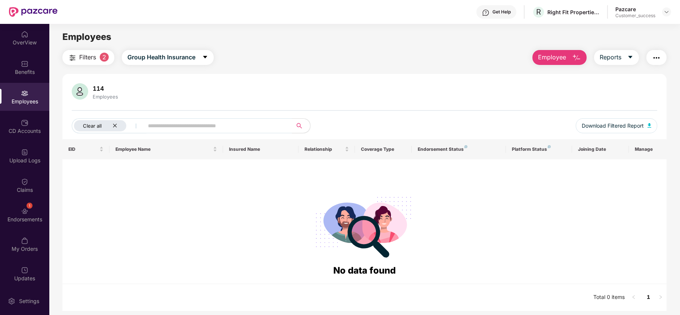
click at [116, 125] on icon "close" at bounding box center [115, 126] width 4 height 4
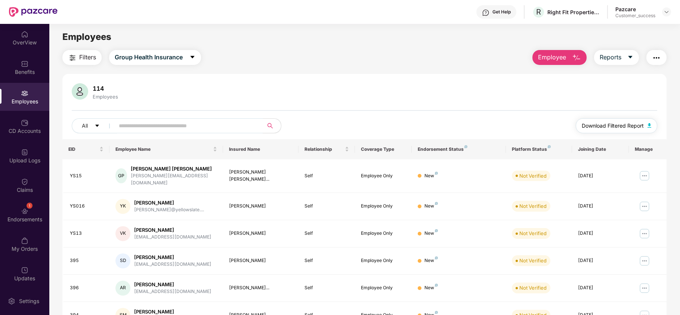
click at [600, 126] on span "Download Filtered Report" at bounding box center [613, 126] width 62 height 8
click at [227, 123] on input "text" at bounding box center [186, 125] width 134 height 11
paste input "**********"
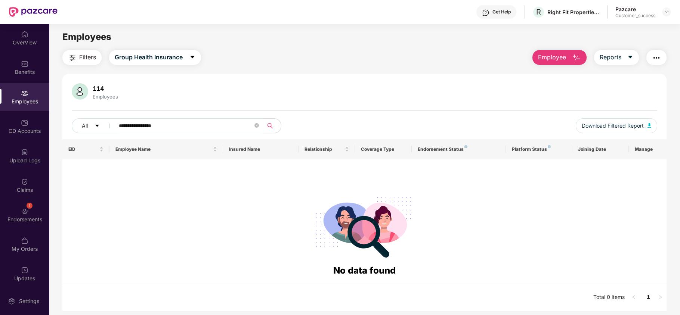
type input "**********"
type input "*"
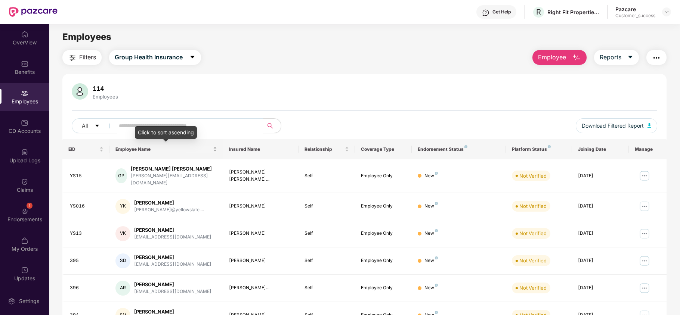
paste input "**********"
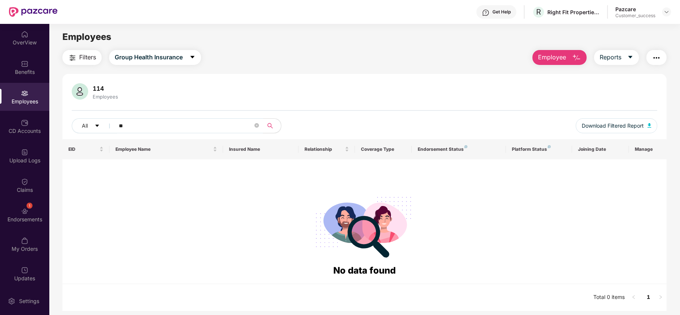
type input "*"
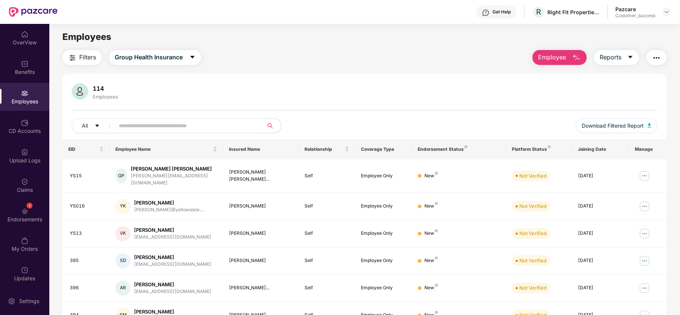
paste input "**********"
type input "**********"
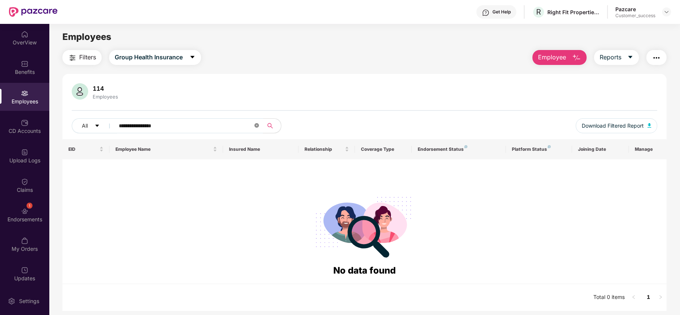
click at [256, 123] on icon "close-circle" at bounding box center [256, 125] width 4 height 4
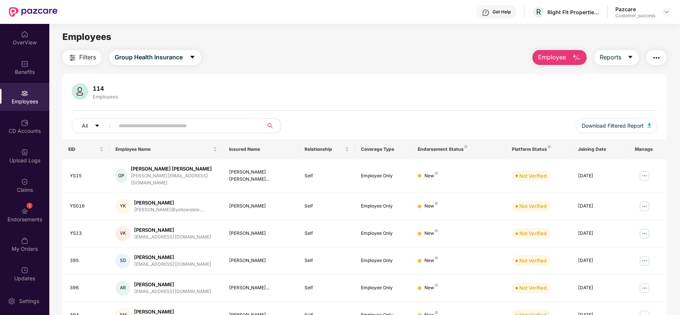
click at [576, 59] on img "button" at bounding box center [576, 57] width 9 height 9
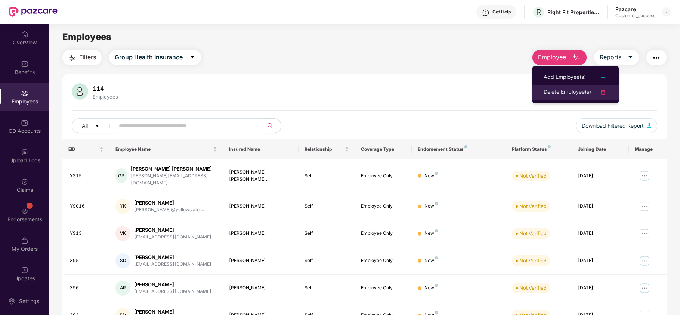
click at [560, 93] on div "Delete Employee(s)" at bounding box center [566, 92] width 47 height 9
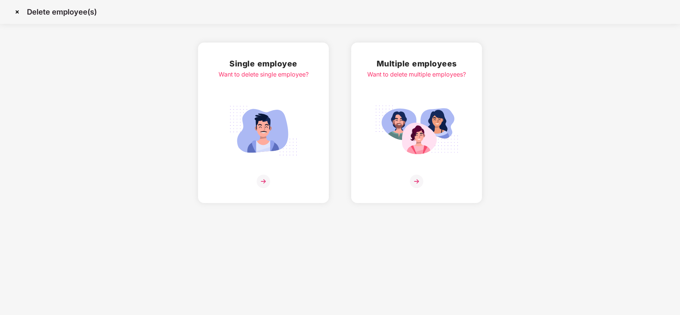
click at [438, 110] on img at bounding box center [417, 131] width 84 height 58
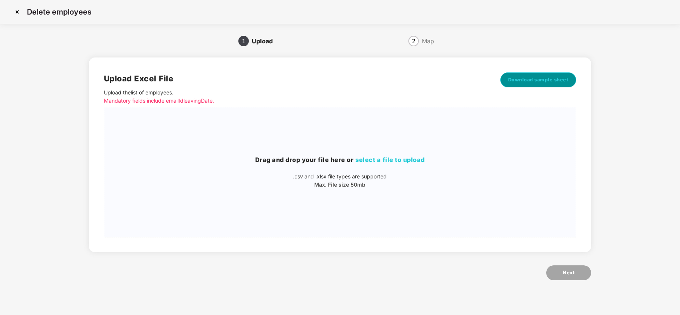
click at [533, 84] on button "Download sample sheet" at bounding box center [538, 79] width 76 height 15
click at [363, 157] on span "select a file to upload" at bounding box center [389, 159] width 69 height 7
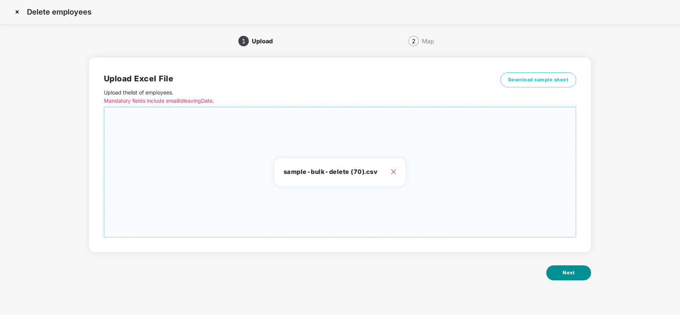
click at [565, 273] on span "Next" at bounding box center [569, 272] width 12 height 7
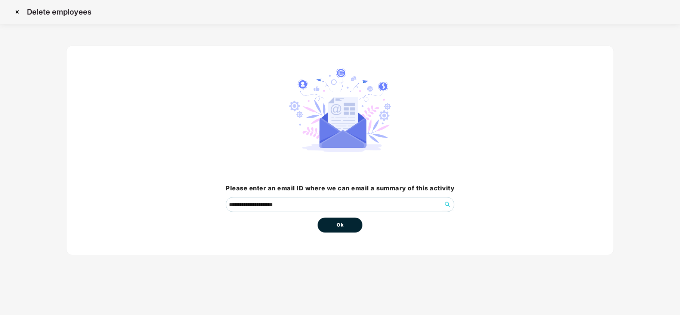
click at [338, 227] on span "Ok" at bounding box center [340, 224] width 7 height 7
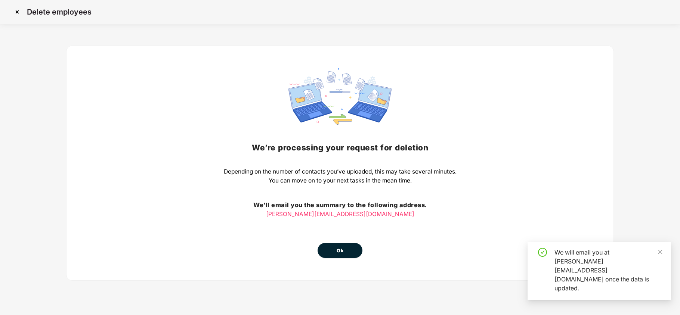
click at [341, 250] on span "Ok" at bounding box center [340, 250] width 7 height 7
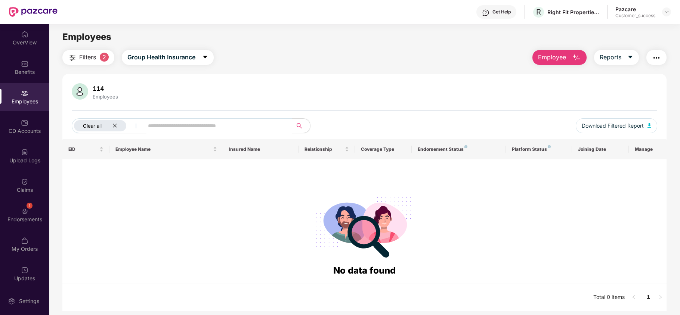
click at [114, 125] on icon "close" at bounding box center [115, 126] width 4 height 4
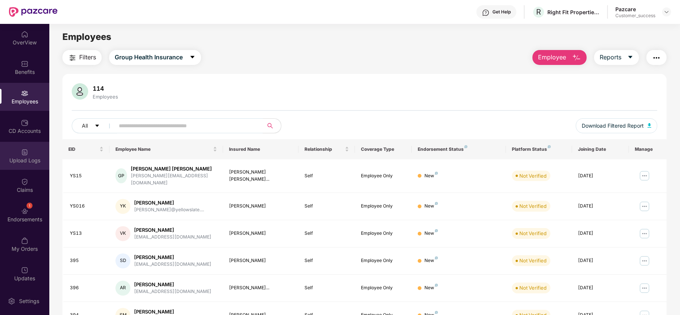
click at [18, 150] on div "Upload Logs" at bounding box center [24, 156] width 49 height 28
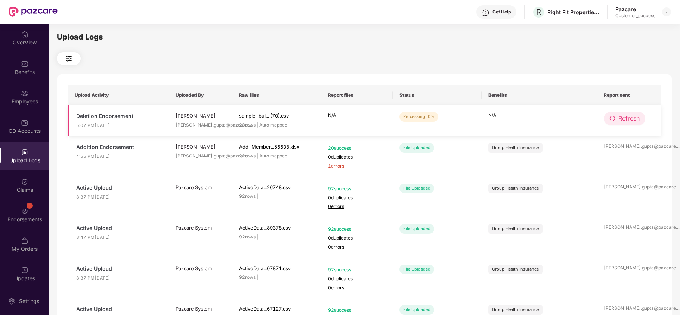
click at [625, 118] on span "Refresh" at bounding box center [628, 118] width 21 height 9
click at [625, 120] on span "Refresh" at bounding box center [628, 118] width 21 height 9
click at [616, 120] on button "Refresh" at bounding box center [624, 118] width 41 height 13
click at [614, 125] on button "Refresh" at bounding box center [624, 118] width 41 height 13
click at [619, 123] on span "Refresh" at bounding box center [628, 118] width 21 height 9
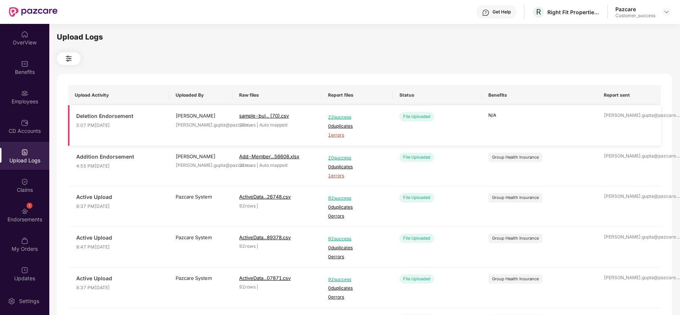
click at [329, 134] on span "1 errors" at bounding box center [357, 135] width 58 height 7
click at [29, 101] on div "Employees" at bounding box center [24, 101] width 49 height 7
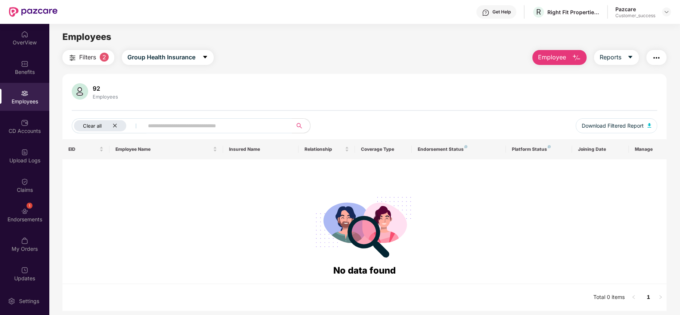
click at [115, 123] on icon "close" at bounding box center [114, 125] width 5 height 5
click at [108, 129] on div "Clear all" at bounding box center [100, 125] width 52 height 11
click at [115, 124] on icon "close" at bounding box center [114, 125] width 5 height 5
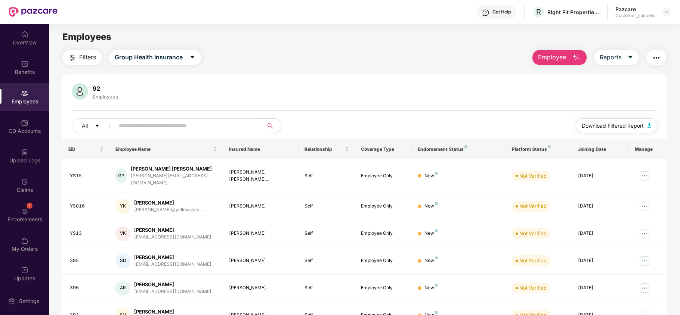
click at [598, 125] on span "Download Filtered Report" at bounding box center [613, 126] width 62 height 8
click at [32, 217] on div "Endorsements" at bounding box center [24, 219] width 49 height 7
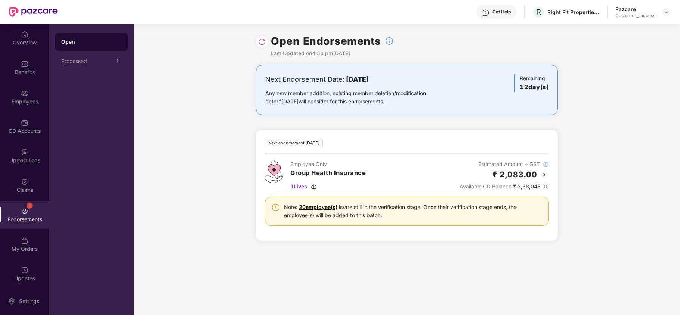
click at [546, 176] on img at bounding box center [544, 174] width 9 height 9
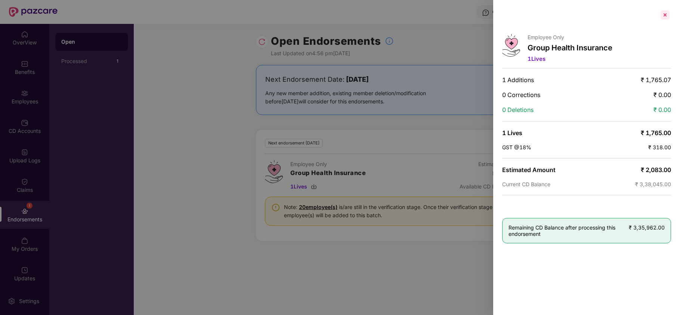
click at [664, 14] on div at bounding box center [665, 15] width 12 height 12
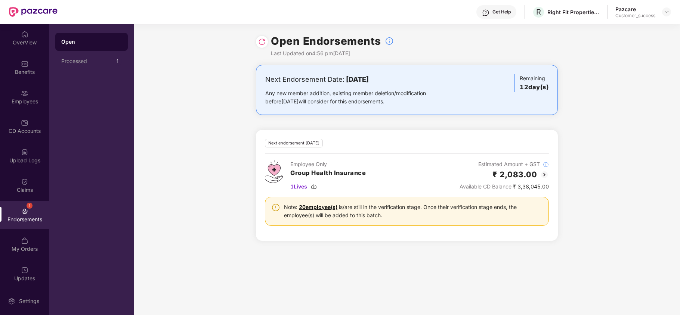
click at [261, 44] on img at bounding box center [261, 41] width 7 height 7
click at [542, 177] on img at bounding box center [544, 174] width 9 height 9
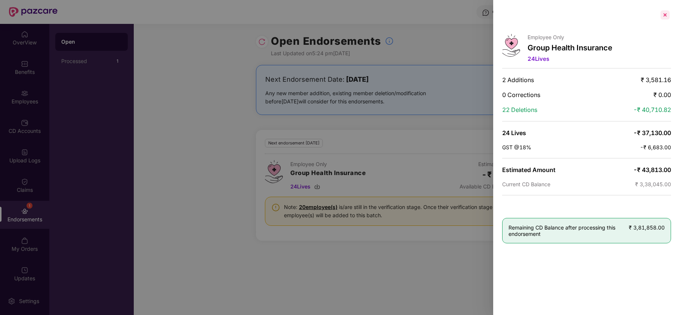
click at [666, 17] on div at bounding box center [665, 15] width 12 height 12
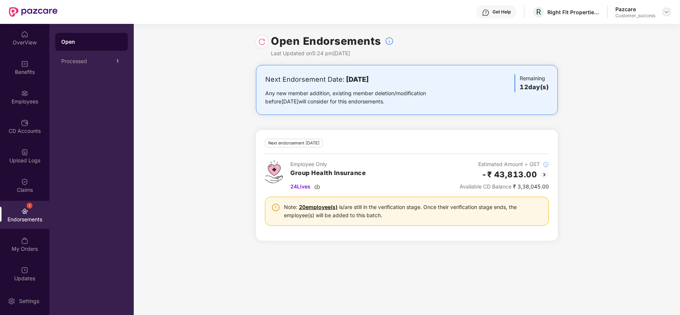
click at [667, 11] on img at bounding box center [666, 12] width 6 height 6
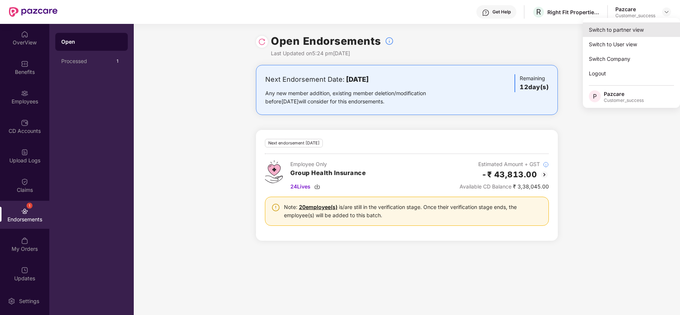
click at [641, 28] on div "Switch to partner view" at bounding box center [631, 29] width 97 height 15
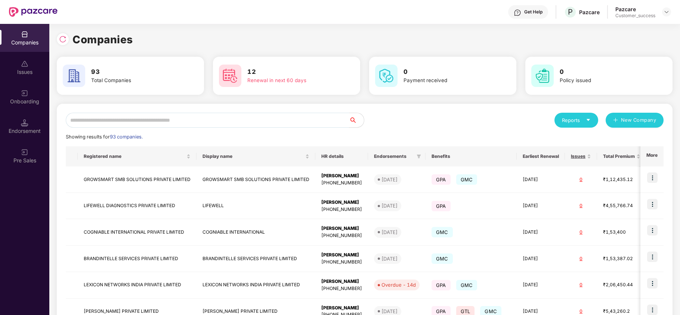
click at [185, 123] on input "text" at bounding box center [207, 120] width 283 height 15
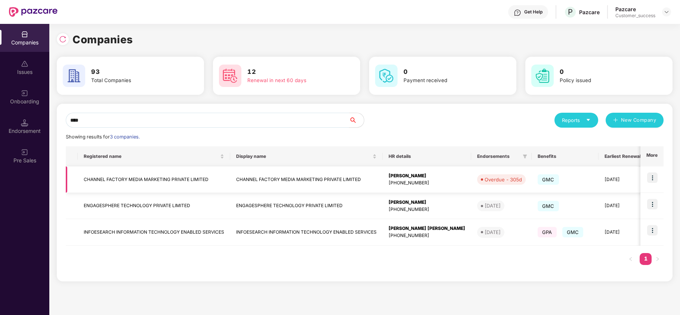
type input "****"
click at [653, 174] on img at bounding box center [652, 178] width 10 height 10
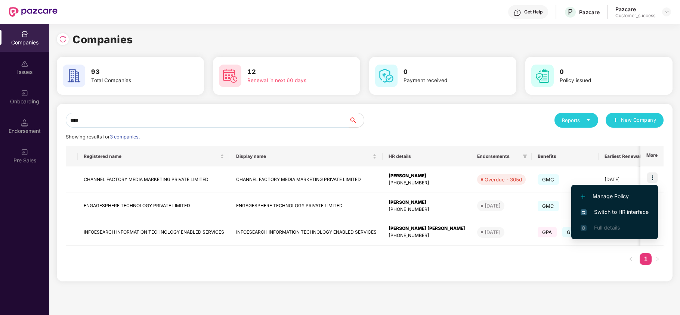
click at [606, 210] on span "Switch to HR interface" at bounding box center [614, 212] width 68 height 8
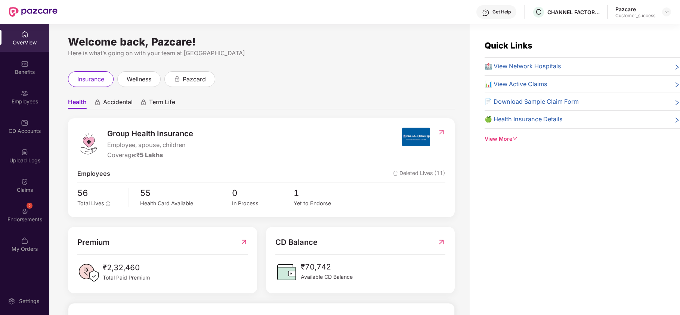
click at [11, 206] on div "2 Endorsements" at bounding box center [24, 215] width 49 height 28
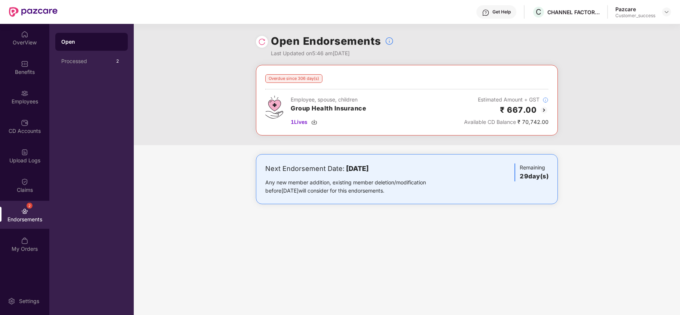
click at [545, 114] on img at bounding box center [543, 110] width 9 height 9
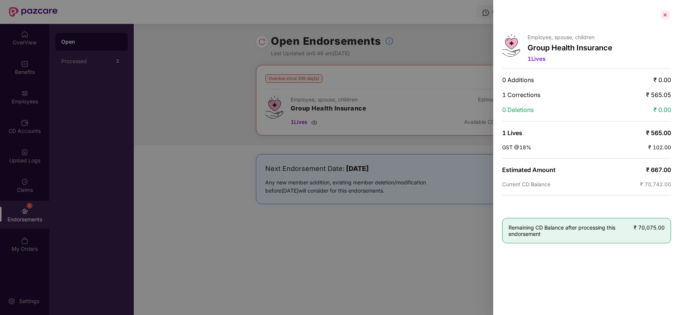
click at [665, 15] on div at bounding box center [665, 15] width 12 height 12
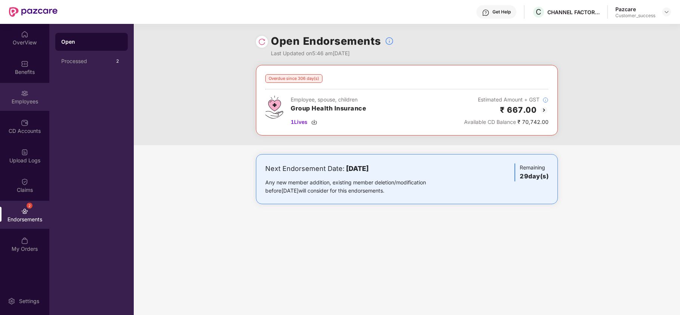
click at [37, 106] on div "Employees" at bounding box center [24, 97] width 49 height 28
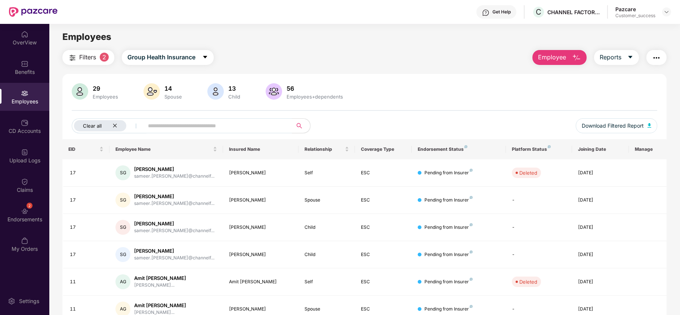
click at [117, 123] on icon "close" at bounding box center [114, 125] width 5 height 5
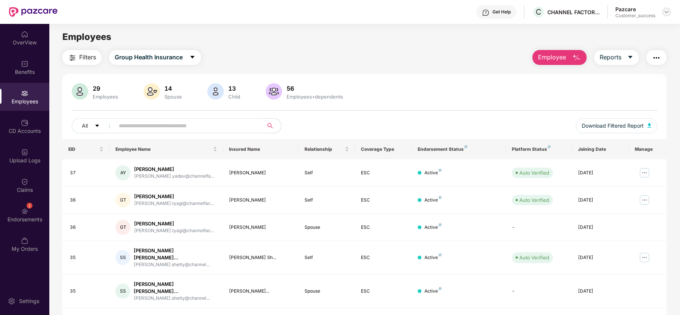
click at [665, 9] on img at bounding box center [666, 12] width 6 height 6
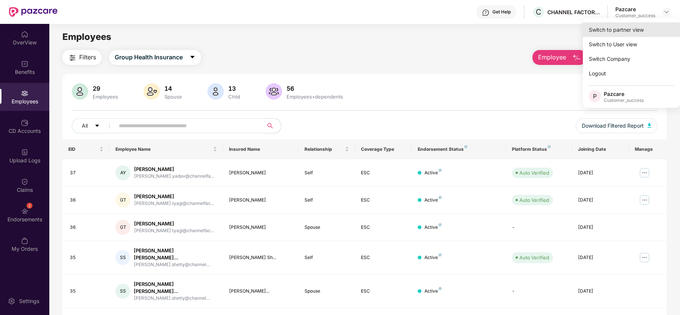
click at [646, 26] on div "Switch to partner view" at bounding box center [631, 29] width 97 height 15
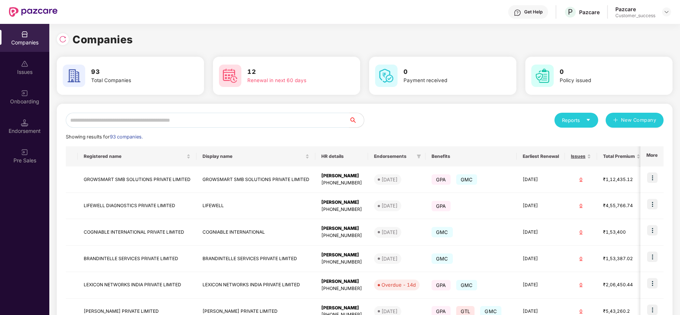
click at [244, 118] on input "text" at bounding box center [207, 120] width 283 height 15
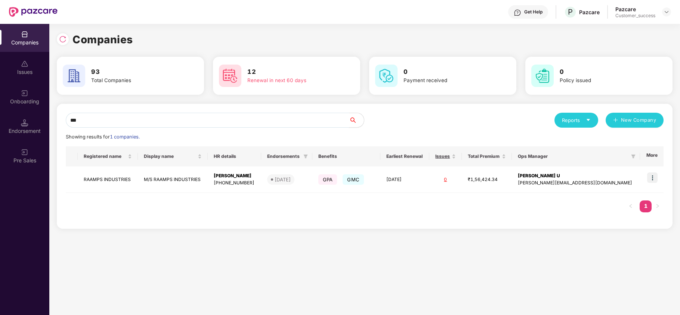
type input "***"
click at [655, 178] on img at bounding box center [652, 178] width 10 height 10
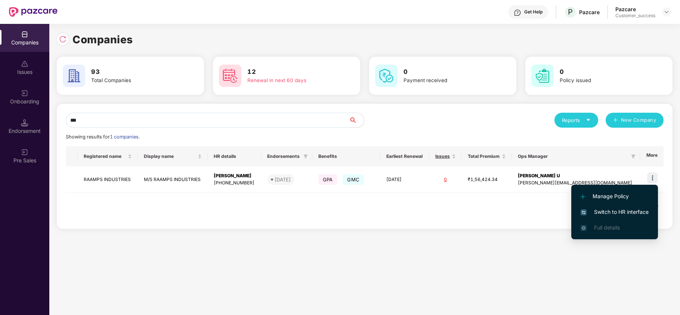
click at [637, 214] on span "Switch to HR interface" at bounding box center [614, 212] width 68 height 8
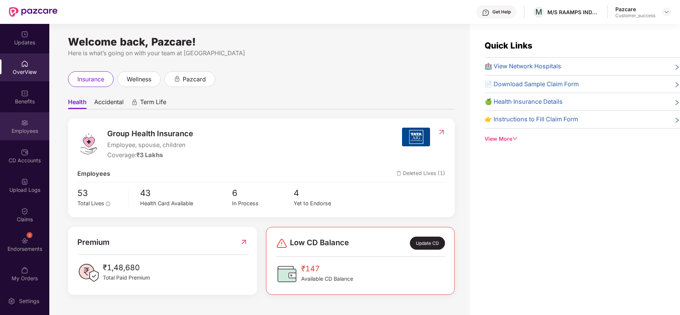
click at [35, 129] on div "Employees" at bounding box center [24, 130] width 49 height 7
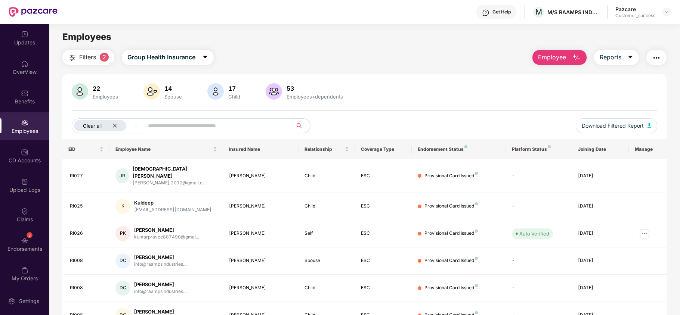
click at [114, 126] on icon "close" at bounding box center [114, 125] width 5 height 5
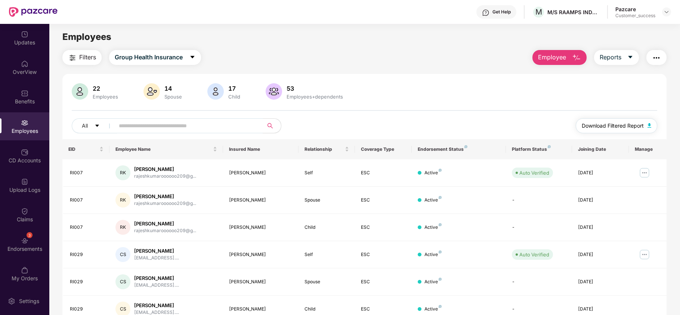
click at [591, 124] on span "Download Filtered Report" at bounding box center [613, 126] width 62 height 8
click at [538, 27] on div "M/S RAAMPS INDUSTRIES" at bounding box center [565, 27] width 66 height 12
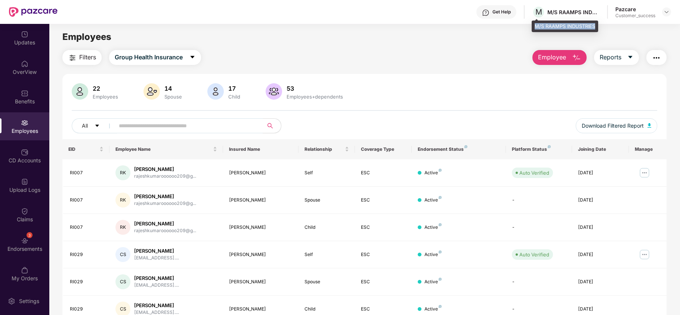
click at [538, 27] on div "M/S RAAMPS INDUSTRIES" at bounding box center [565, 27] width 66 height 12
copy div "M/S RAAMPS INDUSTRIES"
